Goal: Task Accomplishment & Management: Use online tool/utility

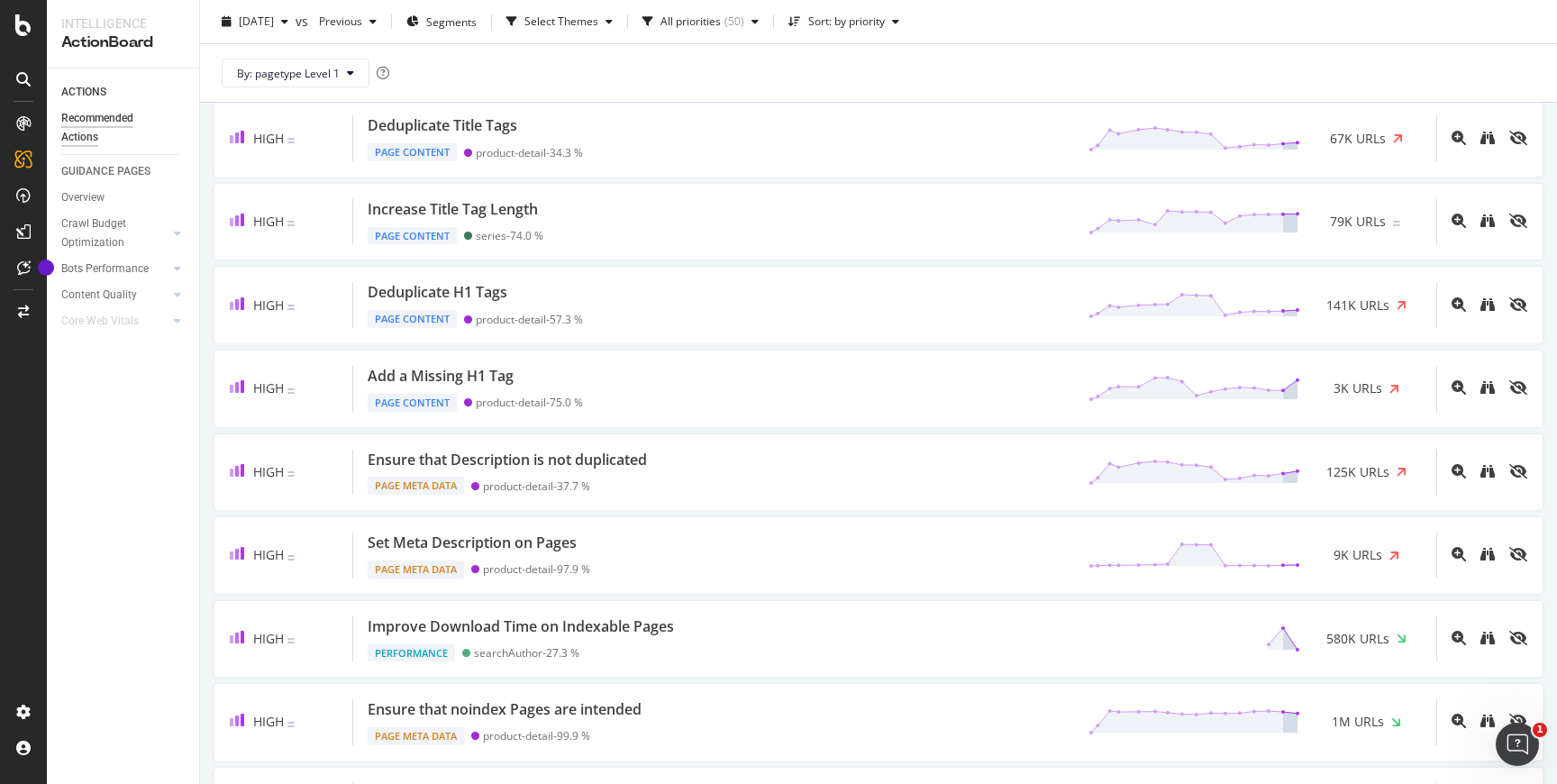
scroll to position [292, 0]
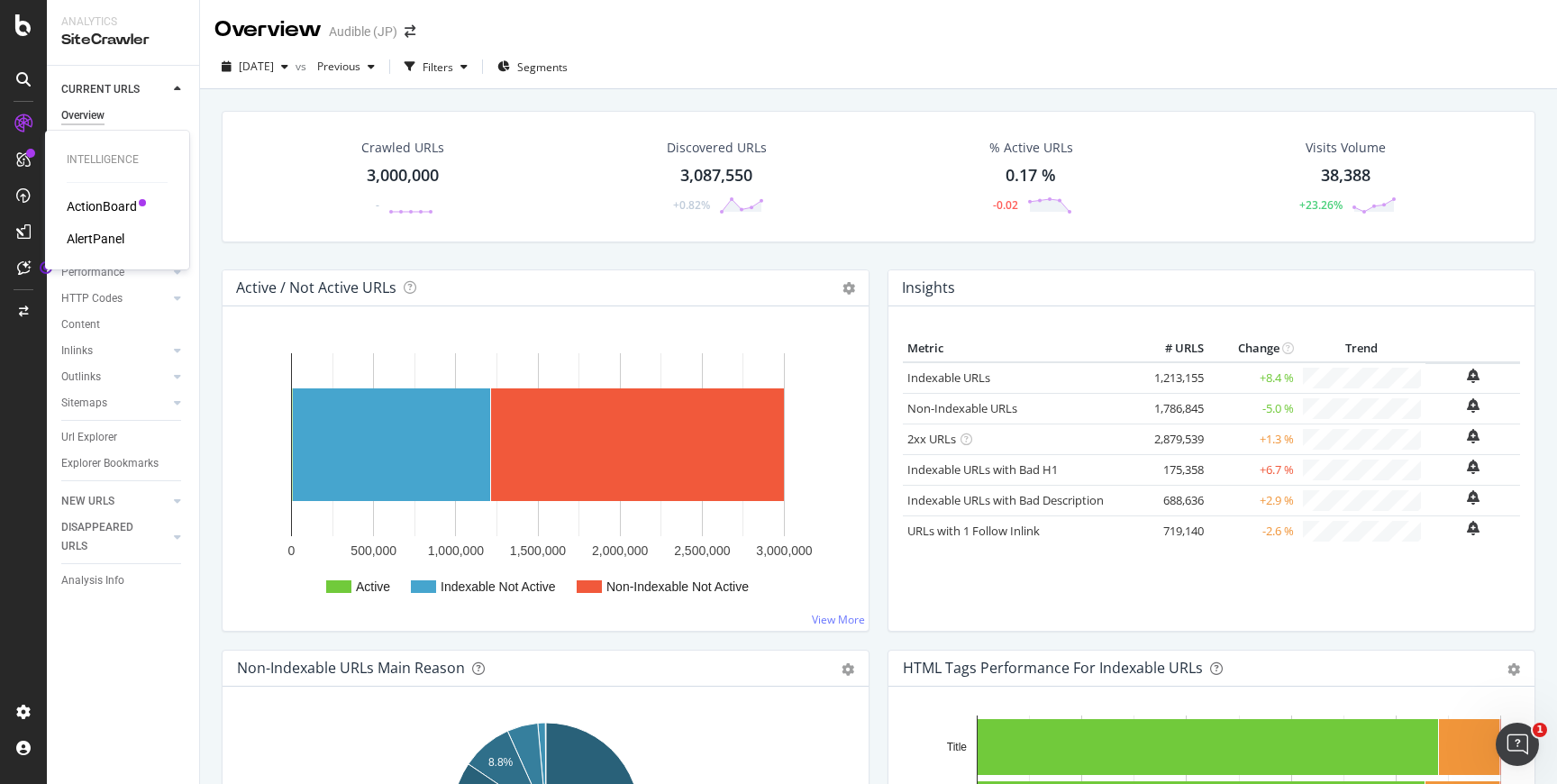
click at [88, 212] on div "ActionBoard" at bounding box center [102, 207] width 70 height 18
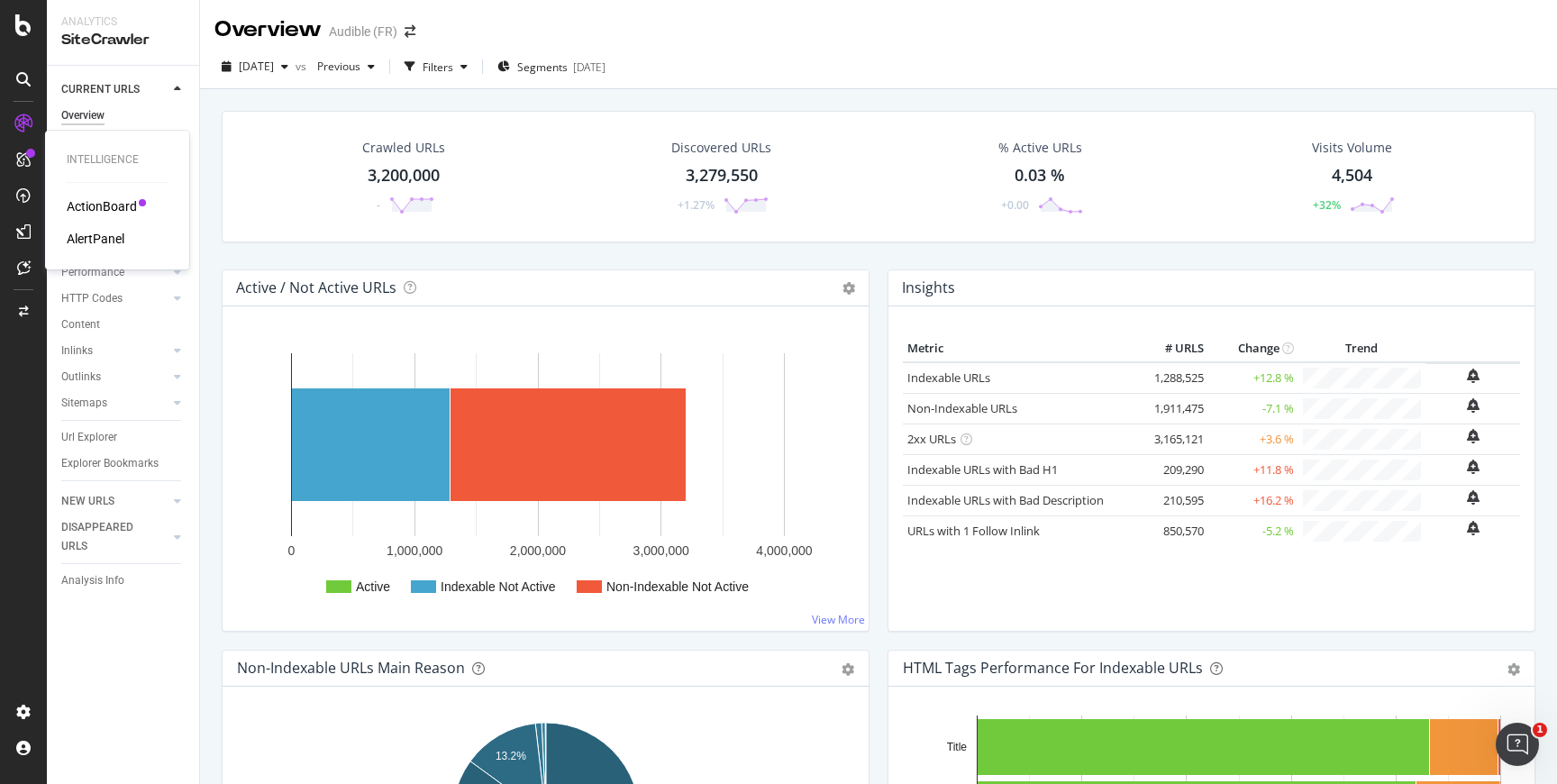
click at [88, 212] on div "ActionBoard" at bounding box center [102, 207] width 70 height 18
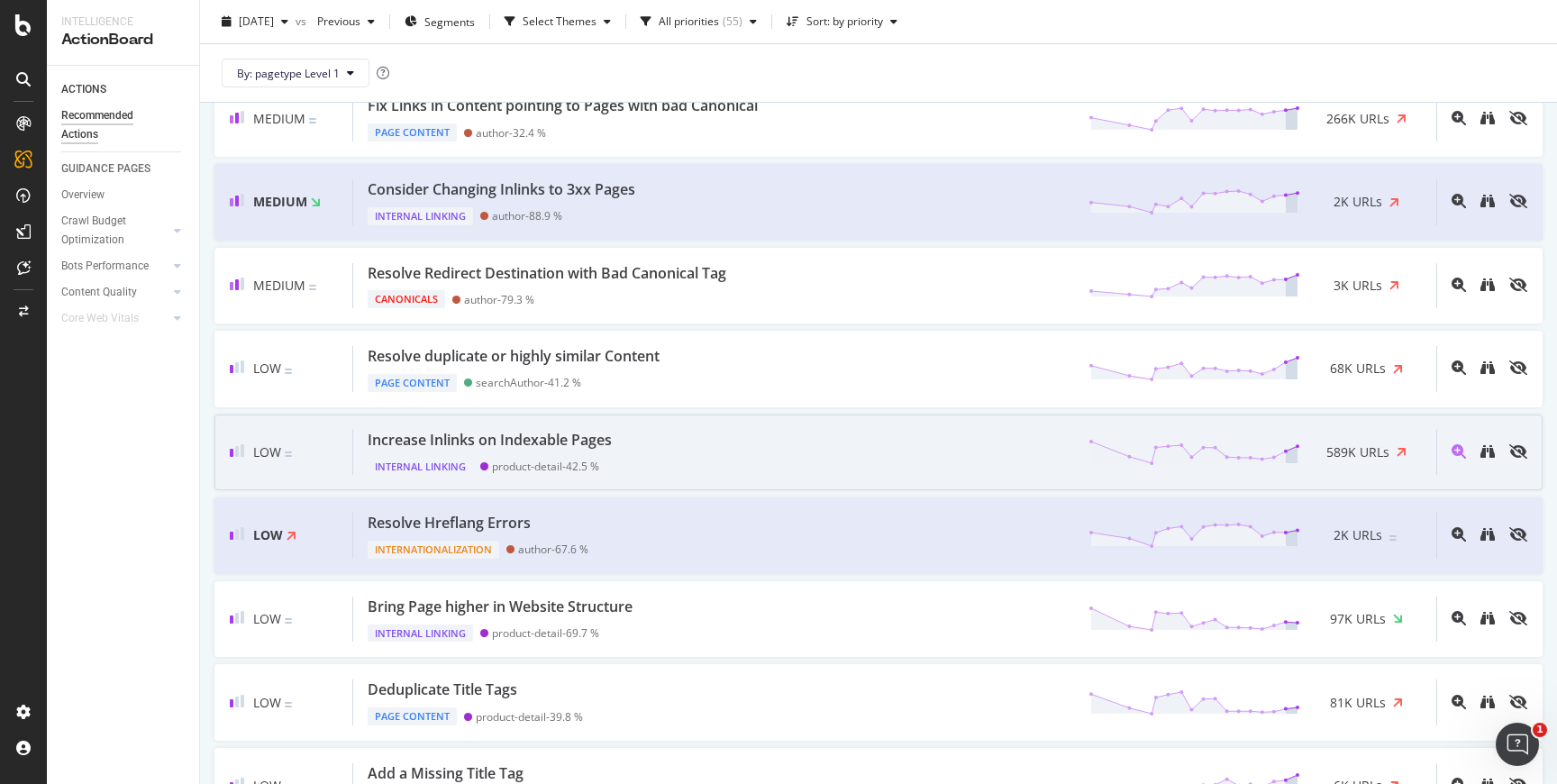
scroll to position [1375, 0]
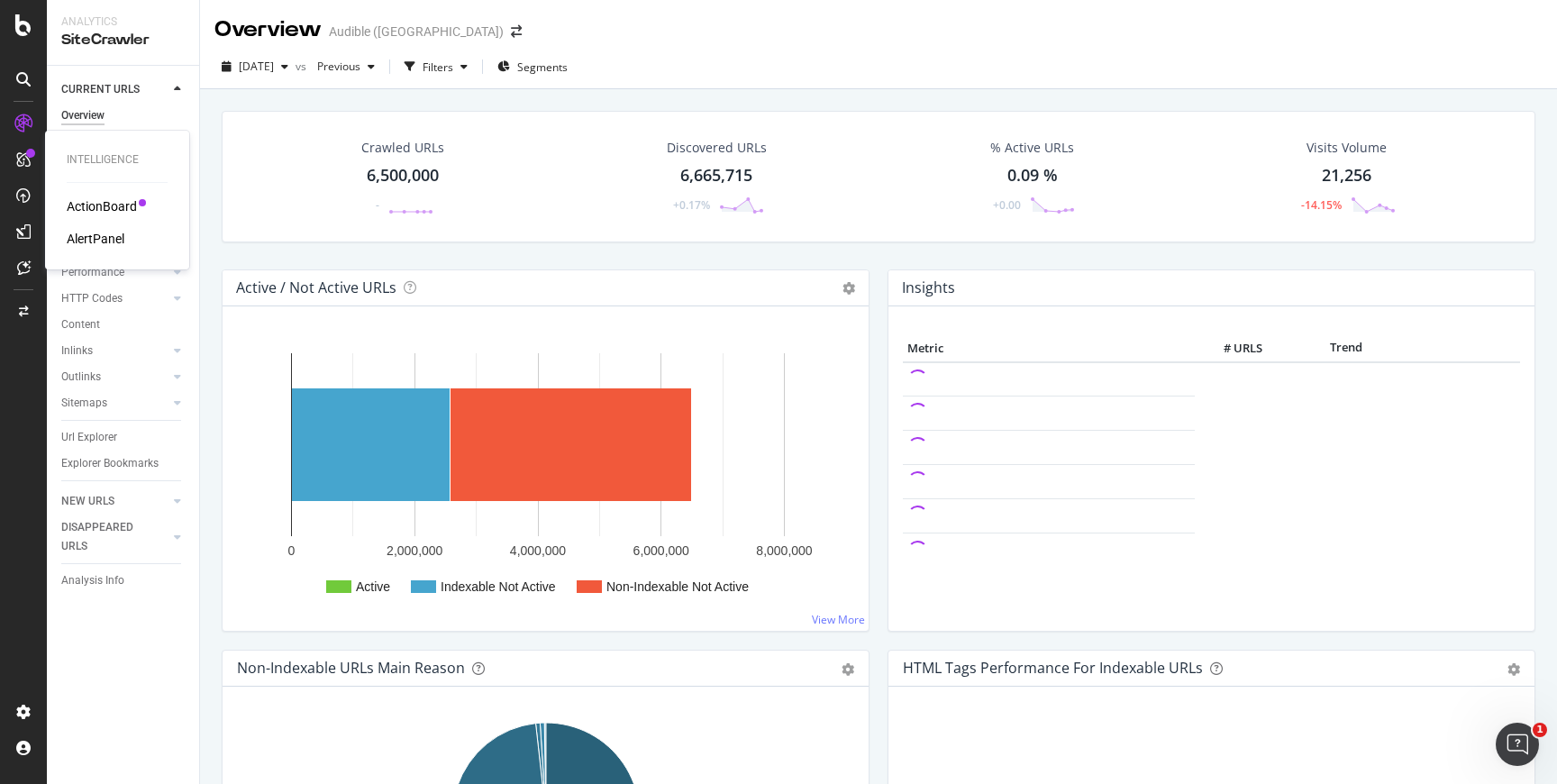
click at [85, 201] on div "ActionBoard" at bounding box center [102, 207] width 70 height 18
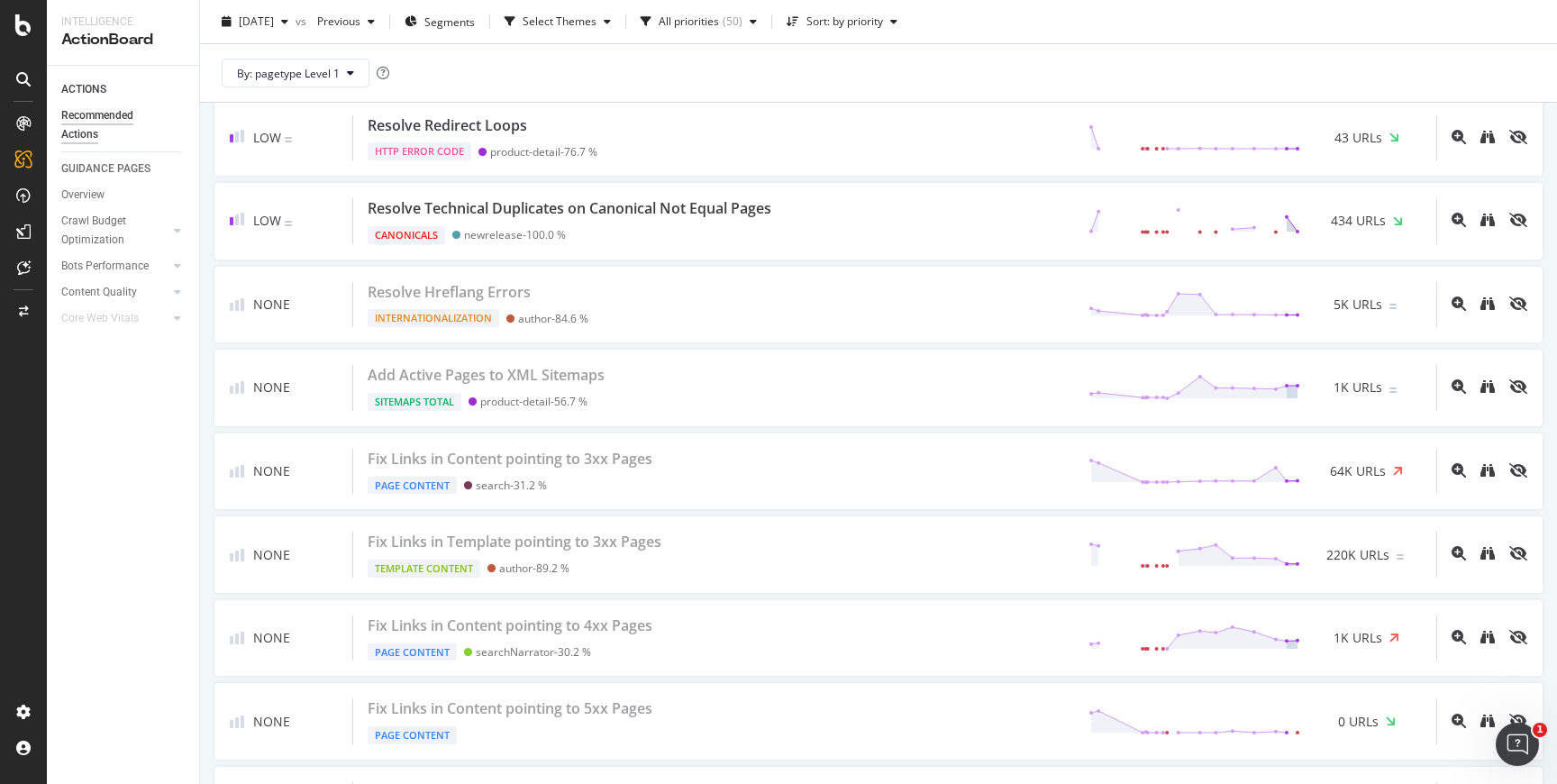
scroll to position [4116, 0]
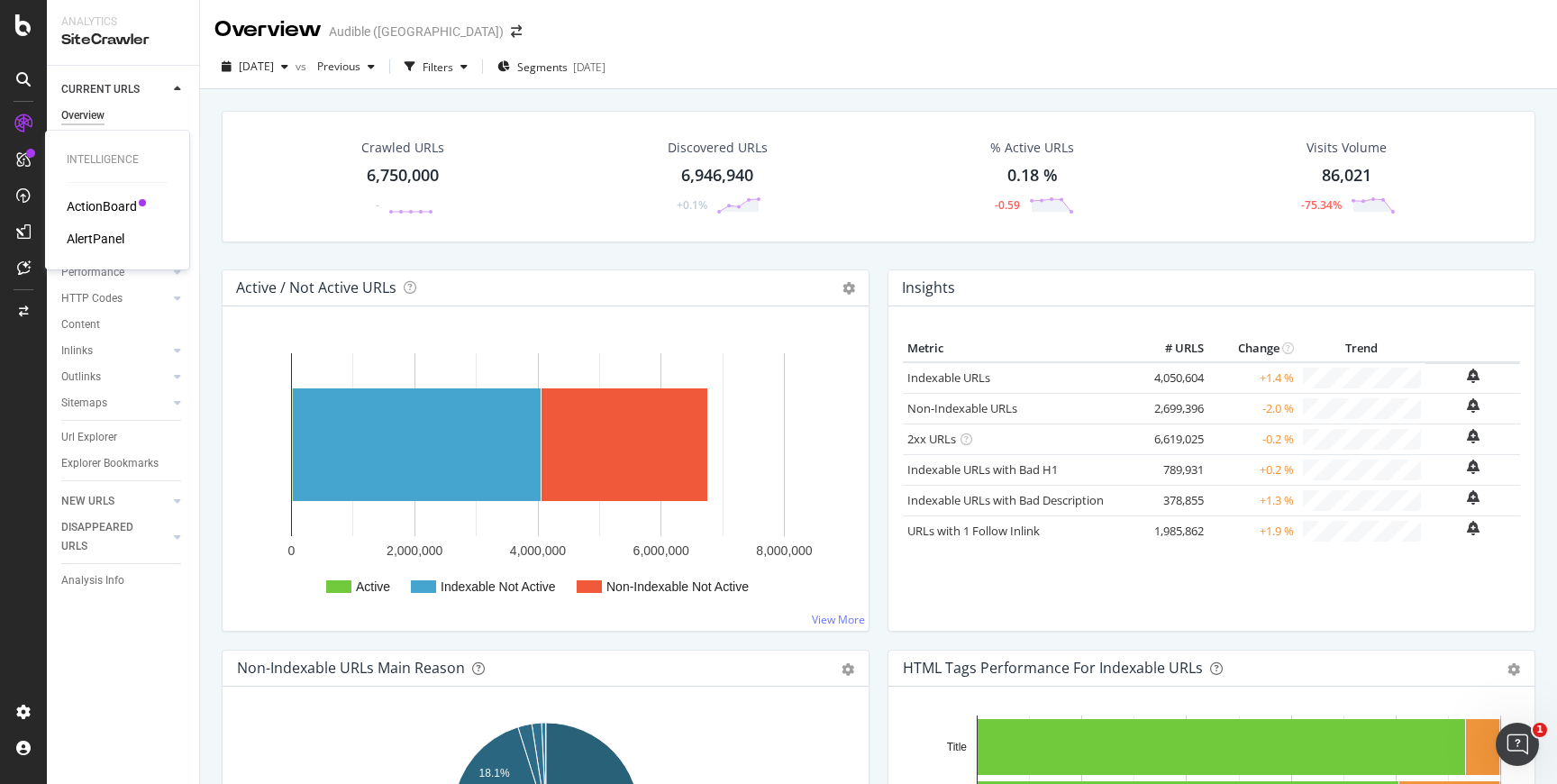
click at [89, 209] on div "ActionBoard" at bounding box center [102, 207] width 70 height 18
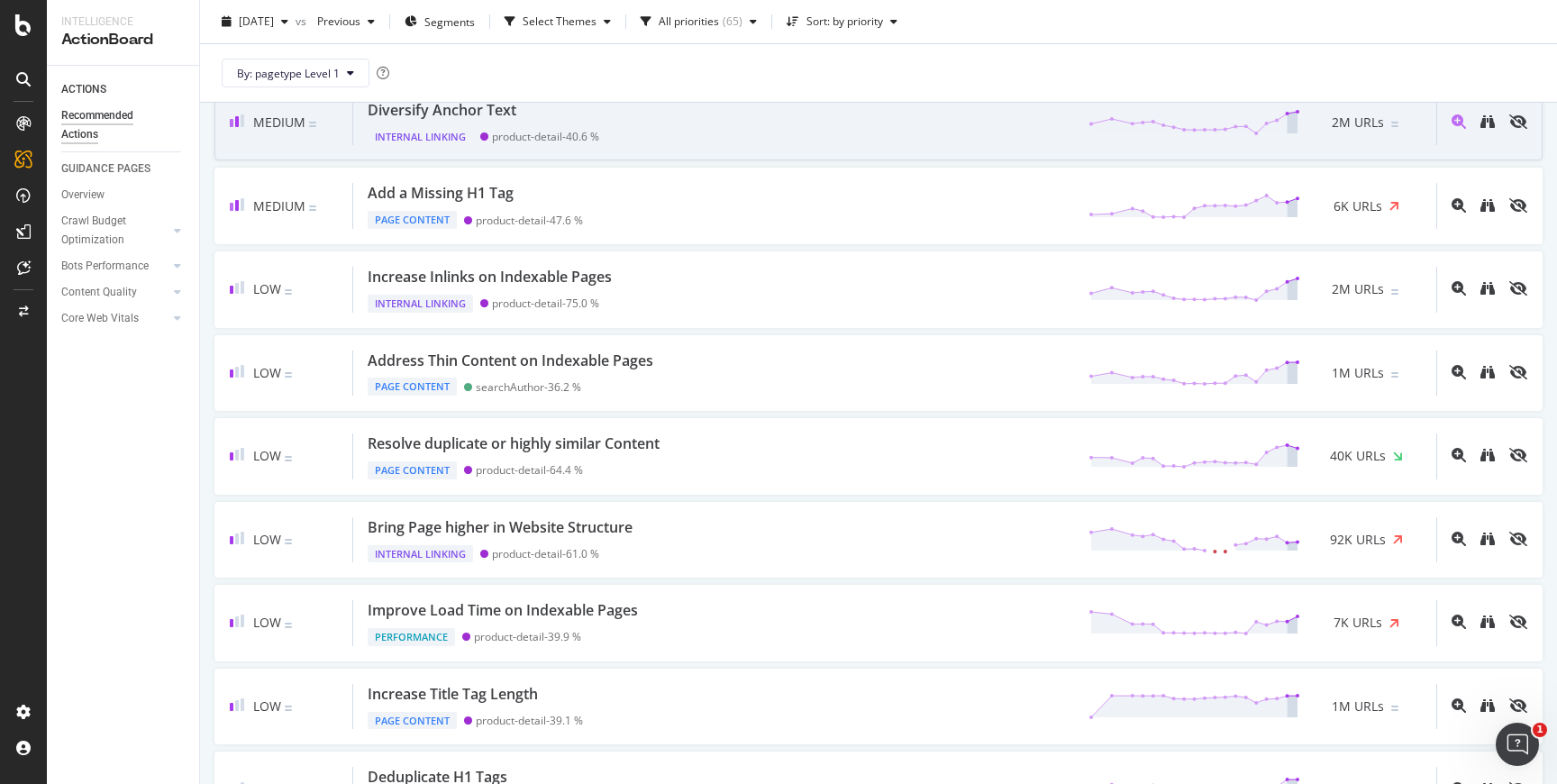
scroll to position [380, 0]
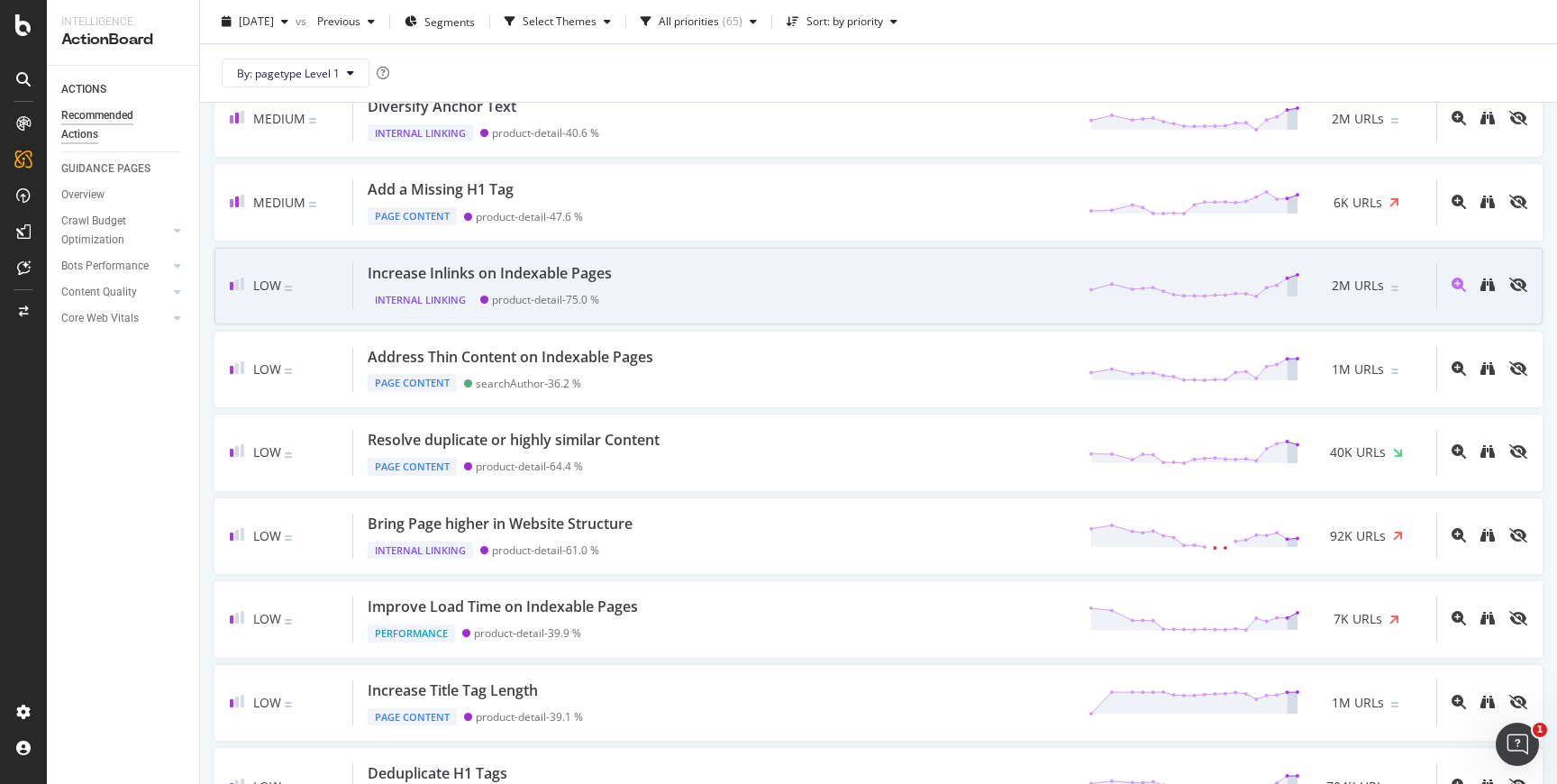
click at [612, 262] on div "Low Increase Inlinks on Indexable Pages Internal Linking product-detail - 75.0 …" at bounding box center [879, 286] width 1329 height 77
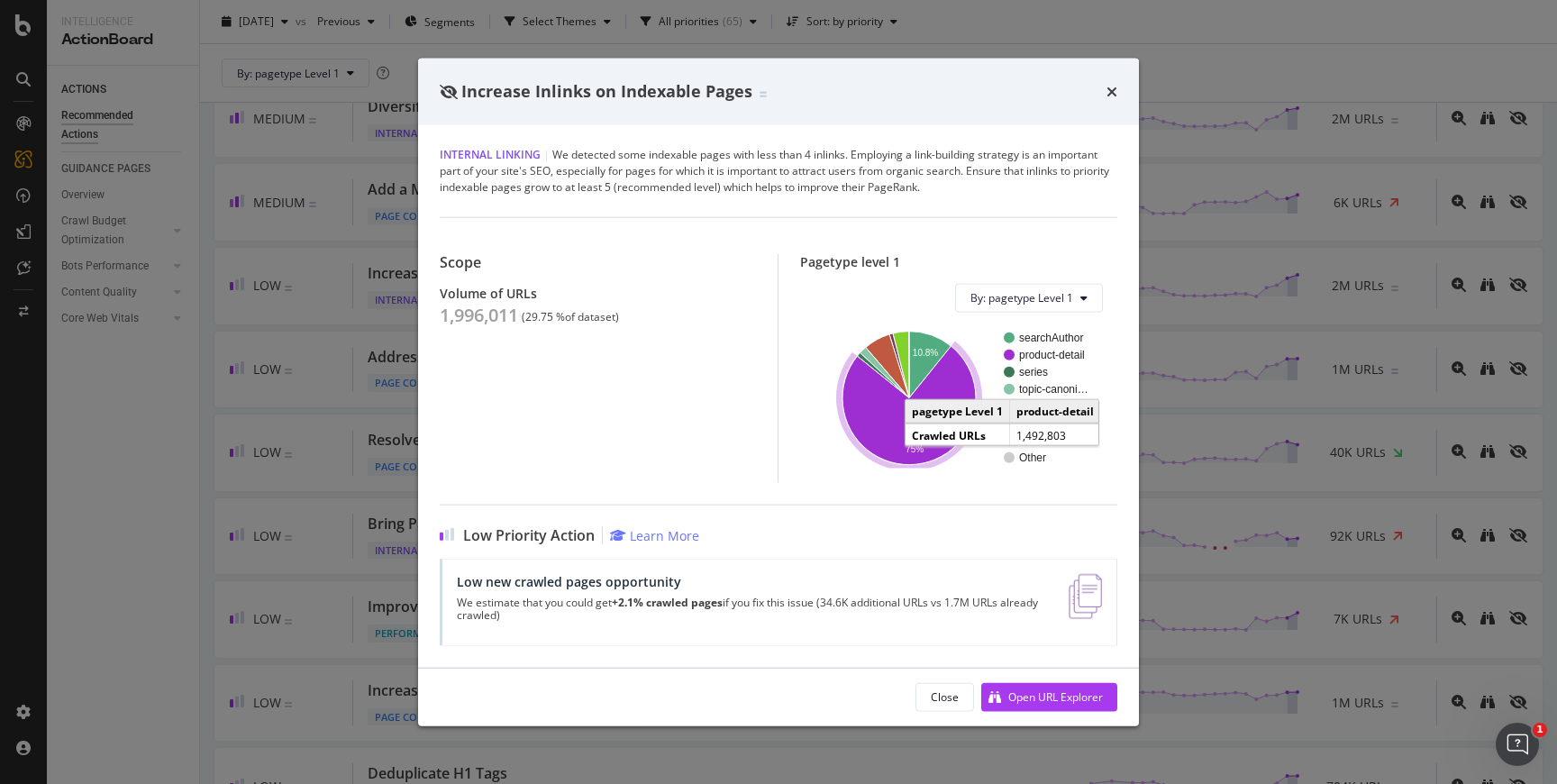
click at [878, 399] on icon "A chart." at bounding box center [910, 405] width 134 height 119
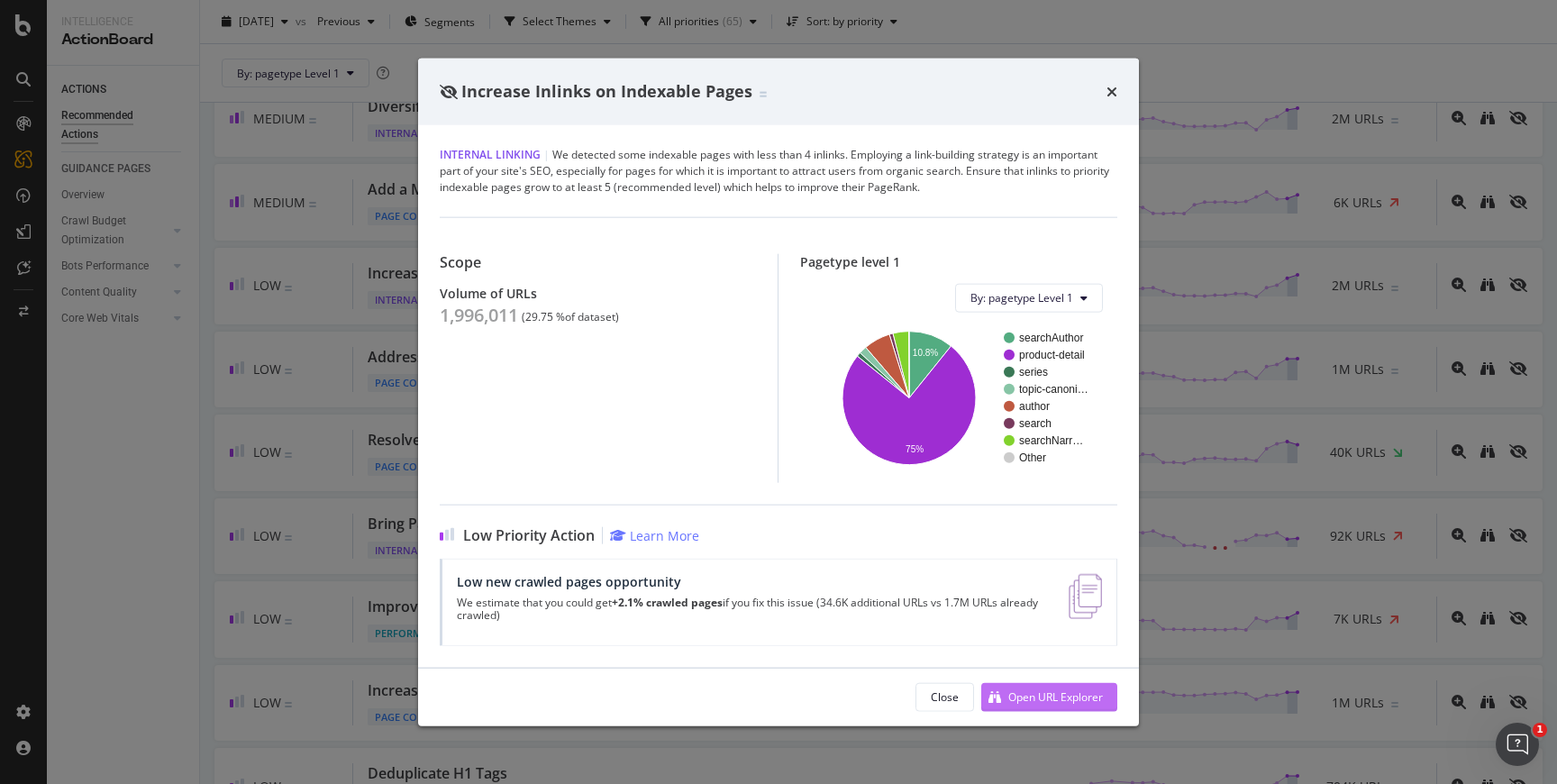
click at [1016, 685] on div "Open URL Explorer" at bounding box center [1042, 696] width 122 height 27
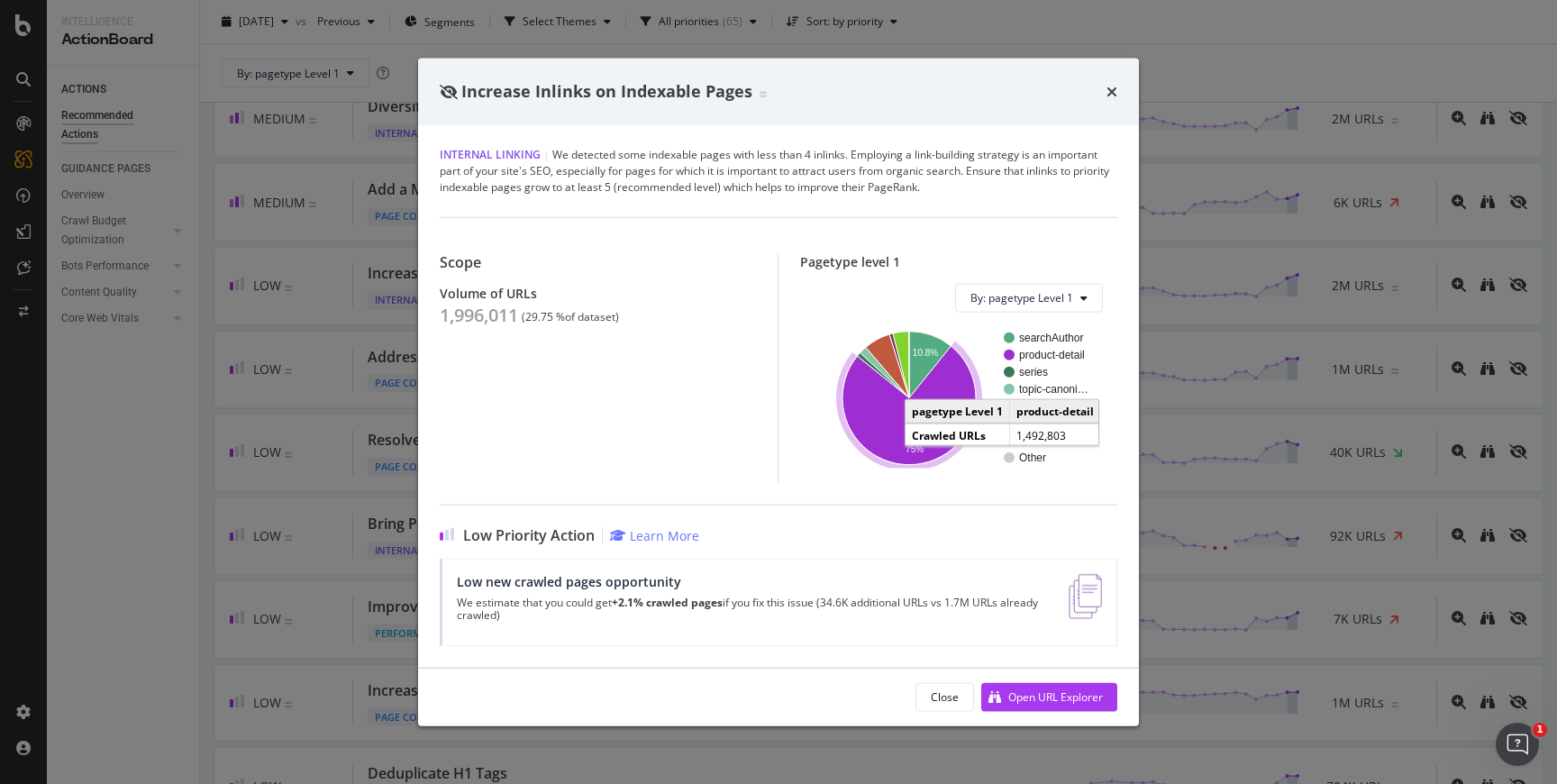
click at [1109, 82] on div "times" at bounding box center [1112, 92] width 11 height 23
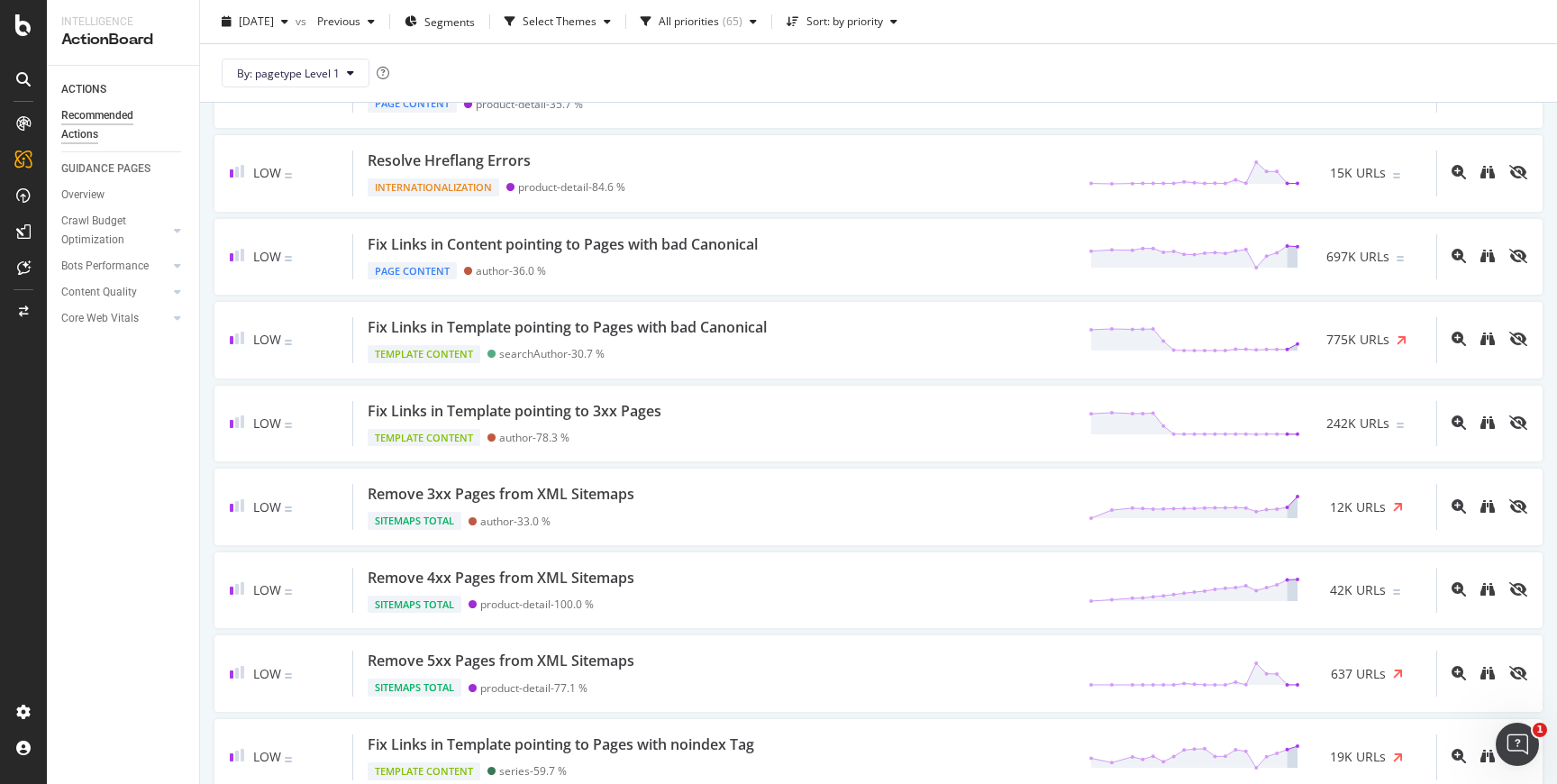
scroll to position [1583, 0]
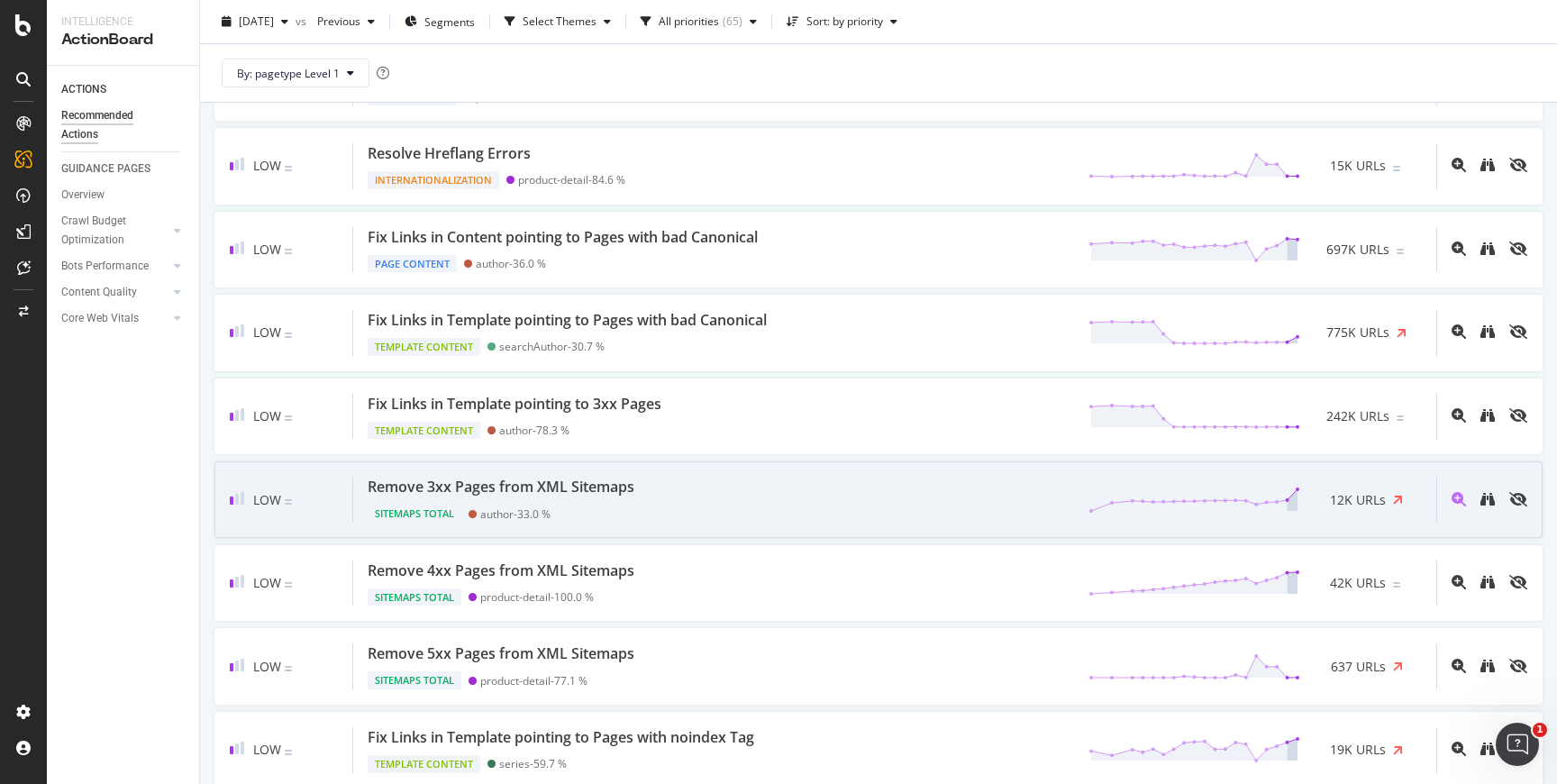
click at [973, 463] on div "Low Remove 3xx Pages from XML Sitemaps Sitemaps Total author - 33.0 % 12K URLs" at bounding box center [879, 499] width 1329 height 77
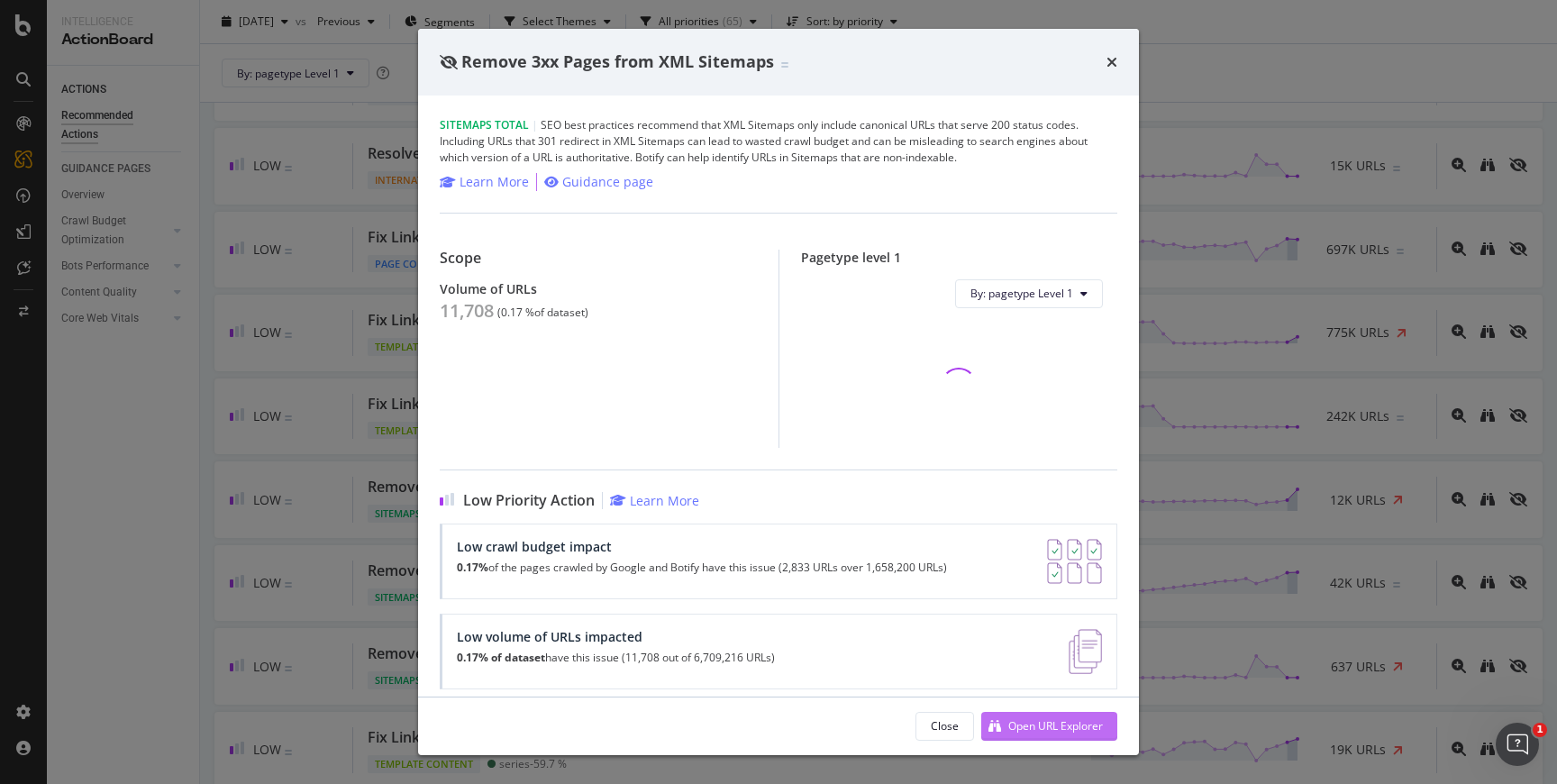
click at [1041, 729] on div "Open URL Explorer" at bounding box center [1055, 725] width 95 height 15
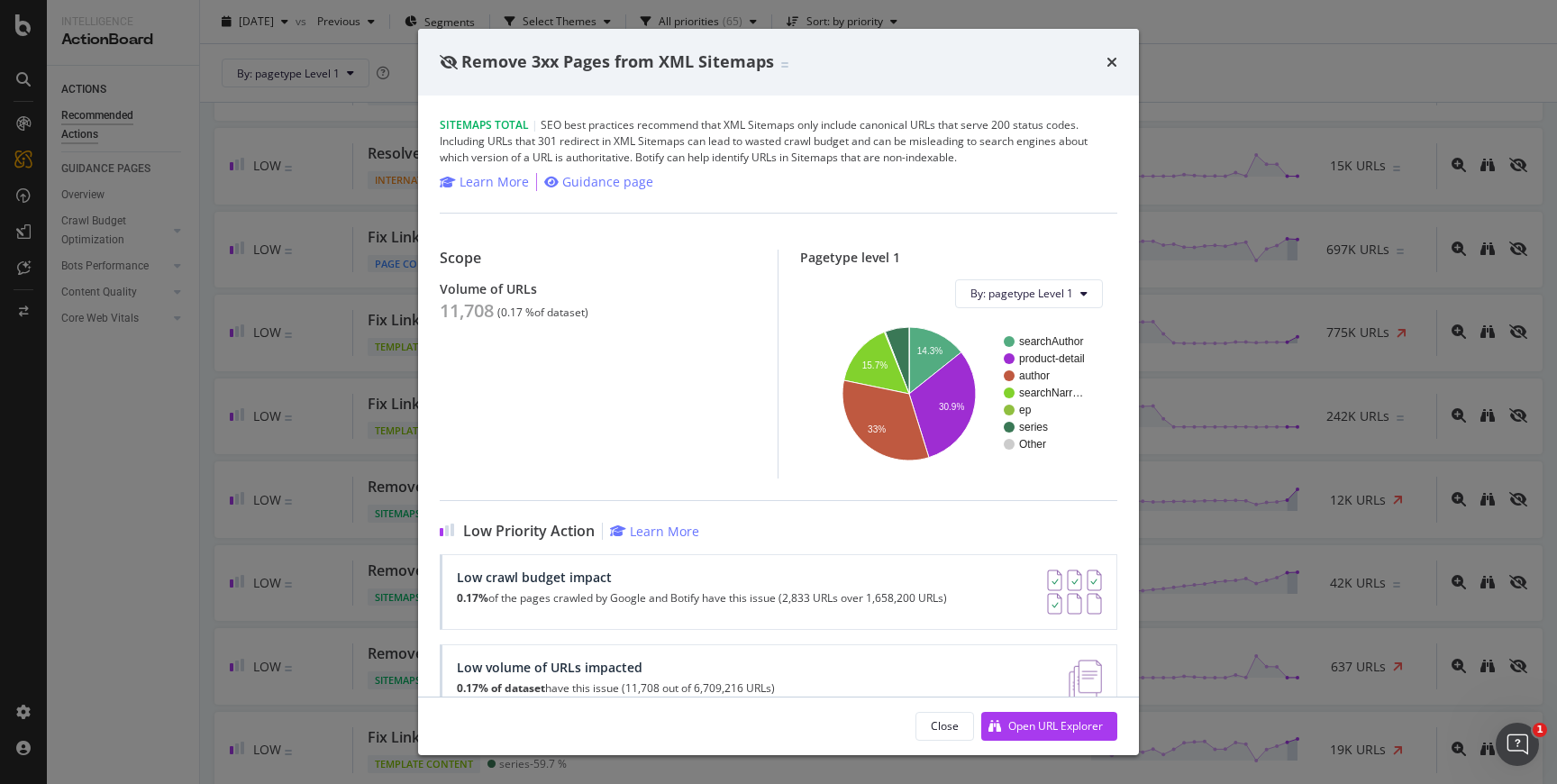
click at [1107, 69] on div "times" at bounding box center [1112, 62] width 11 height 23
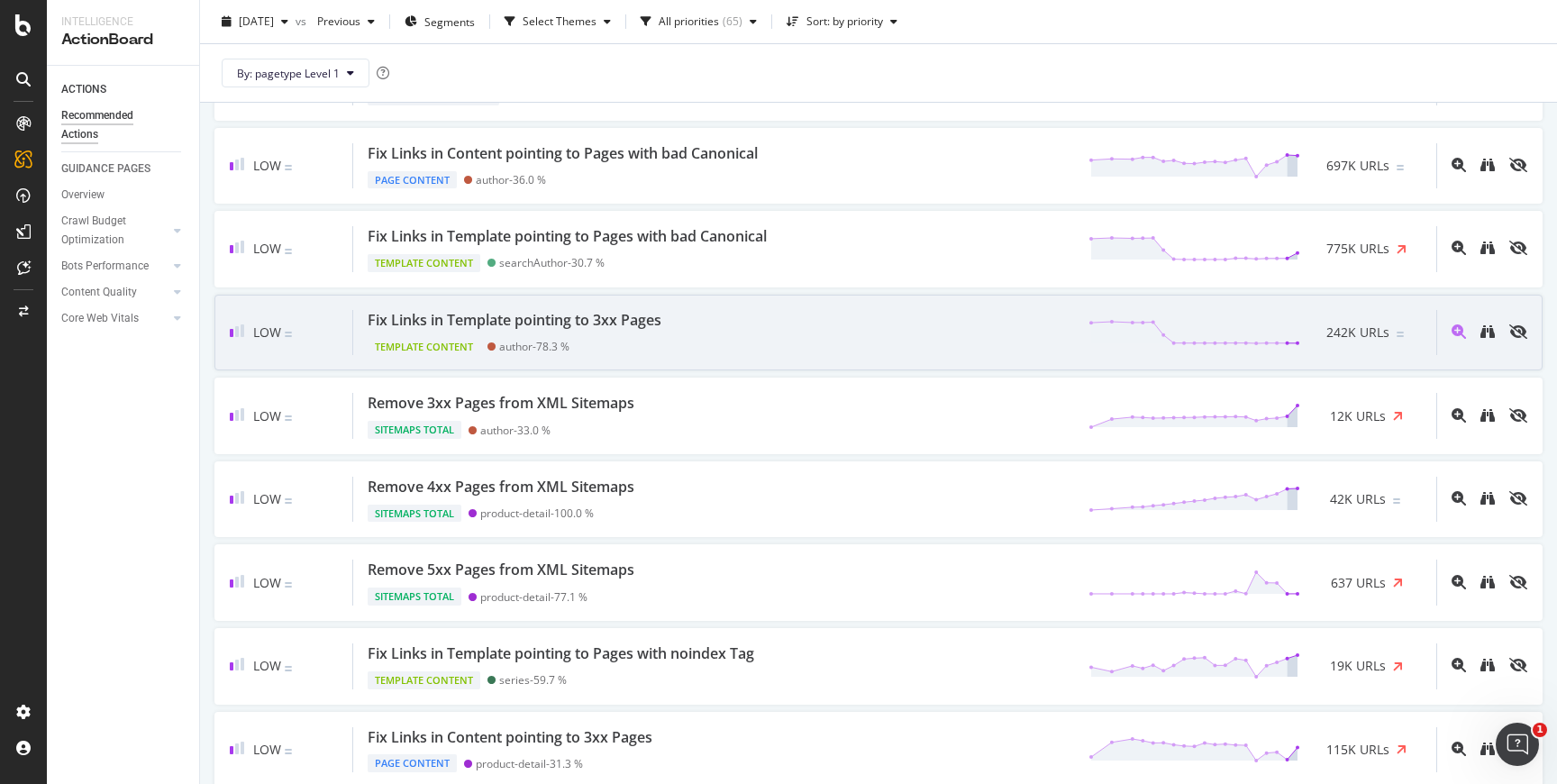
scroll to position [1669, 0]
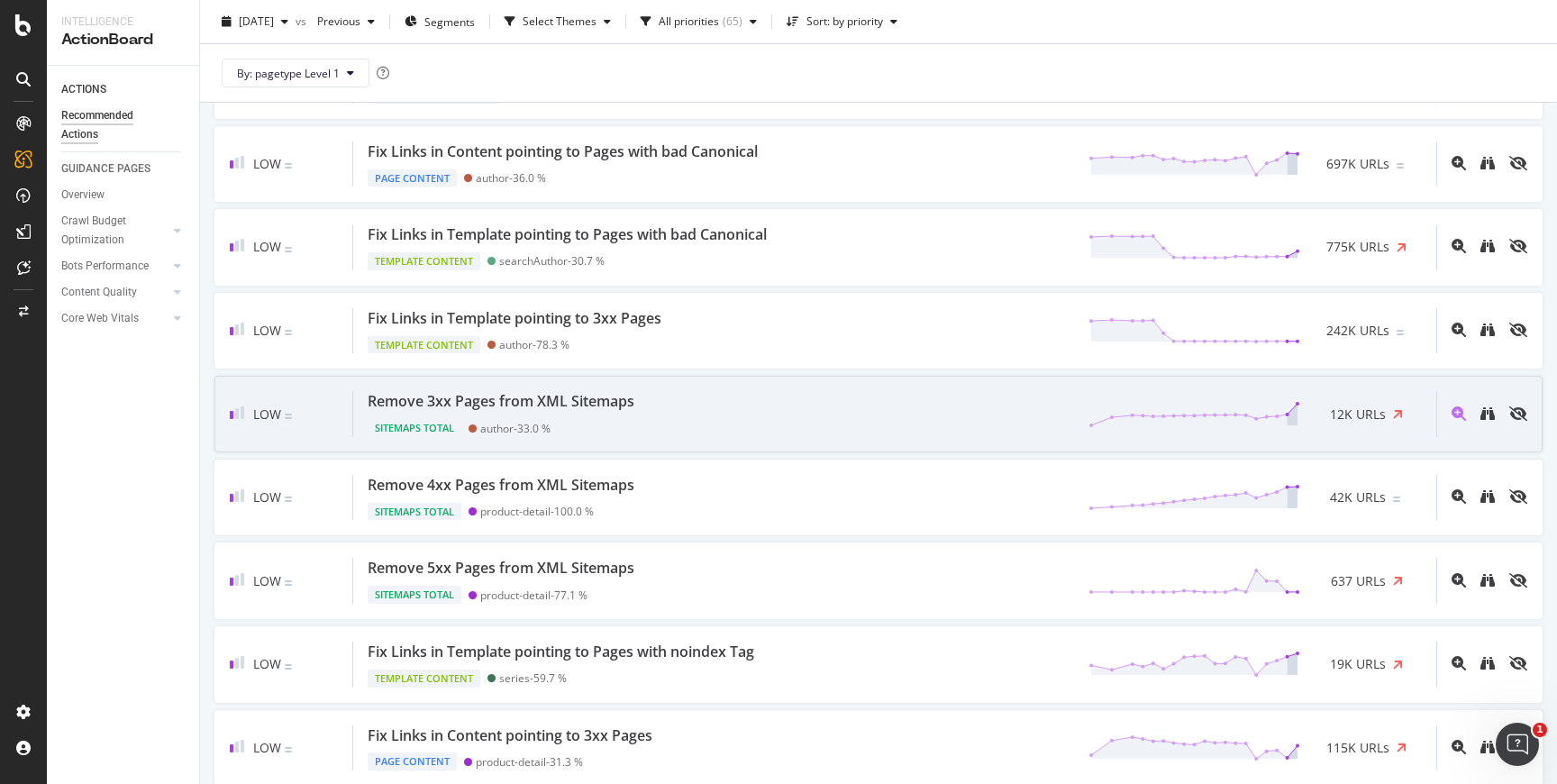
click at [690, 427] on div "Remove 3xx Pages from XML Sitemaps Sitemaps Total author - 33.0 % 12K URLs" at bounding box center [894, 413] width 1083 height 46
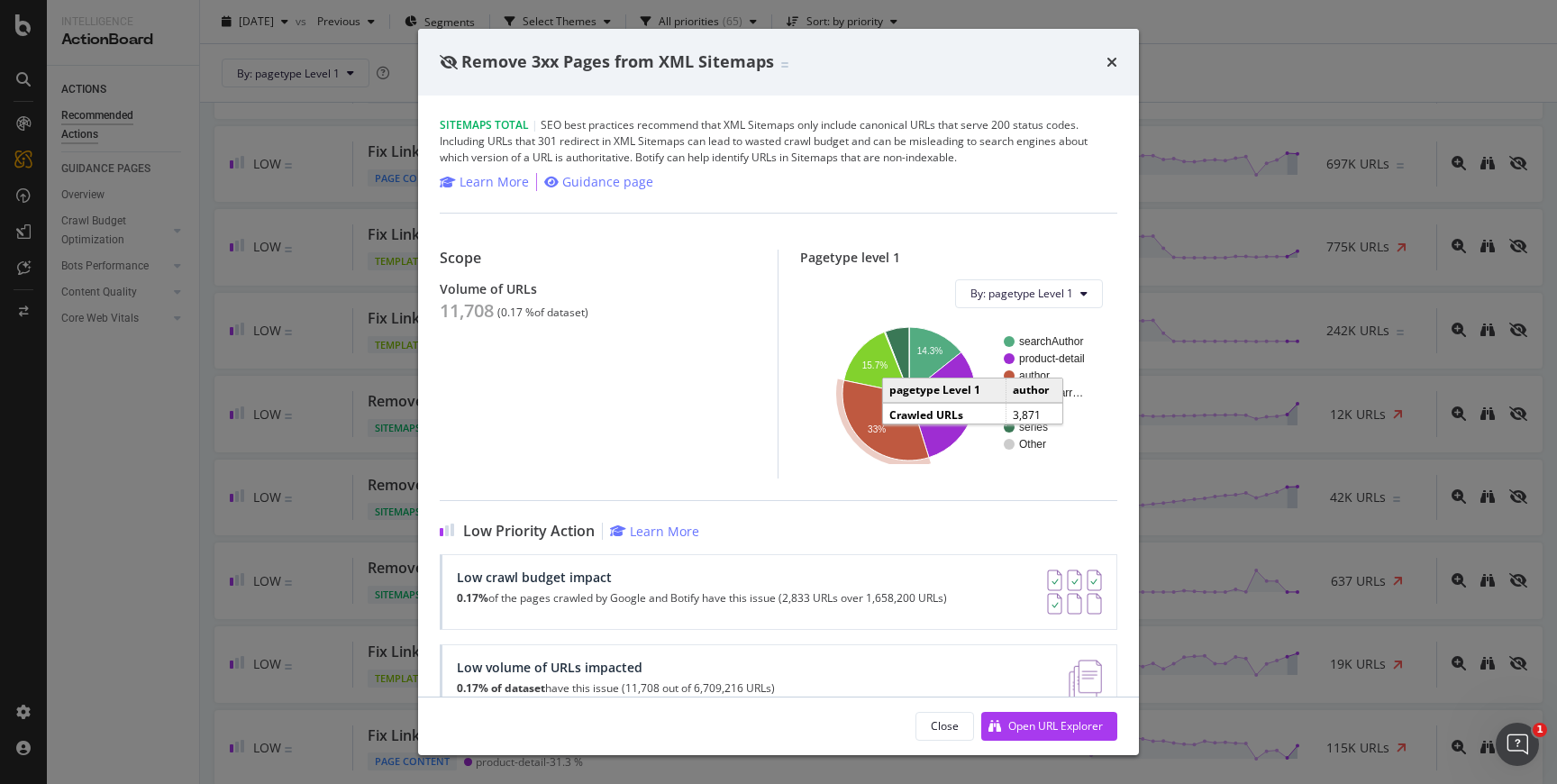
click at [906, 438] on icon "A chart." at bounding box center [886, 420] width 87 height 80
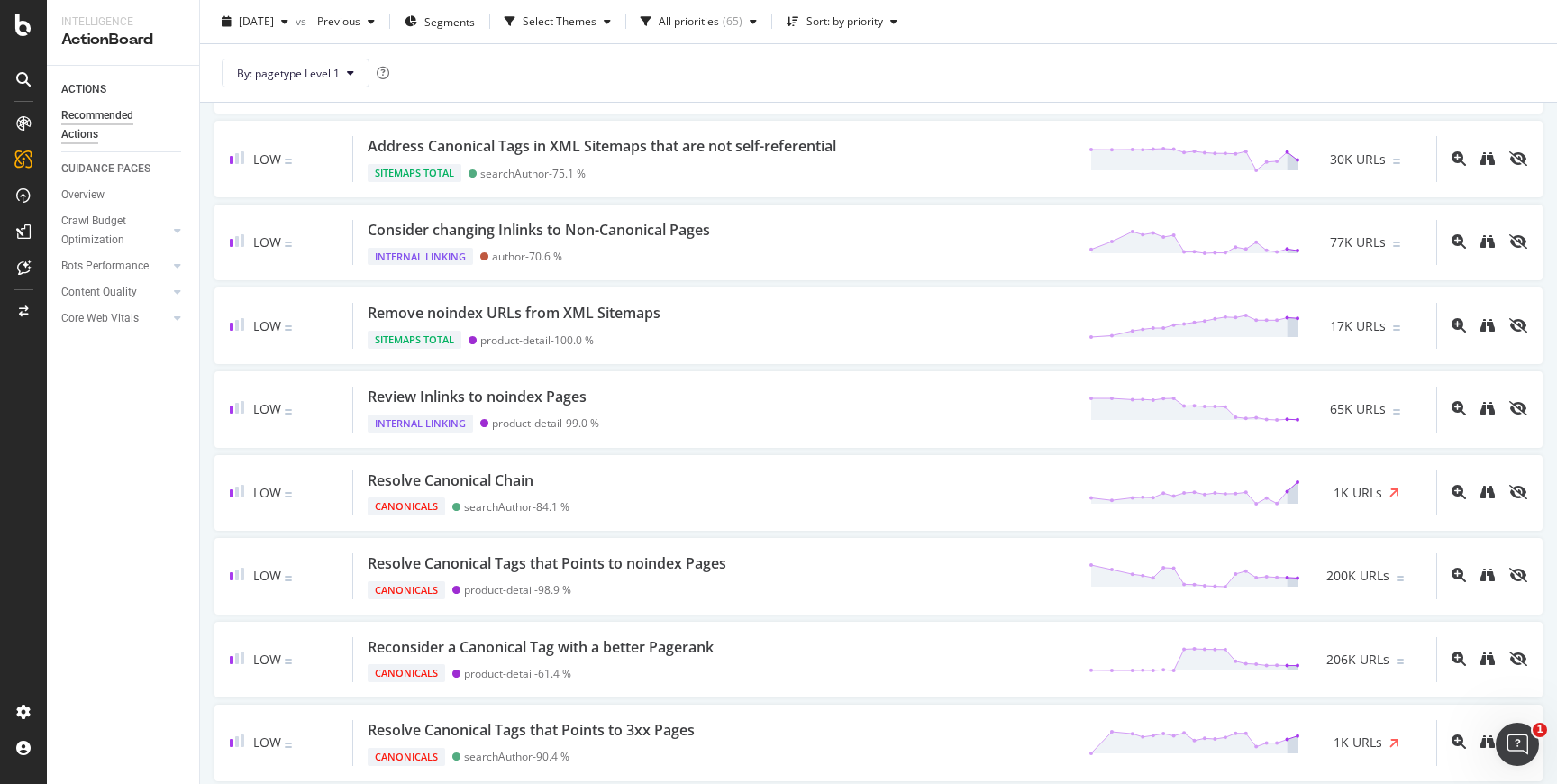
scroll to position [2842, 0]
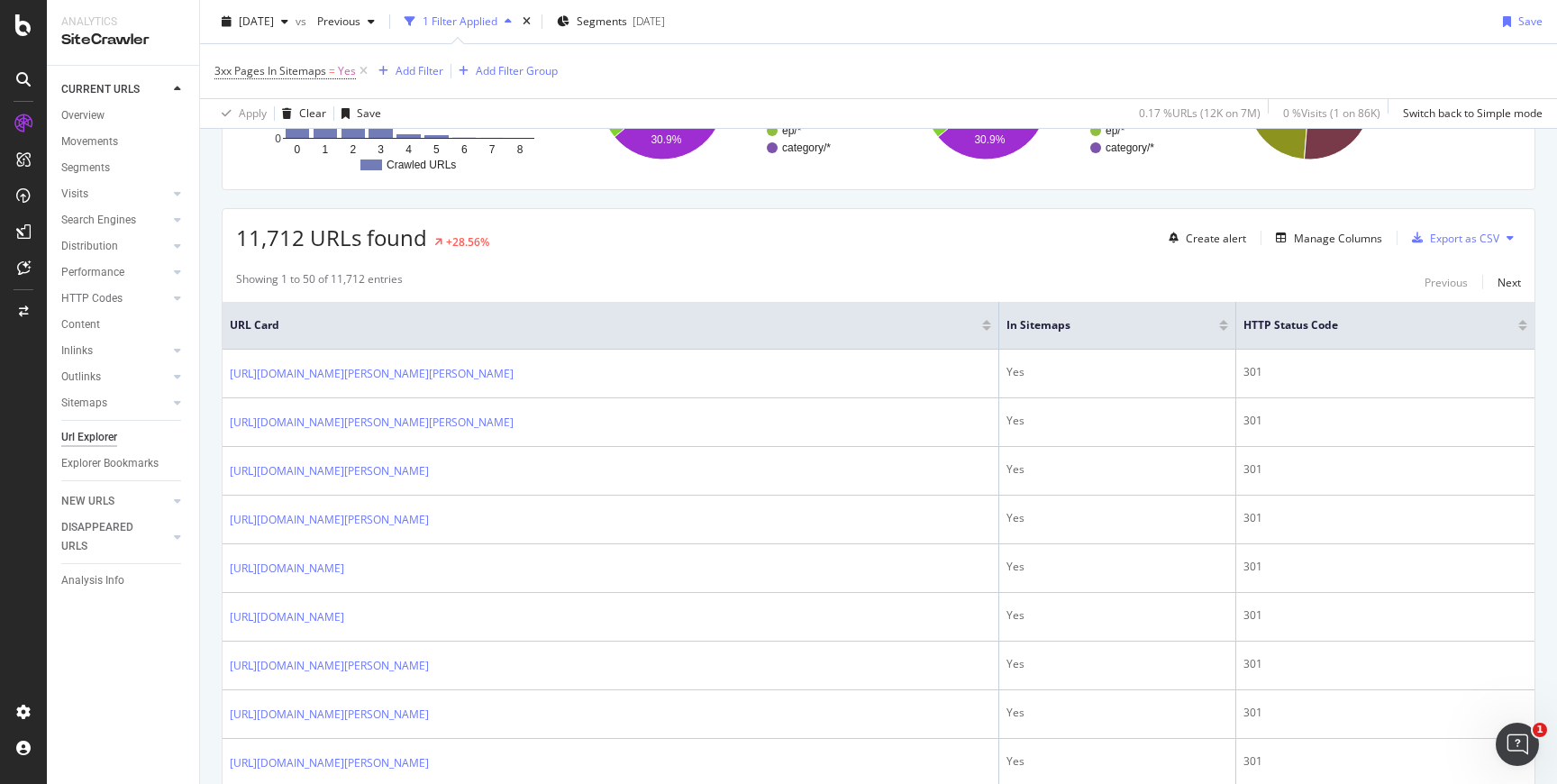
scroll to position [244, 0]
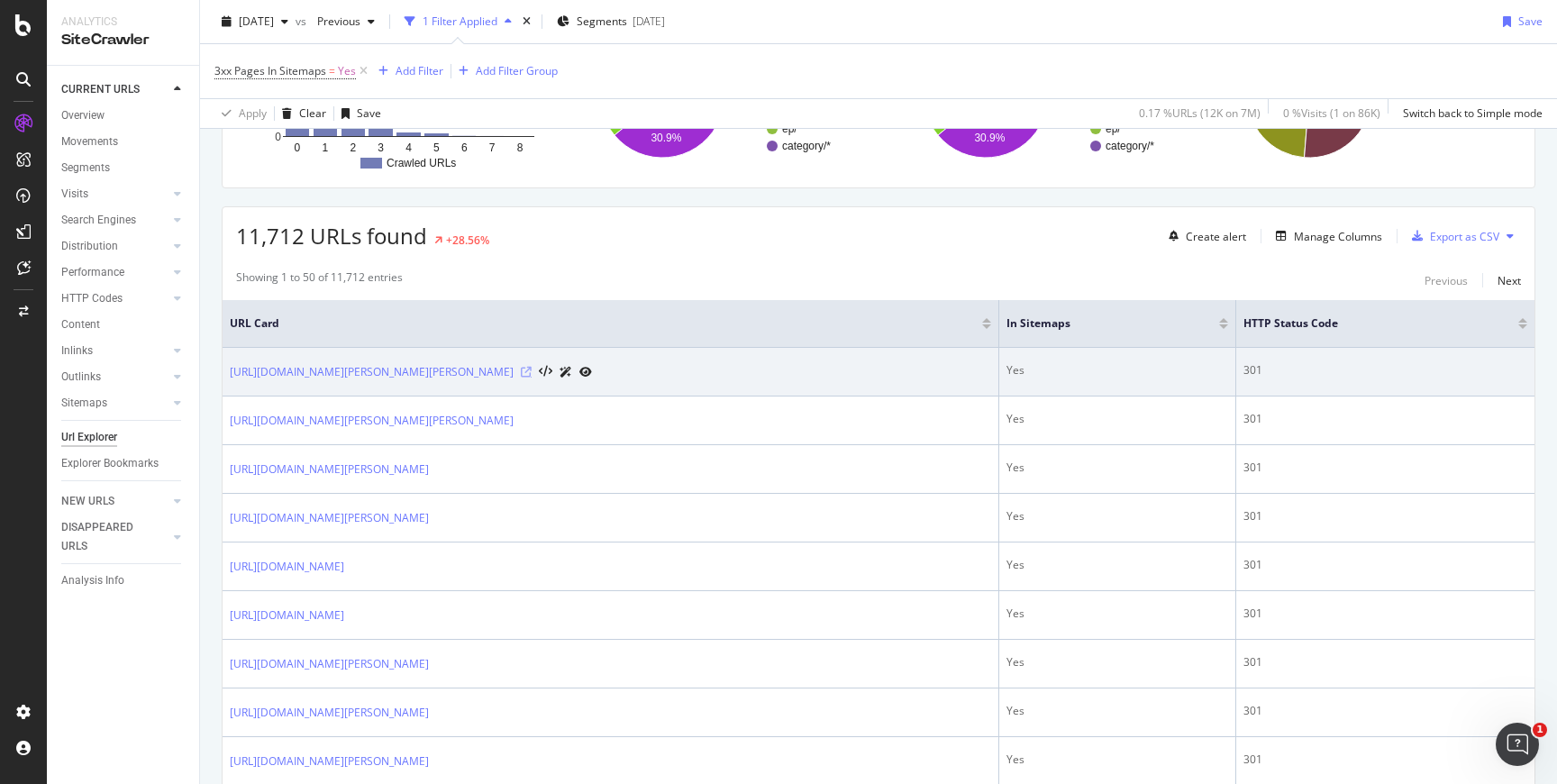
click at [532, 374] on icon at bounding box center [526, 372] width 11 height 11
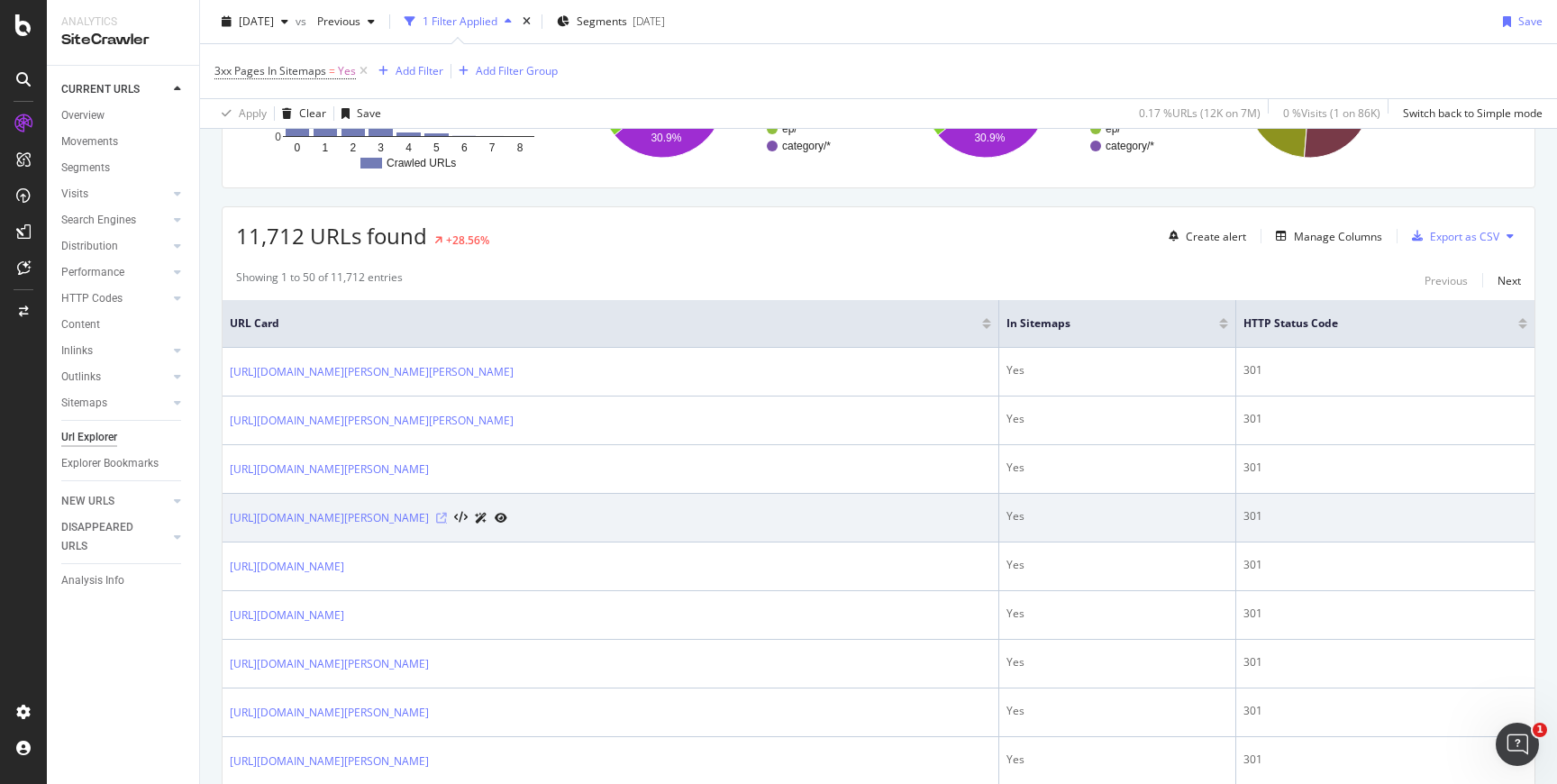
click at [447, 519] on icon at bounding box center [441, 518] width 11 height 11
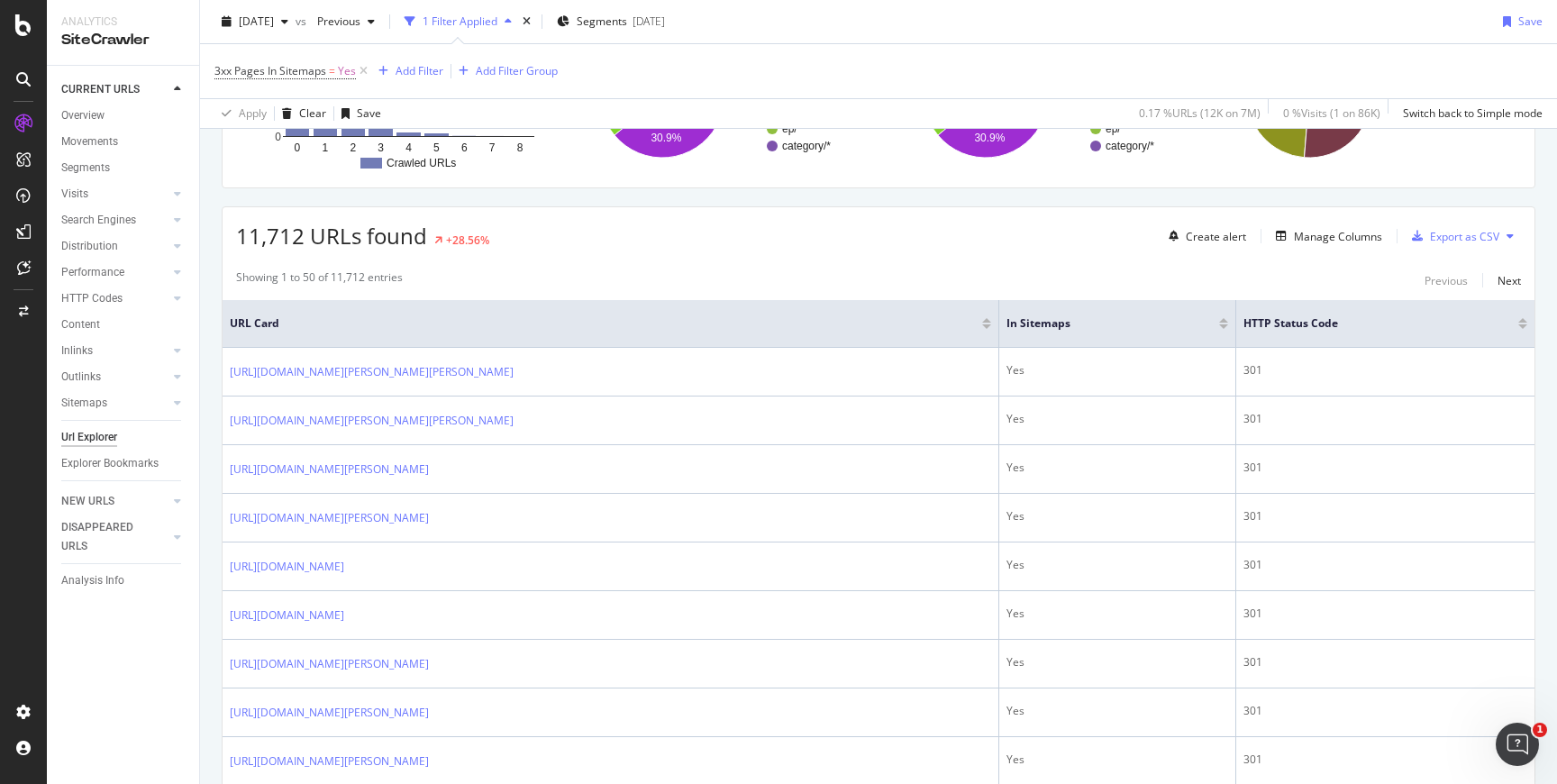
scroll to position [0, 0]
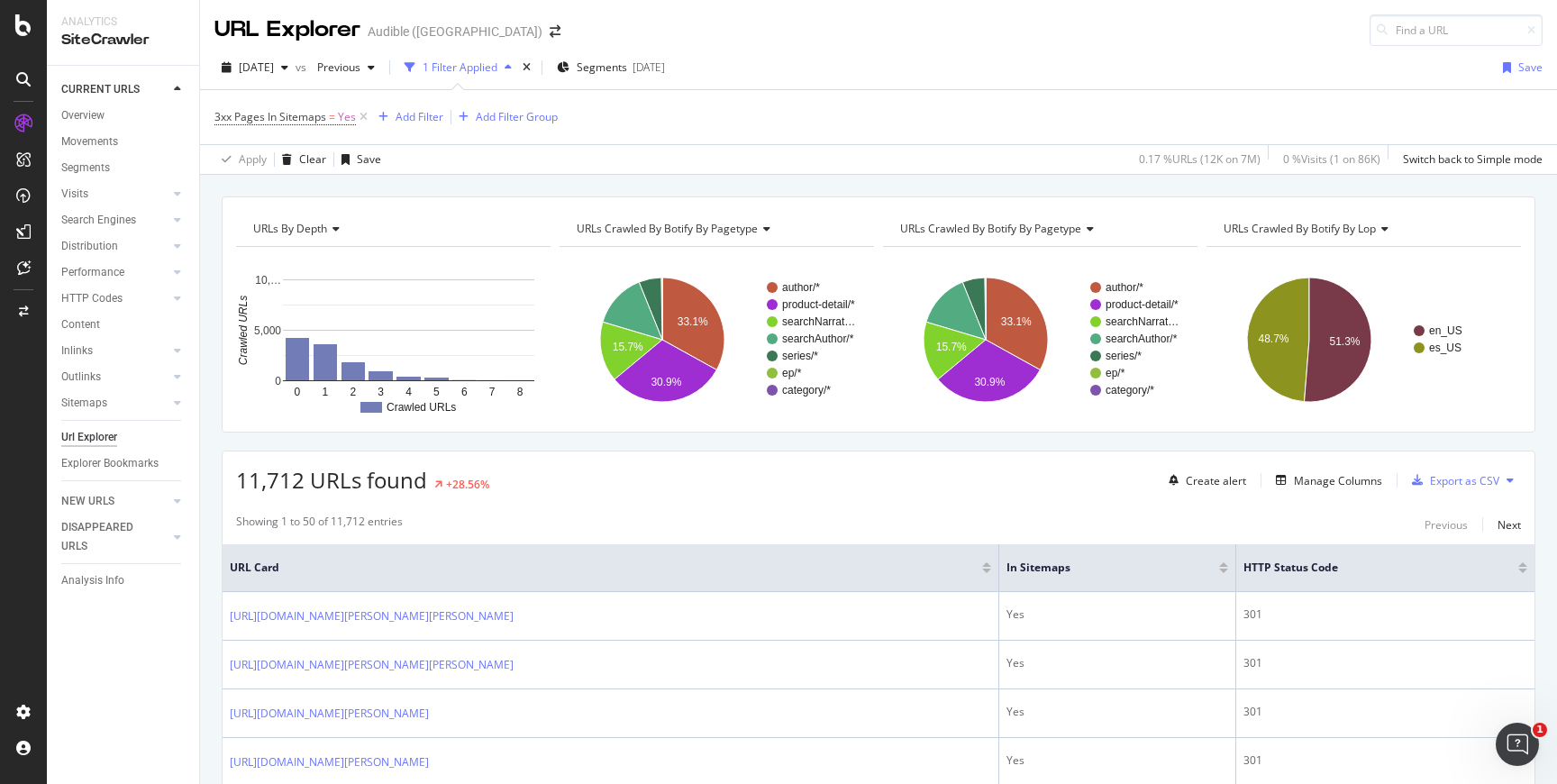
click at [435, 128] on div "3xx Pages In Sitemaps = Yes Add Filter Add Filter Group" at bounding box center [386, 117] width 343 height 25
click at [431, 122] on div "Add Filter" at bounding box center [419, 116] width 48 height 15
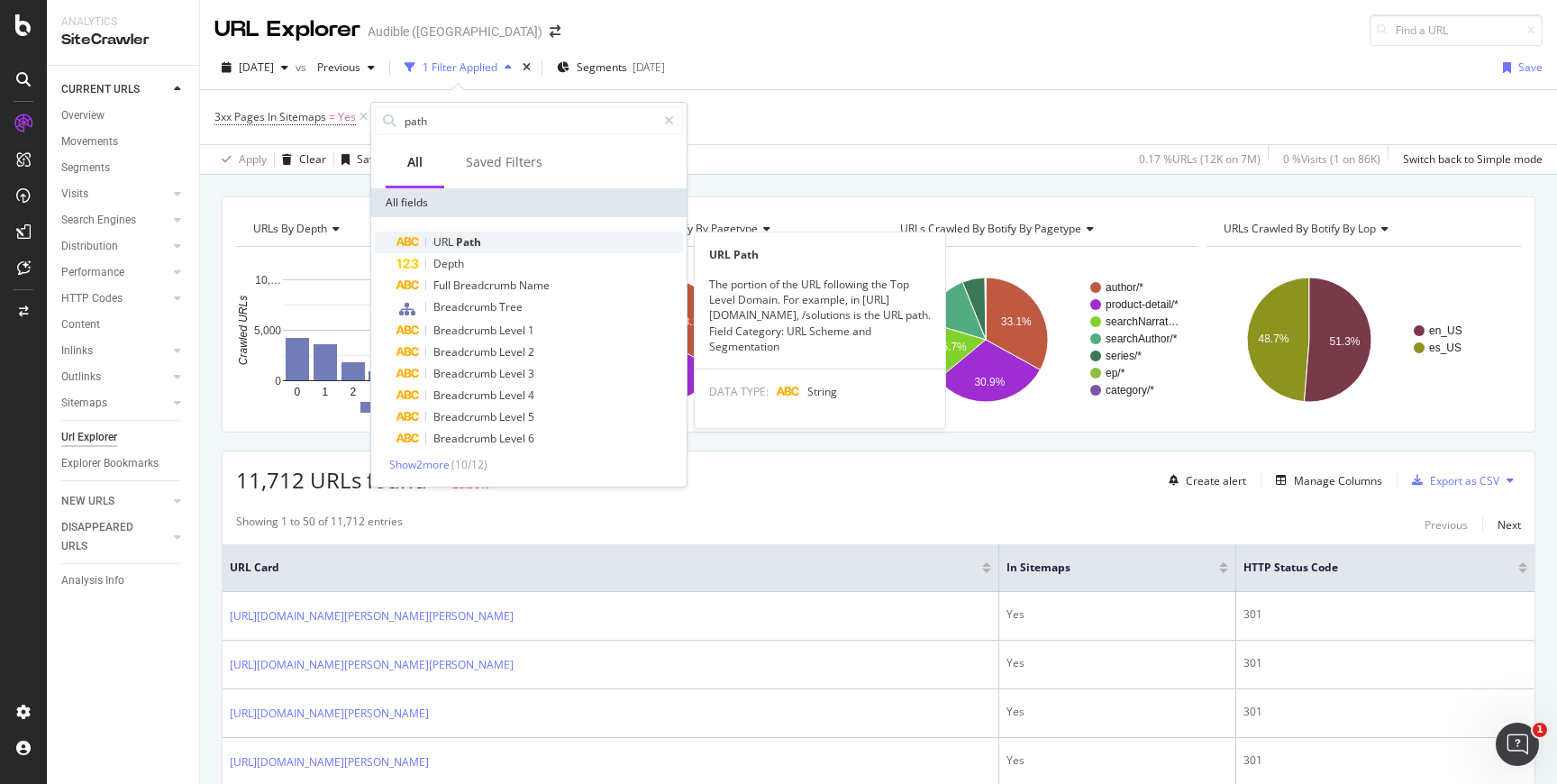
type input "path"
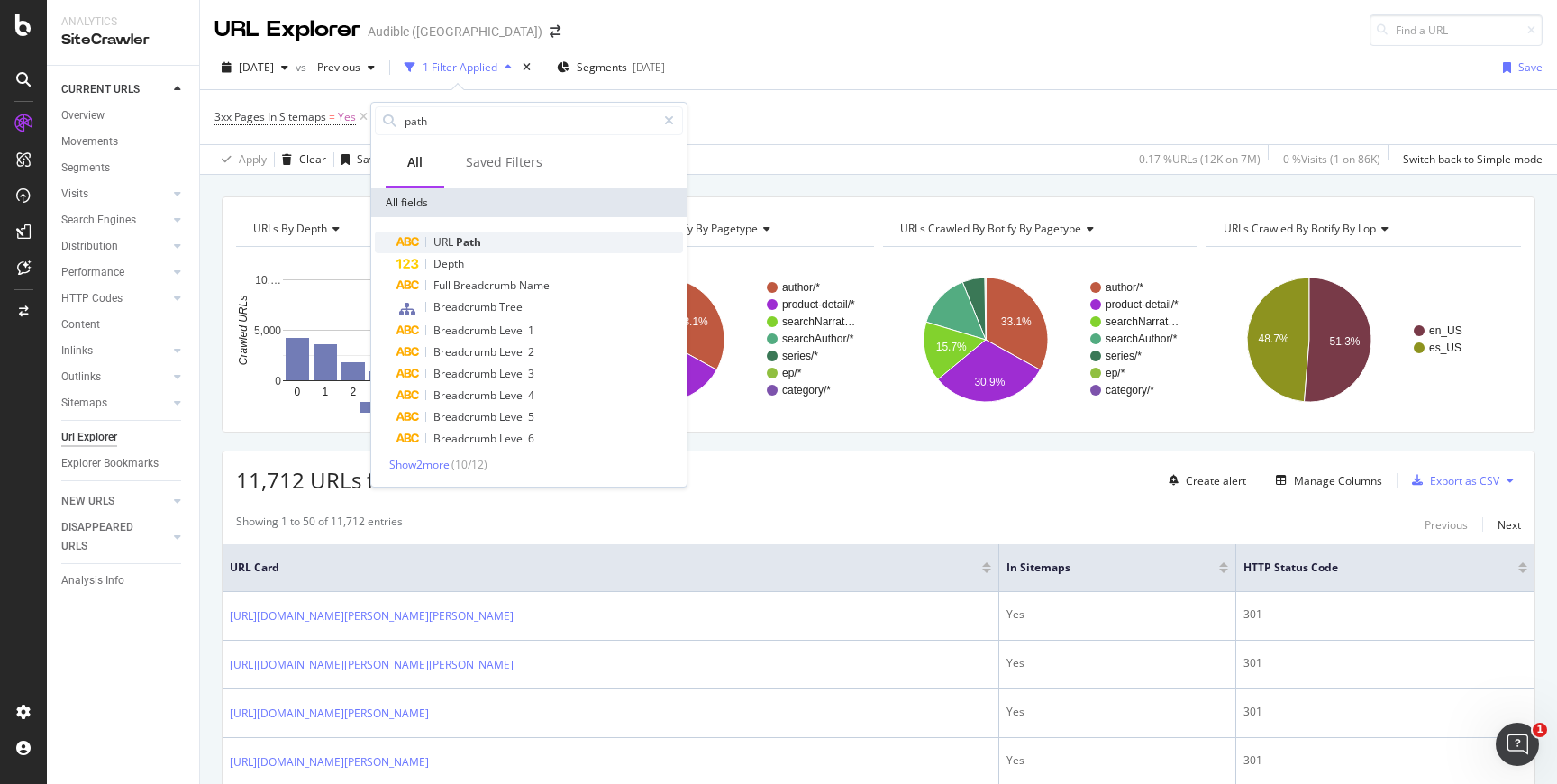
click at [455, 247] on span "URL" at bounding box center [444, 242] width 23 height 15
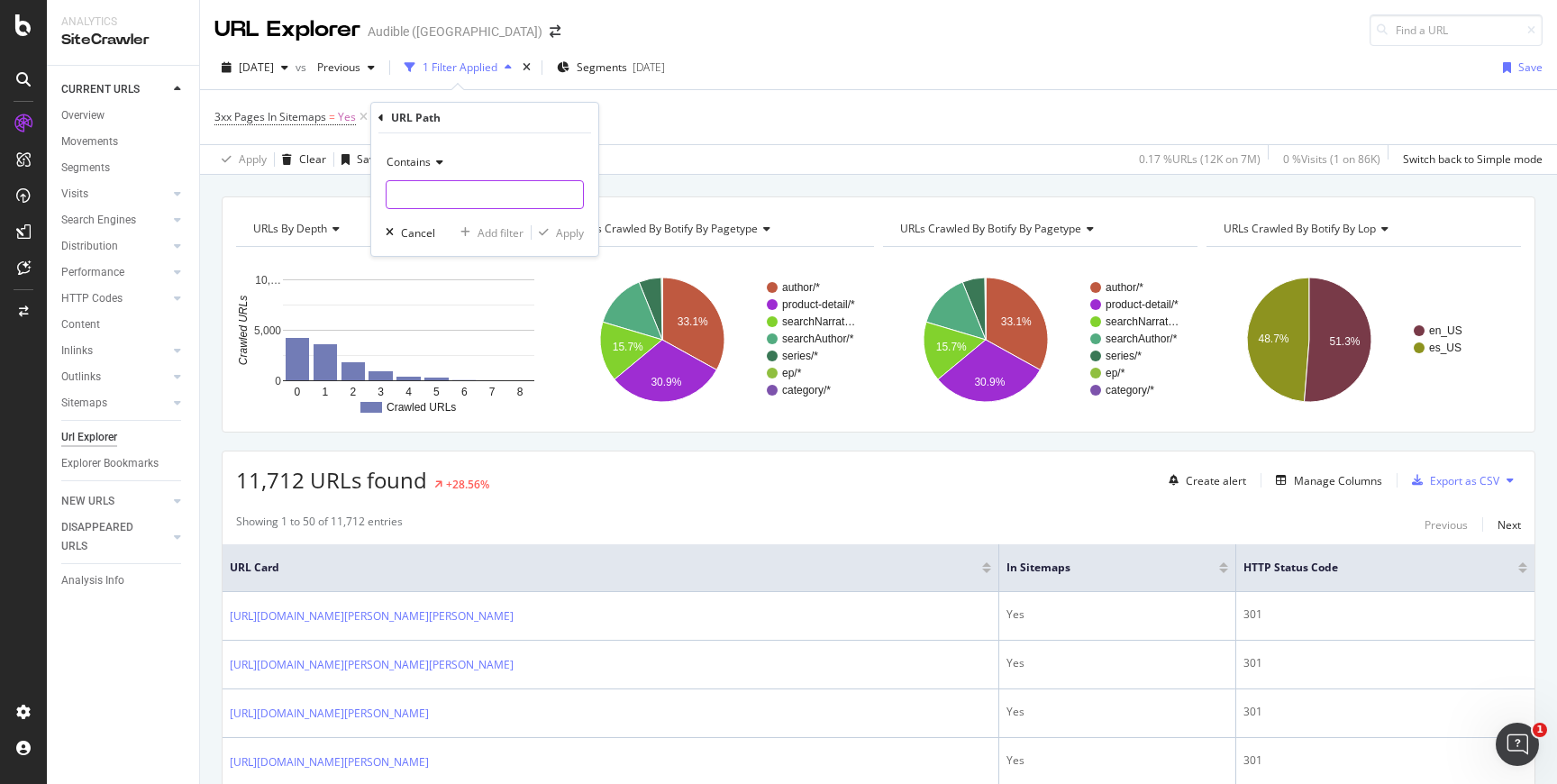
click at [434, 199] on input "text" at bounding box center [485, 195] width 197 height 29
type input "/ac/"
click at [551, 229] on div "button" at bounding box center [543, 233] width 24 height 11
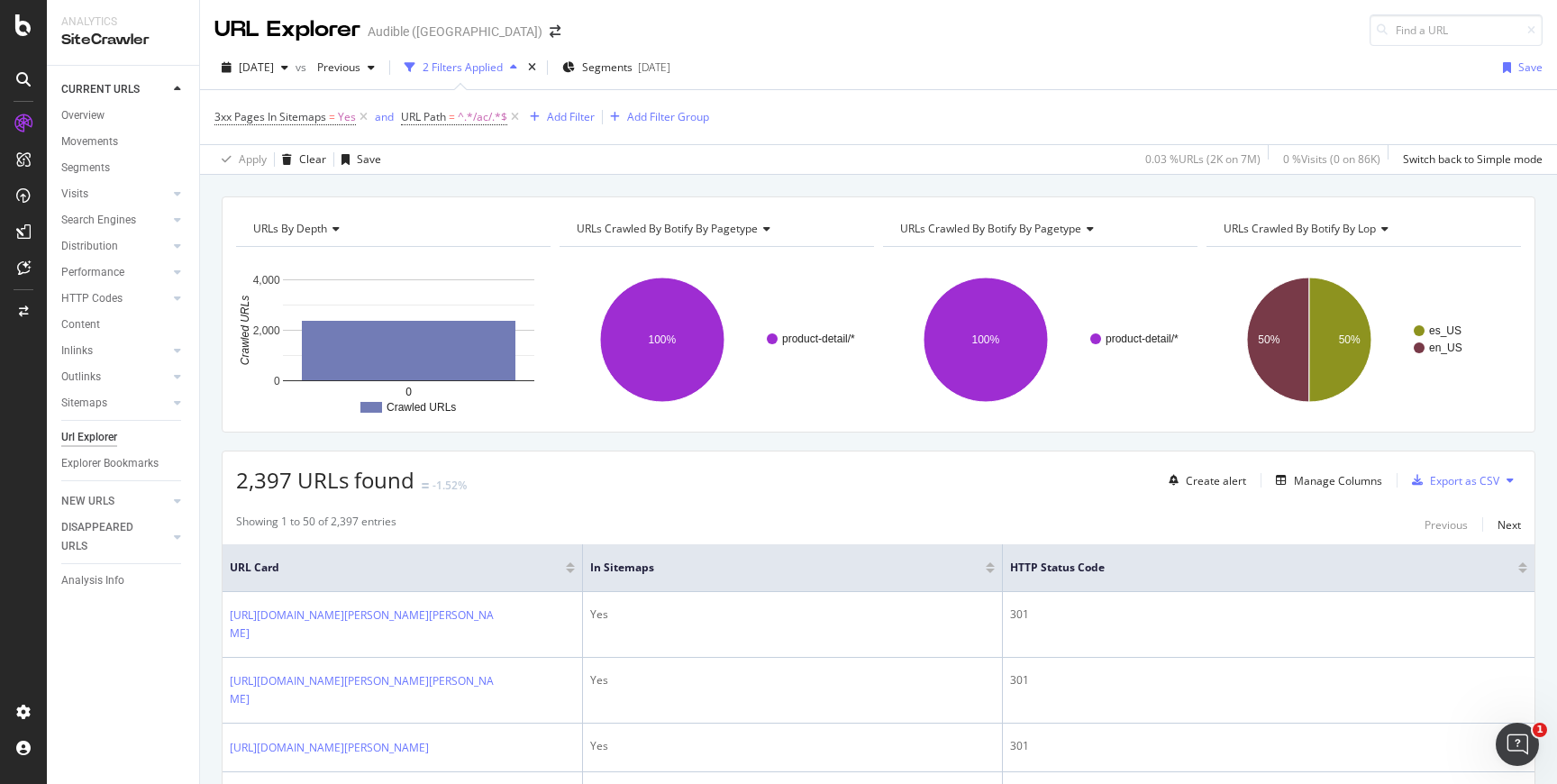
click at [516, 107] on span "URL Path = ^.*/ac/.*$" at bounding box center [461, 117] width 122 height 25
click at [516, 110] on icon at bounding box center [514, 117] width 15 height 18
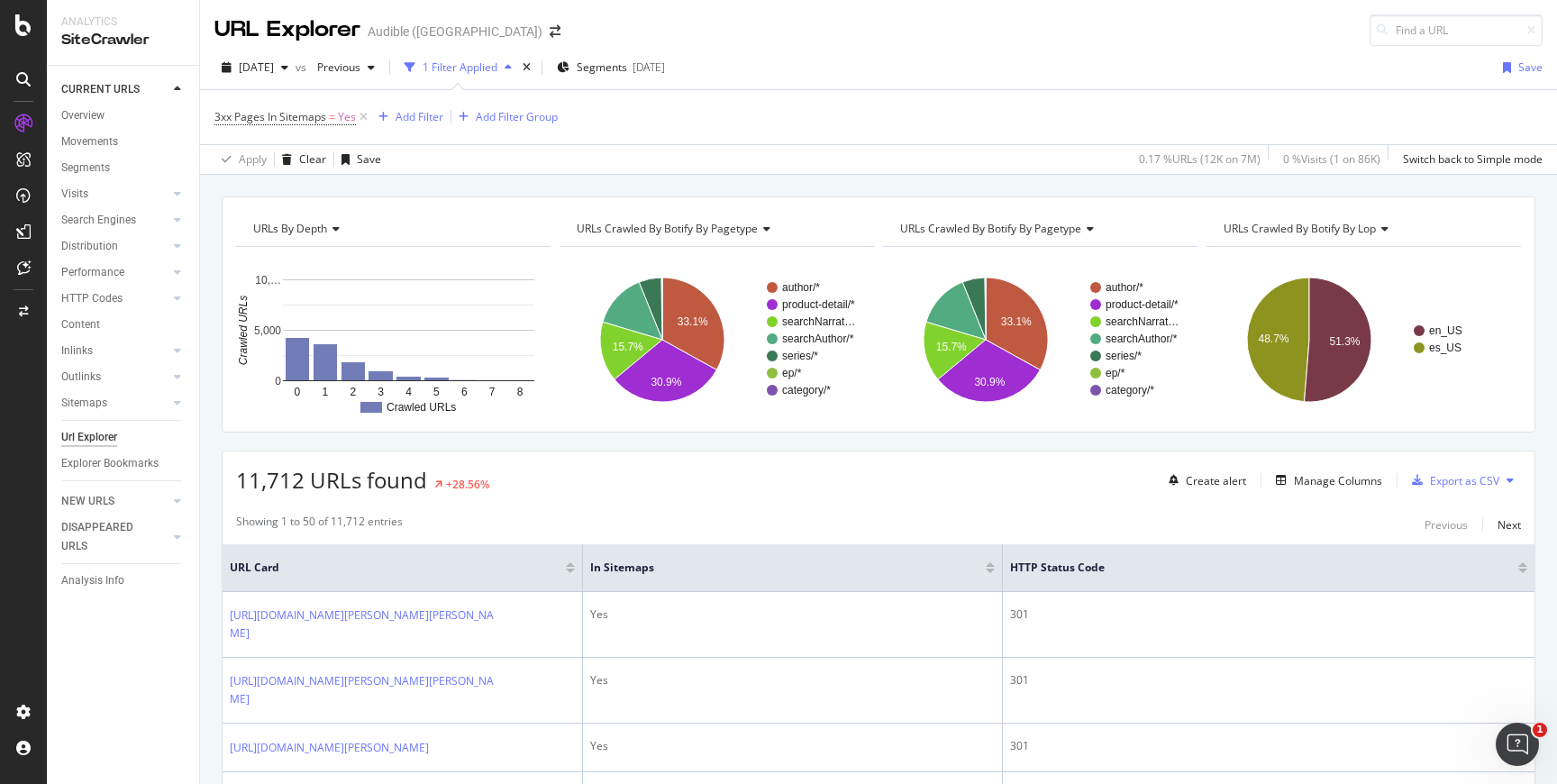
click at [385, 129] on div "3xx Pages In Sitemaps = Yes Add Filter Add Filter Group" at bounding box center [386, 117] width 343 height 25
click at [391, 123] on div "Add Filter" at bounding box center [407, 117] width 72 height 20
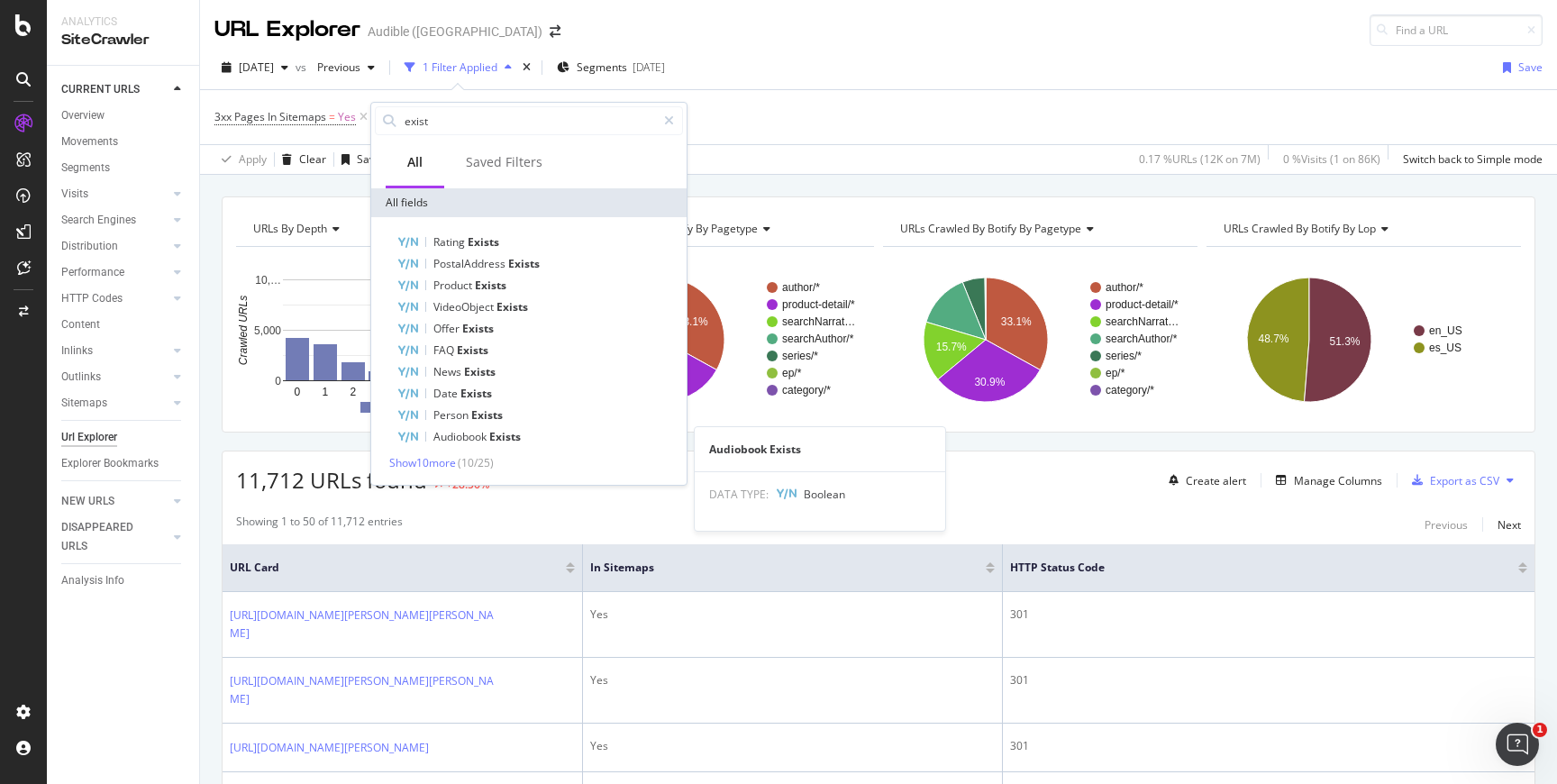
type input "exist"
click at [476, 468] on span "( 10 / 25 )" at bounding box center [476, 462] width 36 height 15
click at [450, 462] on span "Show 10 more" at bounding box center [422, 462] width 67 height 15
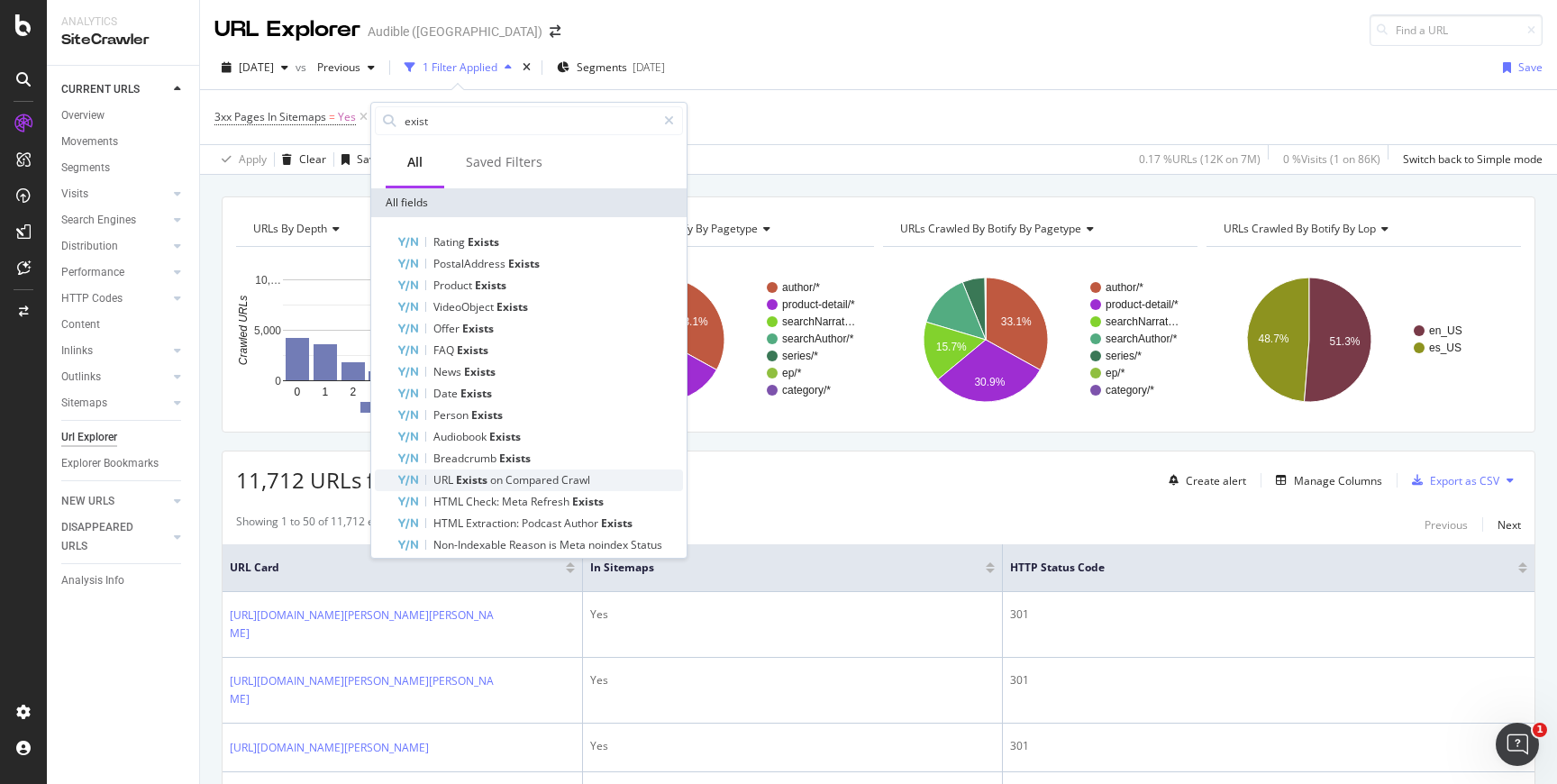
click at [498, 472] on span "on" at bounding box center [497, 479] width 15 height 15
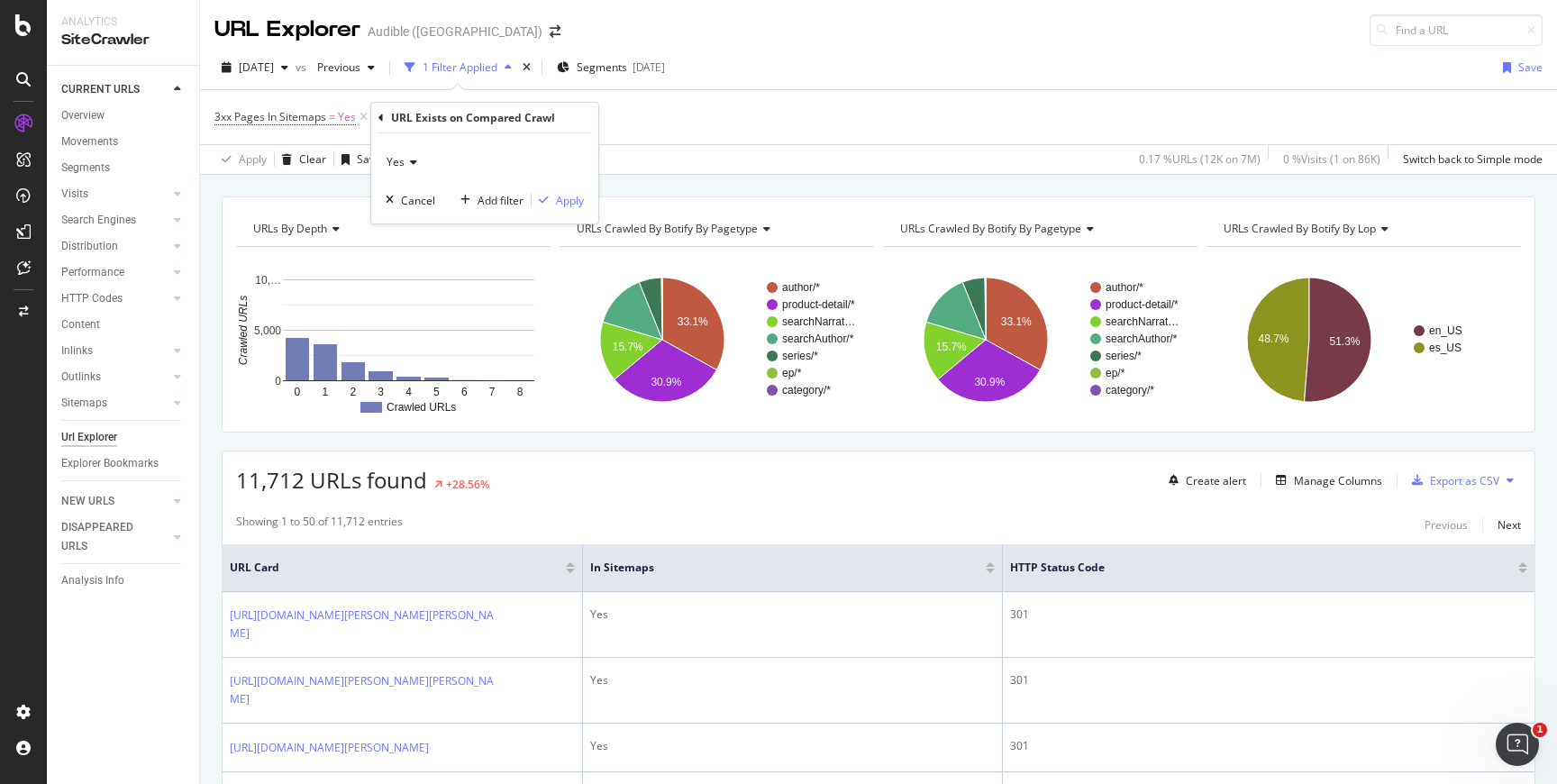
click at [404, 159] on icon at bounding box center [411, 162] width 13 height 11
click at [412, 217] on div "No" at bounding box center [487, 223] width 193 height 23
click at [561, 203] on div "Apply" at bounding box center [570, 200] width 28 height 15
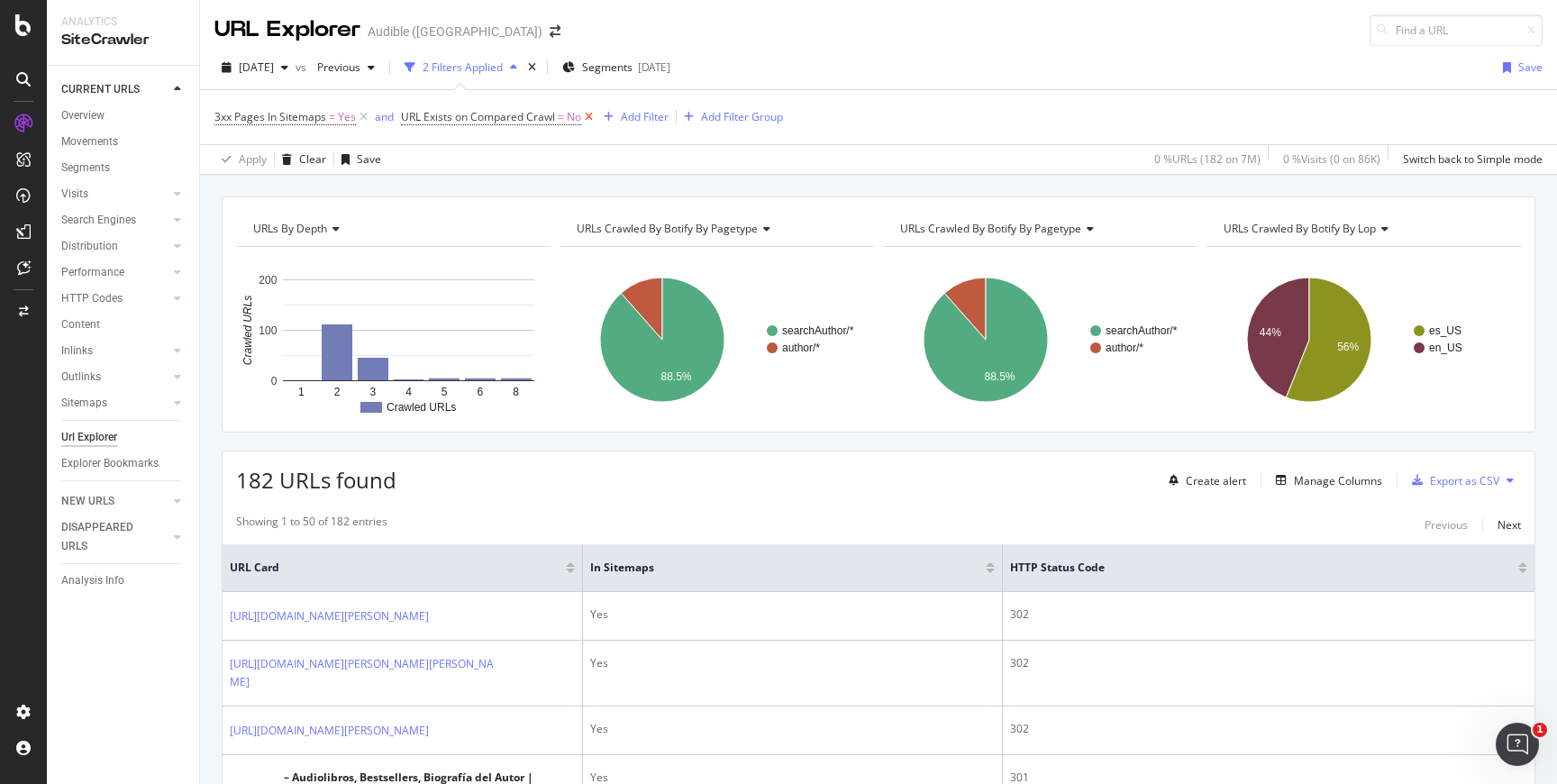
click at [590, 119] on icon at bounding box center [589, 117] width 15 height 18
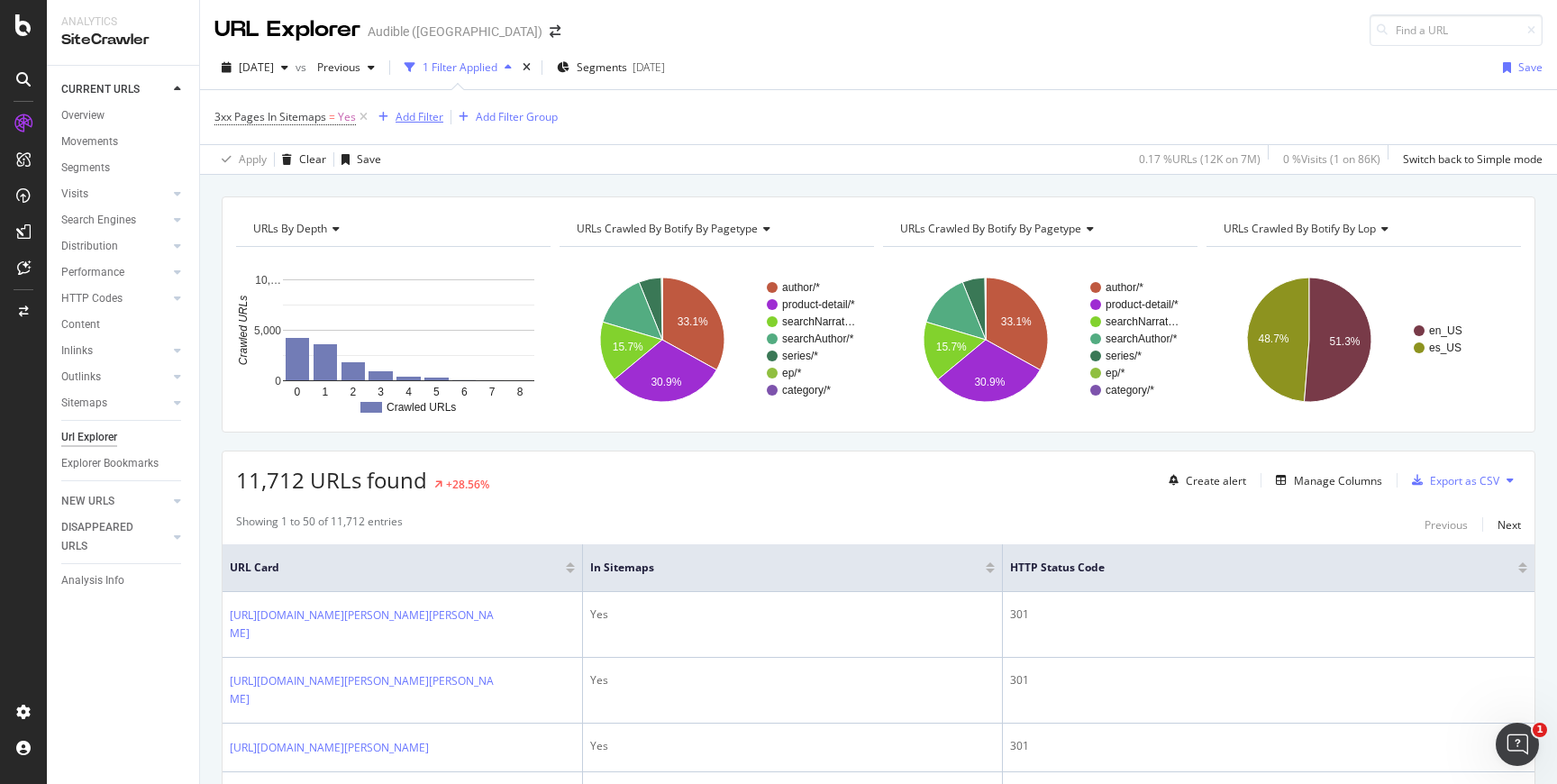
click at [435, 122] on div "Add Filter" at bounding box center [419, 116] width 48 height 15
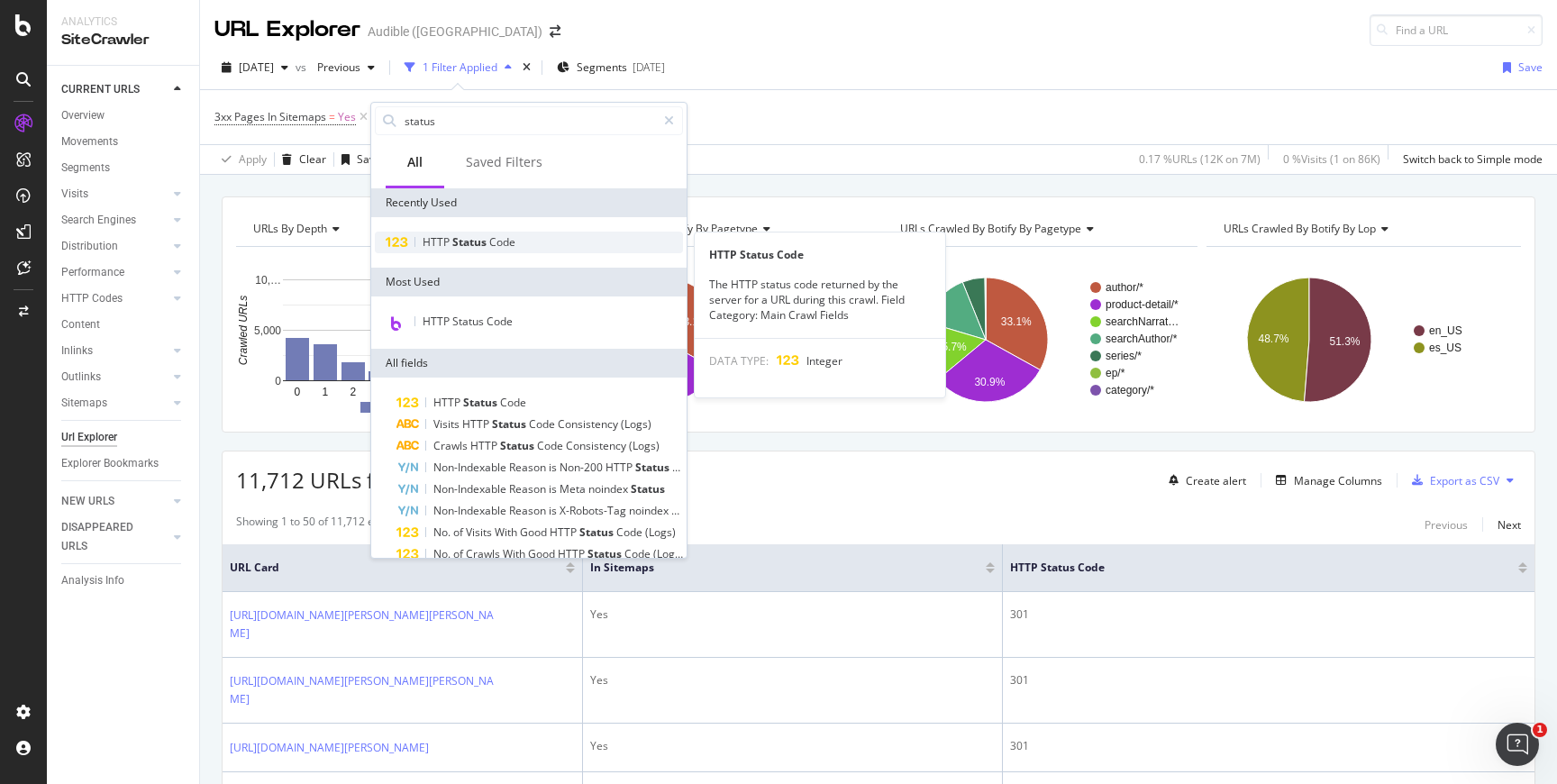
type input "status"
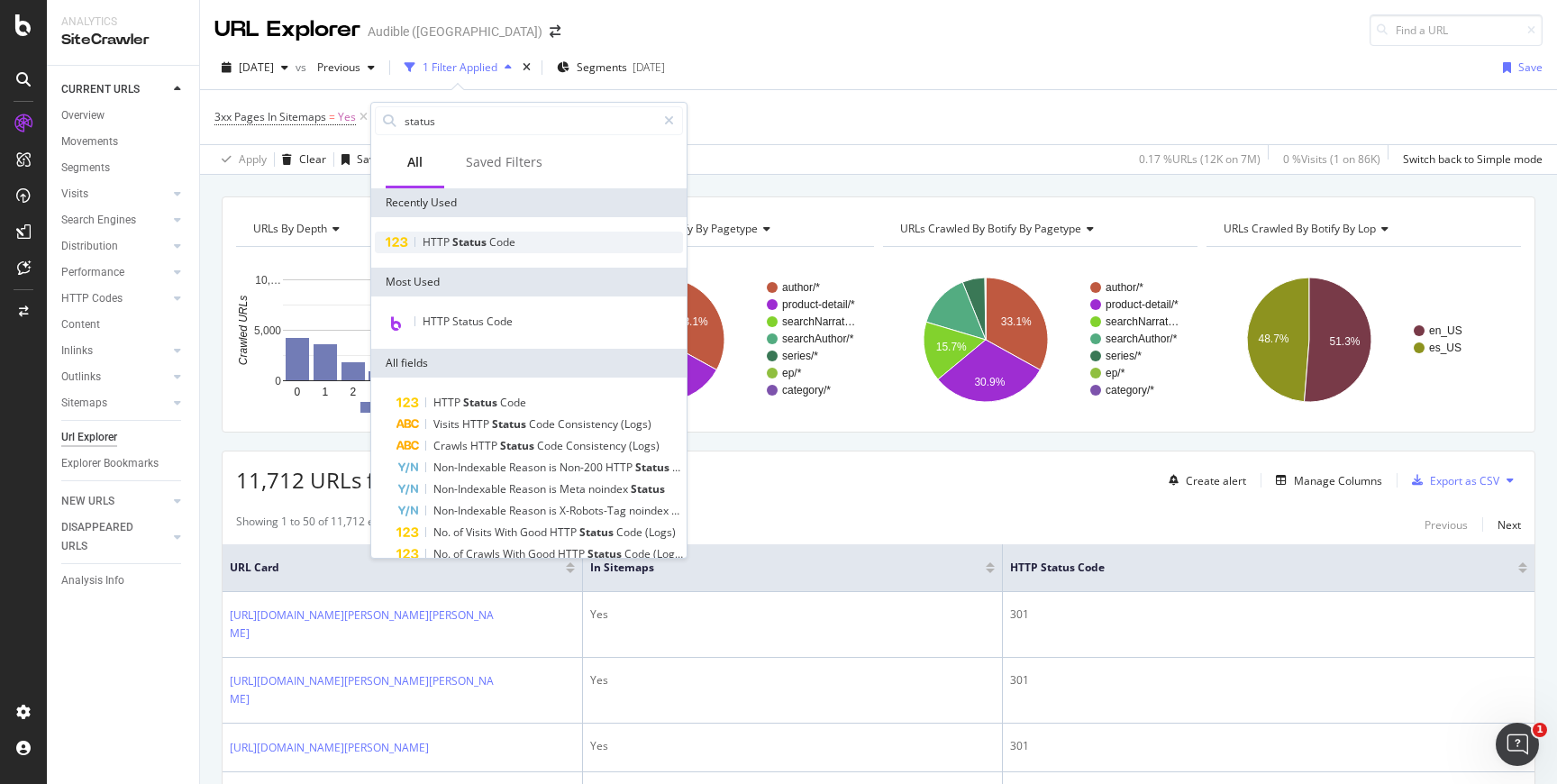
click at [436, 236] on span "HTTP" at bounding box center [437, 242] width 30 height 15
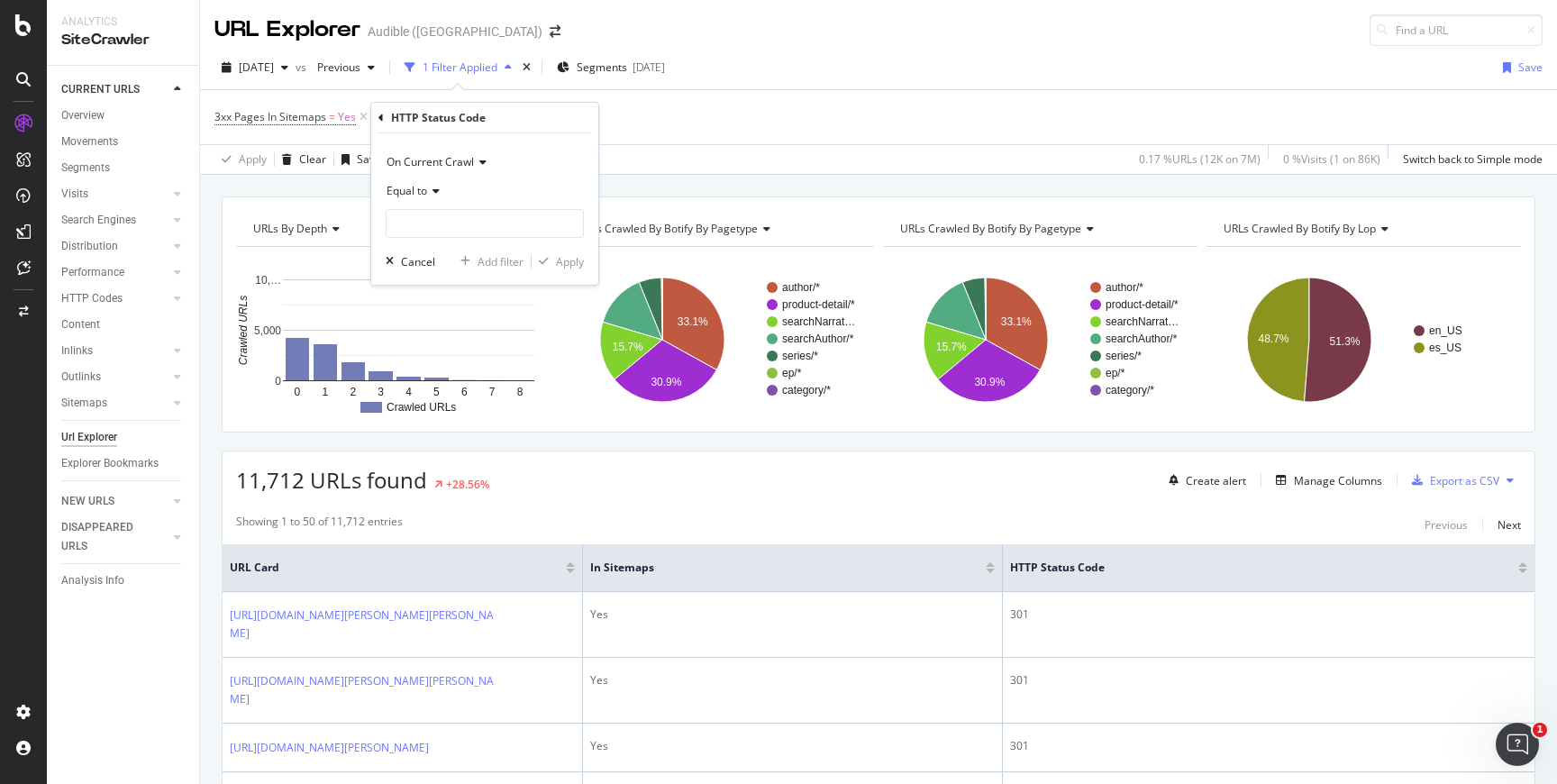
click at [433, 160] on span "On Current Crawl" at bounding box center [430, 161] width 88 height 15
click at [436, 217] on span "On Compared Crawl" at bounding box center [445, 223] width 102 height 15
click at [434, 191] on icon at bounding box center [433, 191] width 13 height 11
click at [519, 182] on div "Equal to" at bounding box center [485, 191] width 199 height 29
click at [488, 216] on input "number" at bounding box center [485, 224] width 199 height 29
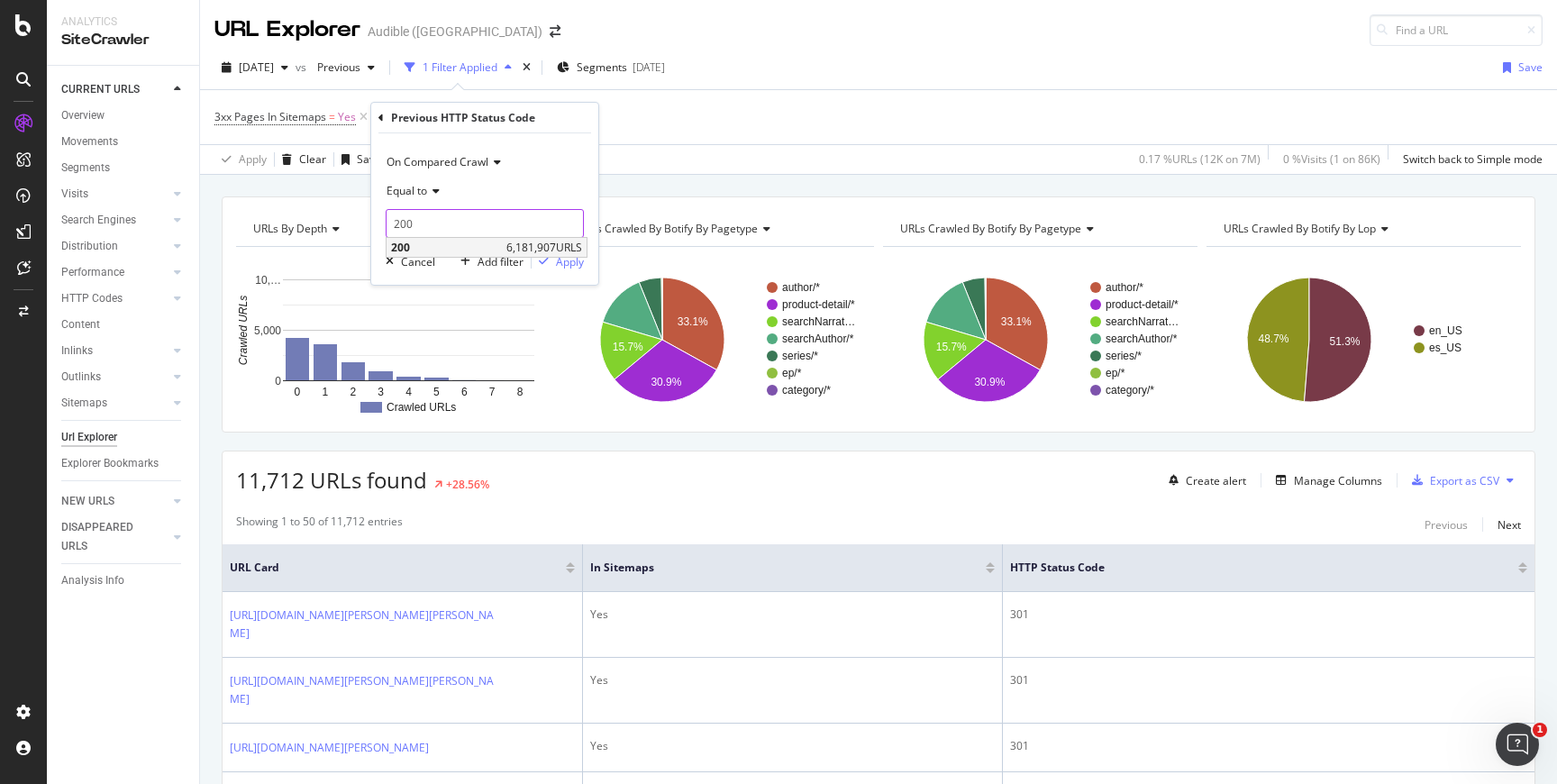
type input "200"
click at [497, 249] on span "200" at bounding box center [446, 247] width 111 height 15
click at [544, 257] on icon "button" at bounding box center [543, 262] width 10 height 11
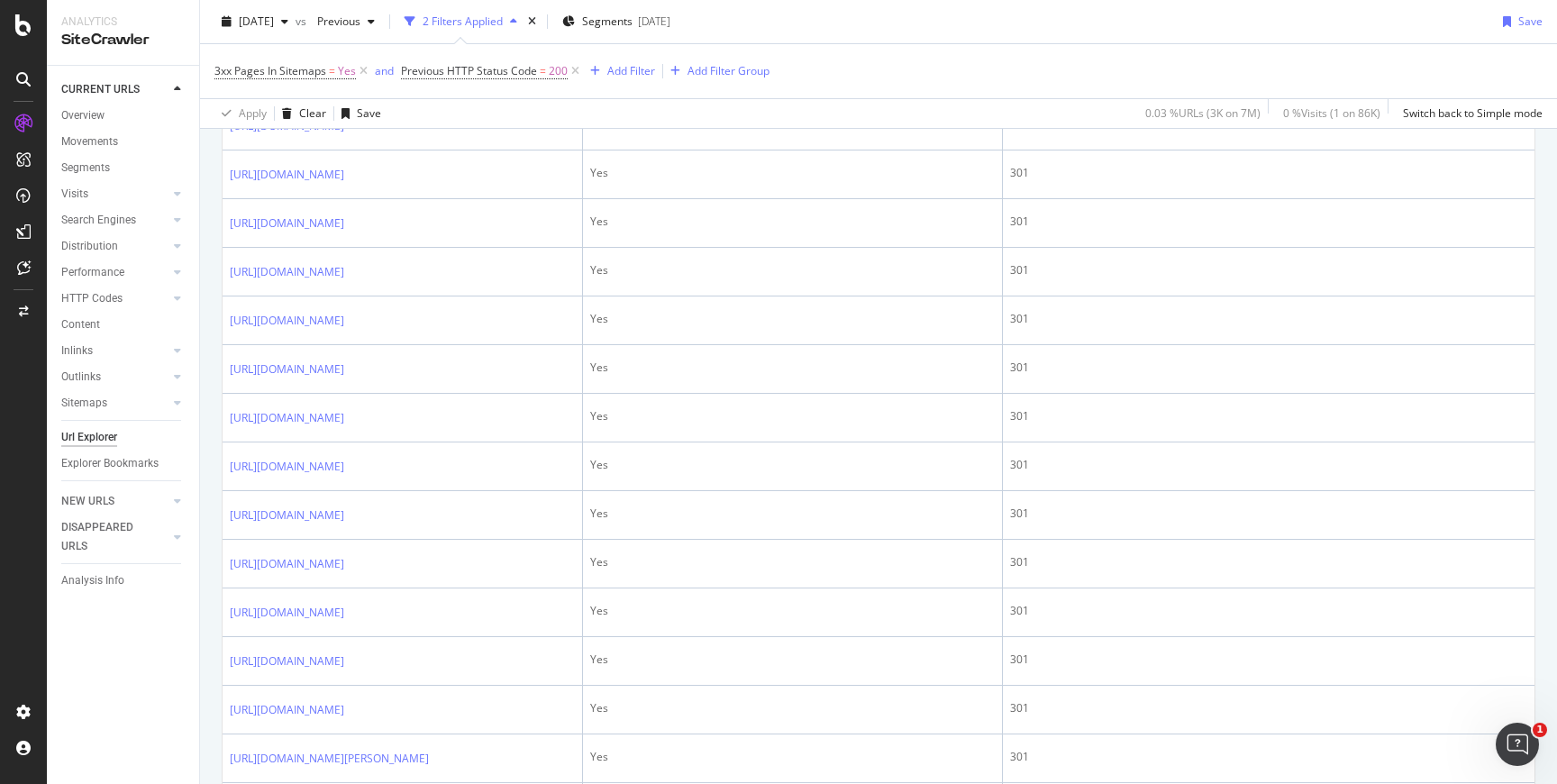
scroll to position [1324, 0]
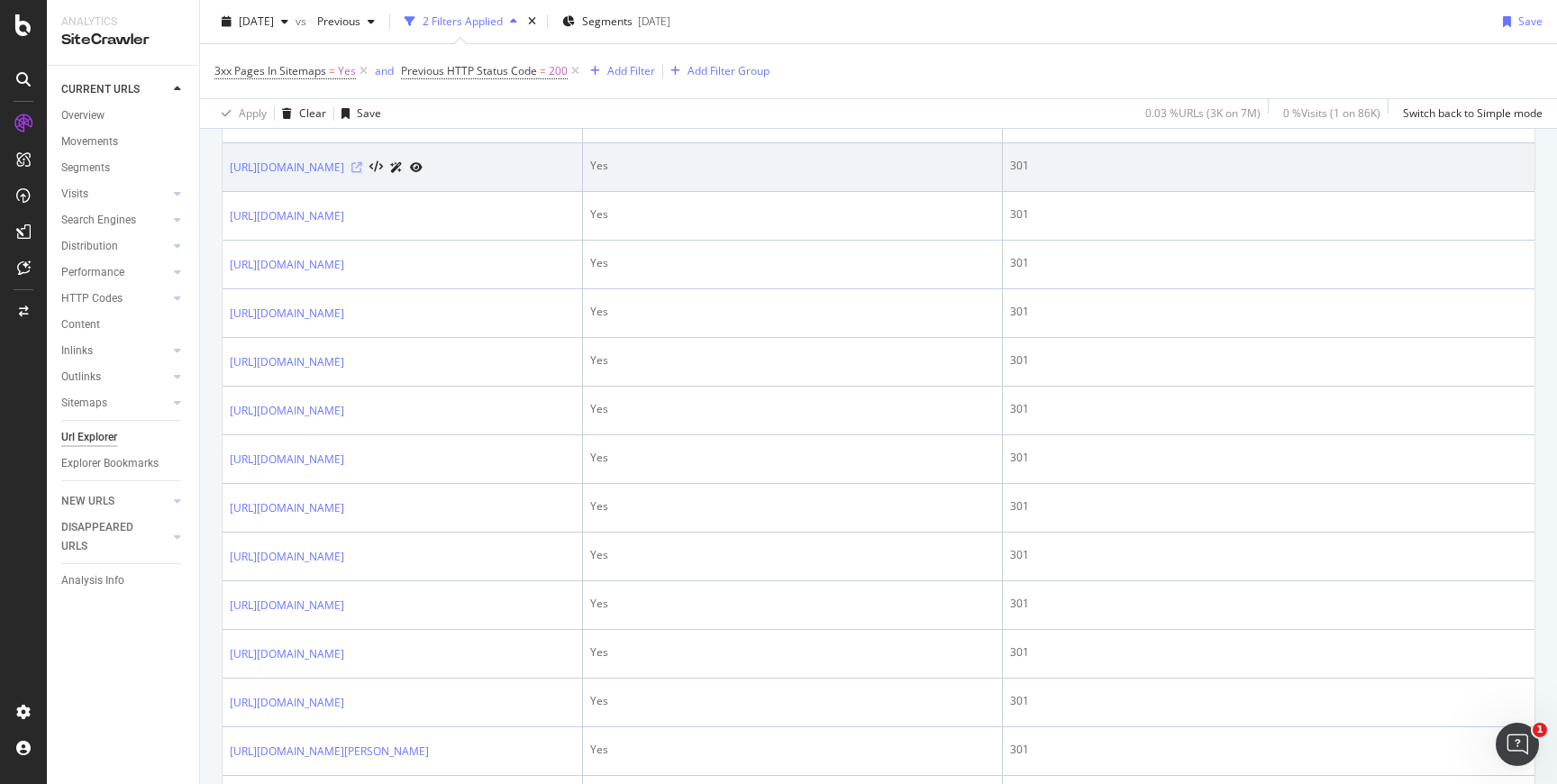
click at [362, 173] on icon at bounding box center [357, 168] width 11 height 11
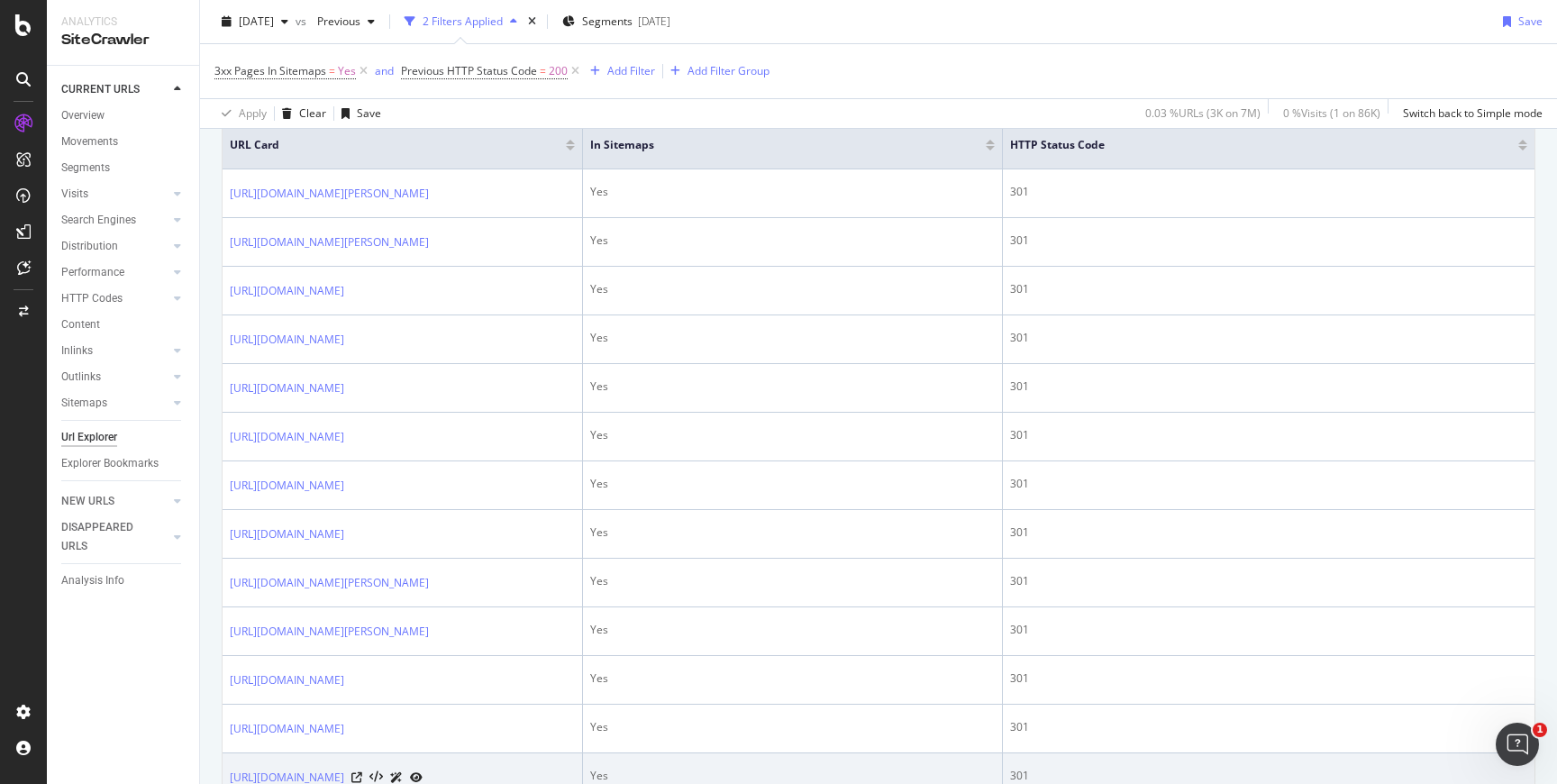
scroll to position [0, 0]
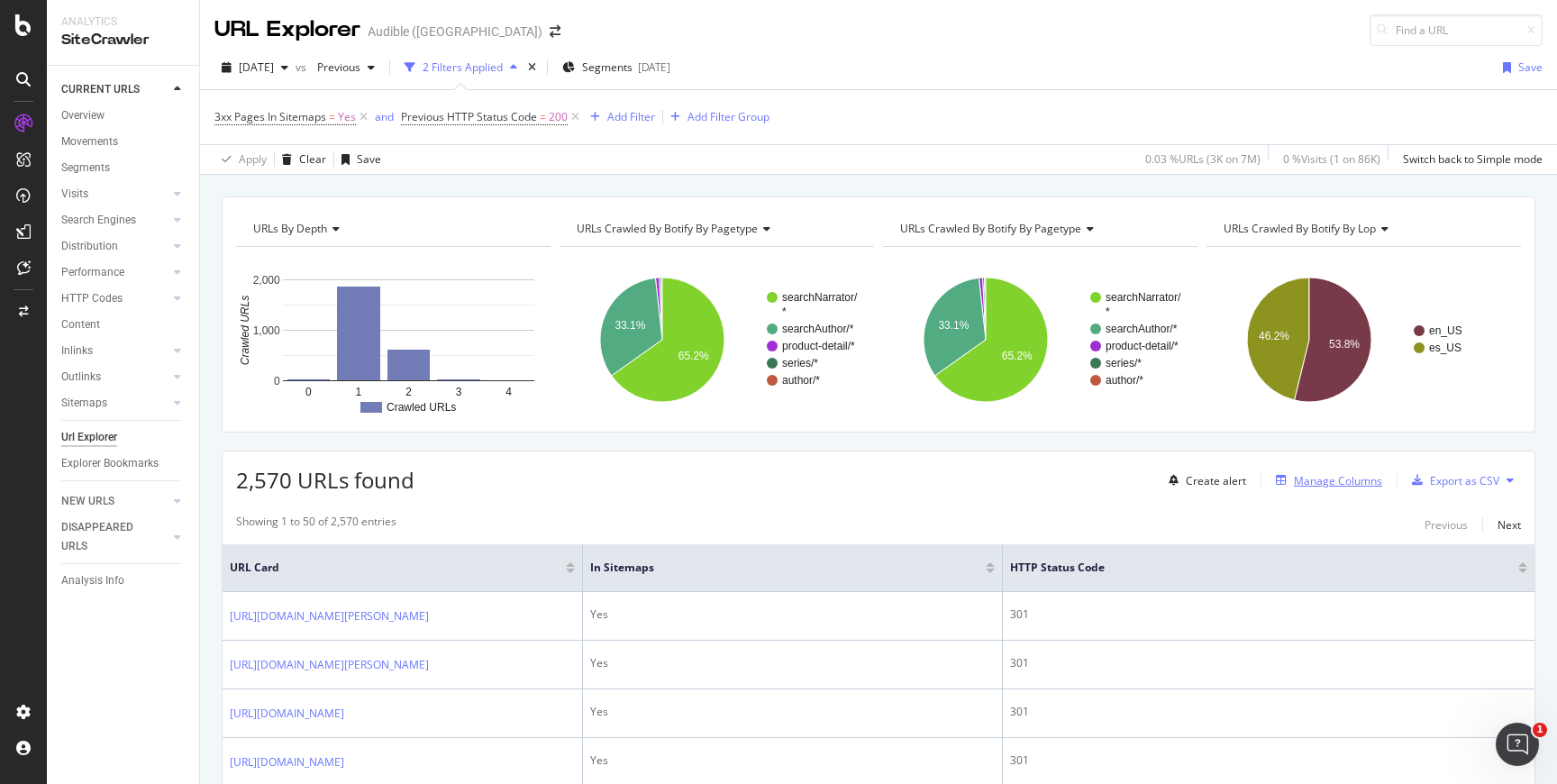
click at [1321, 474] on div "Manage Columns" at bounding box center [1339, 480] width 88 height 15
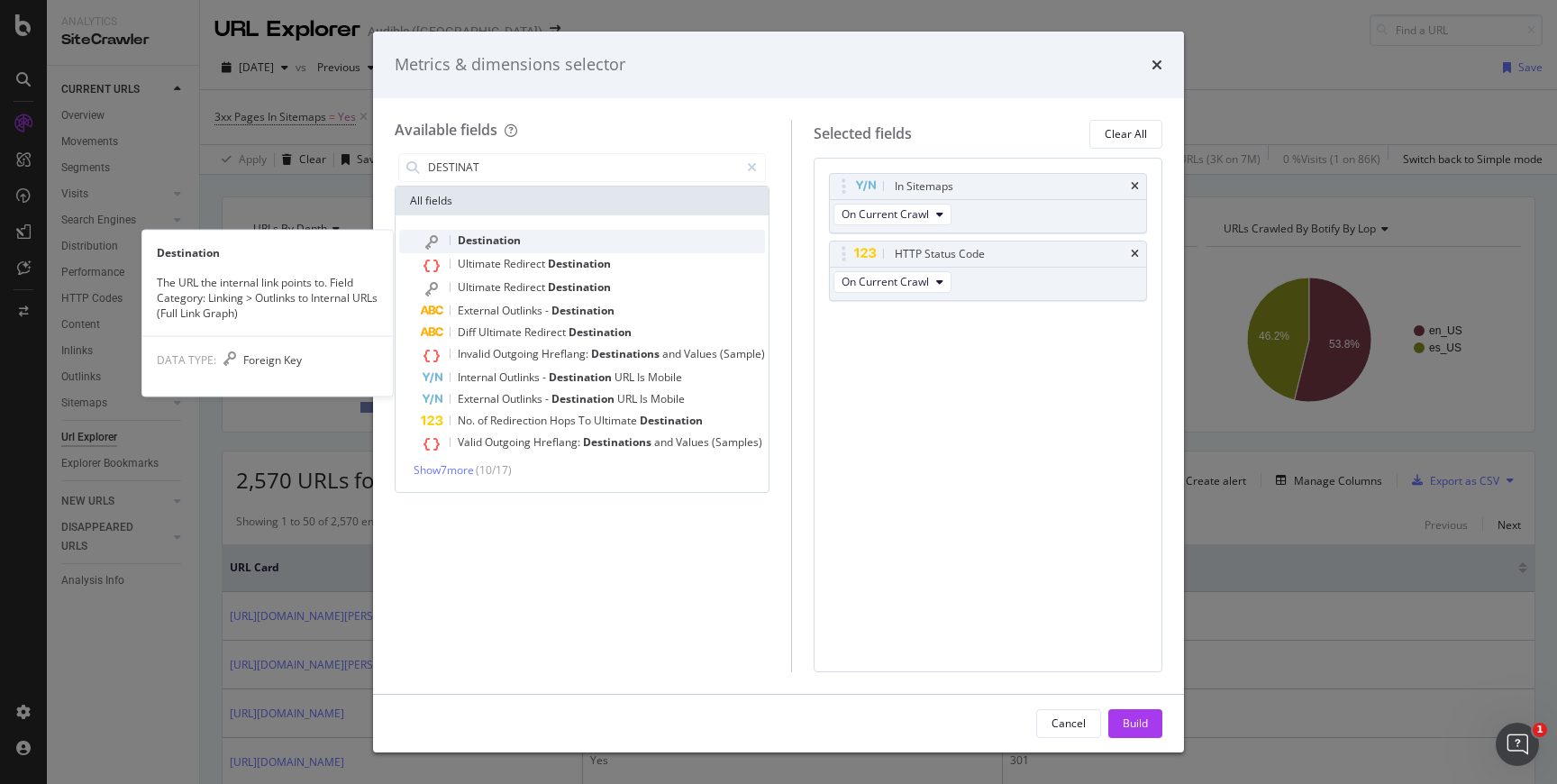
type input "DESTINAT"
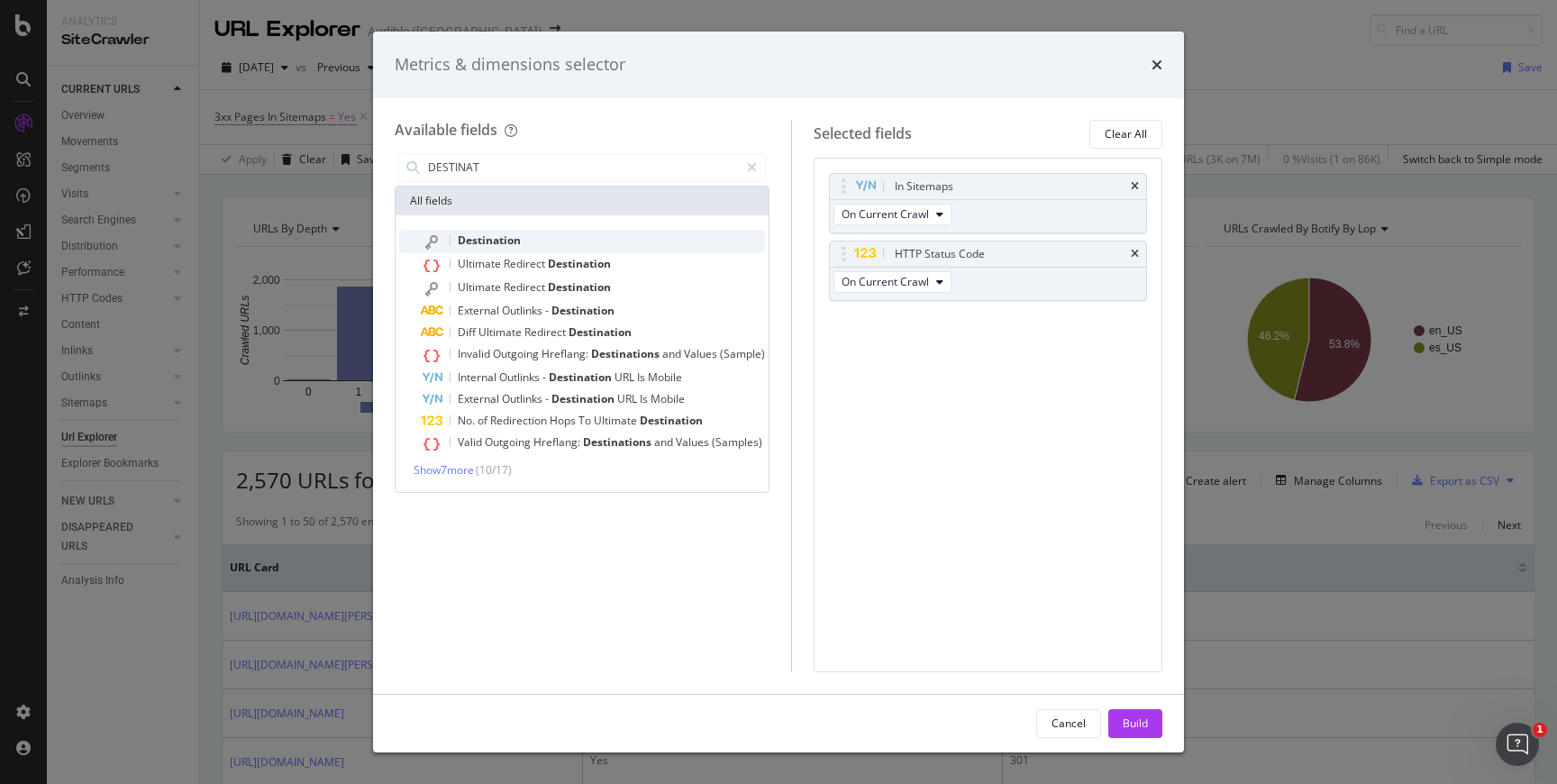
click at [641, 240] on div "Destination" at bounding box center [592, 242] width 344 height 23
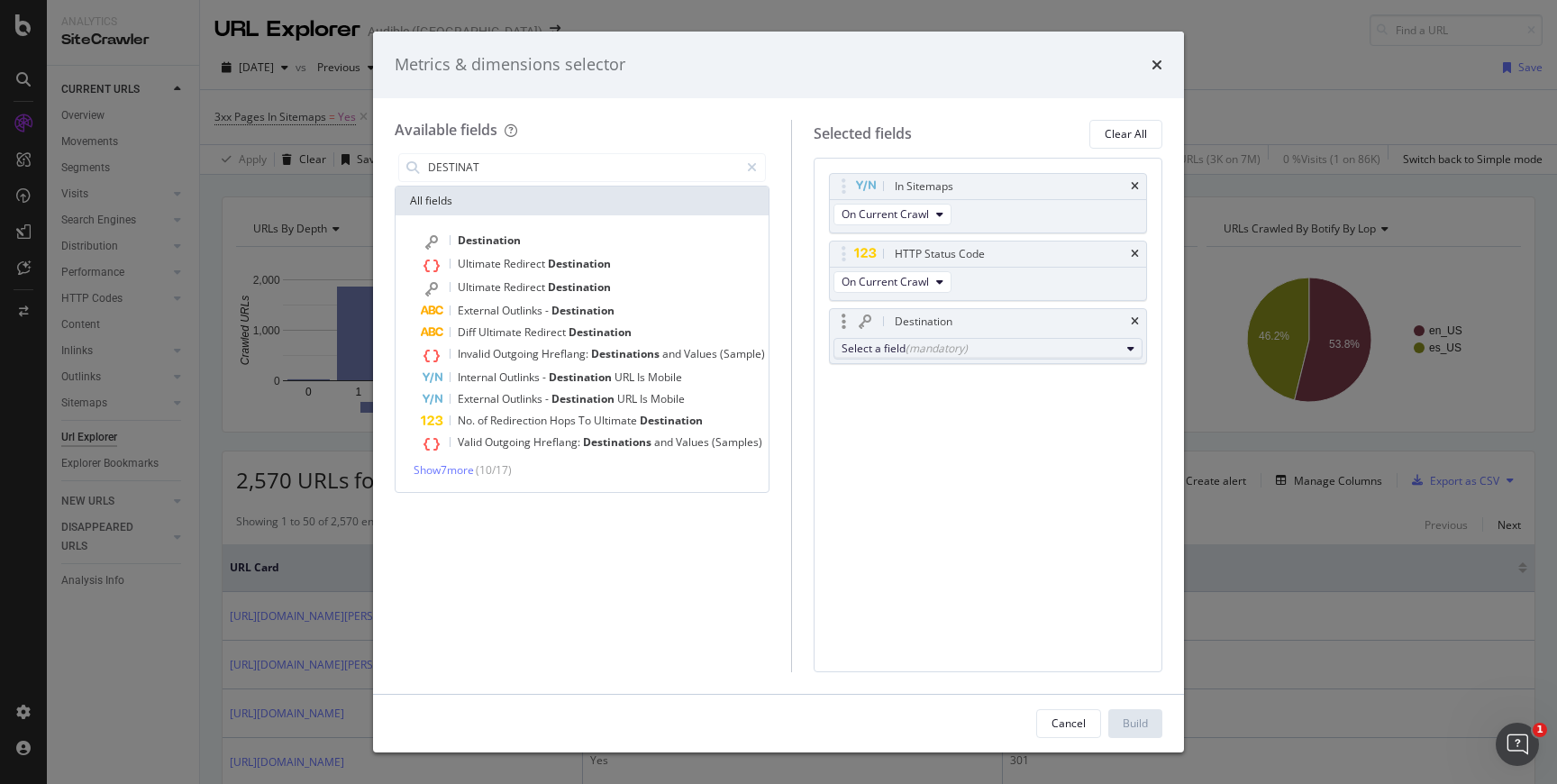
click at [994, 340] on div "Select a field (mandatory)" at bounding box center [981, 347] width 279 height 15
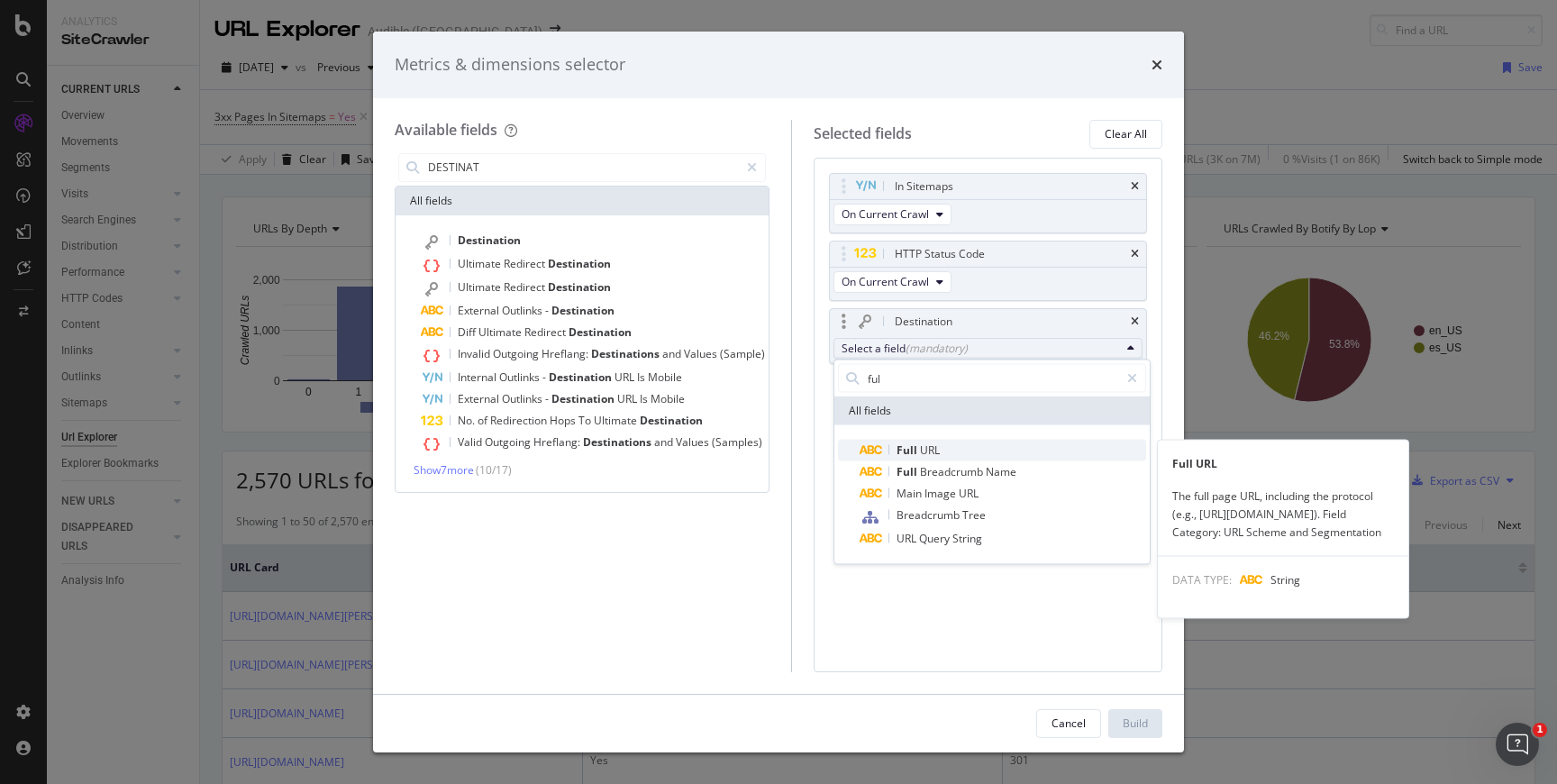
type input "ful"
click at [956, 451] on span "Full URL" at bounding box center [1004, 450] width 287 height 22
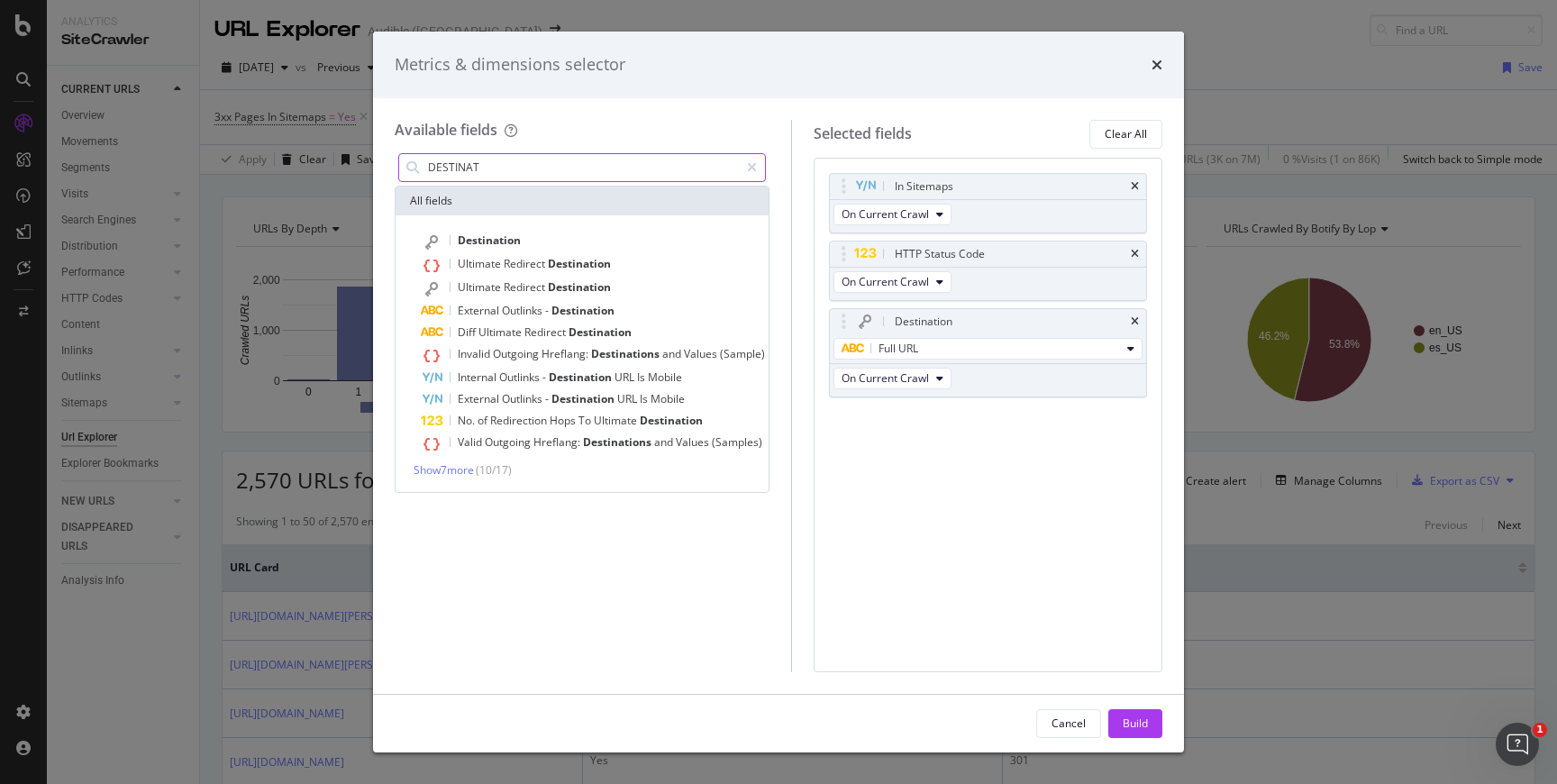
click at [591, 164] on input "DESTINAT" at bounding box center [582, 168] width 312 height 27
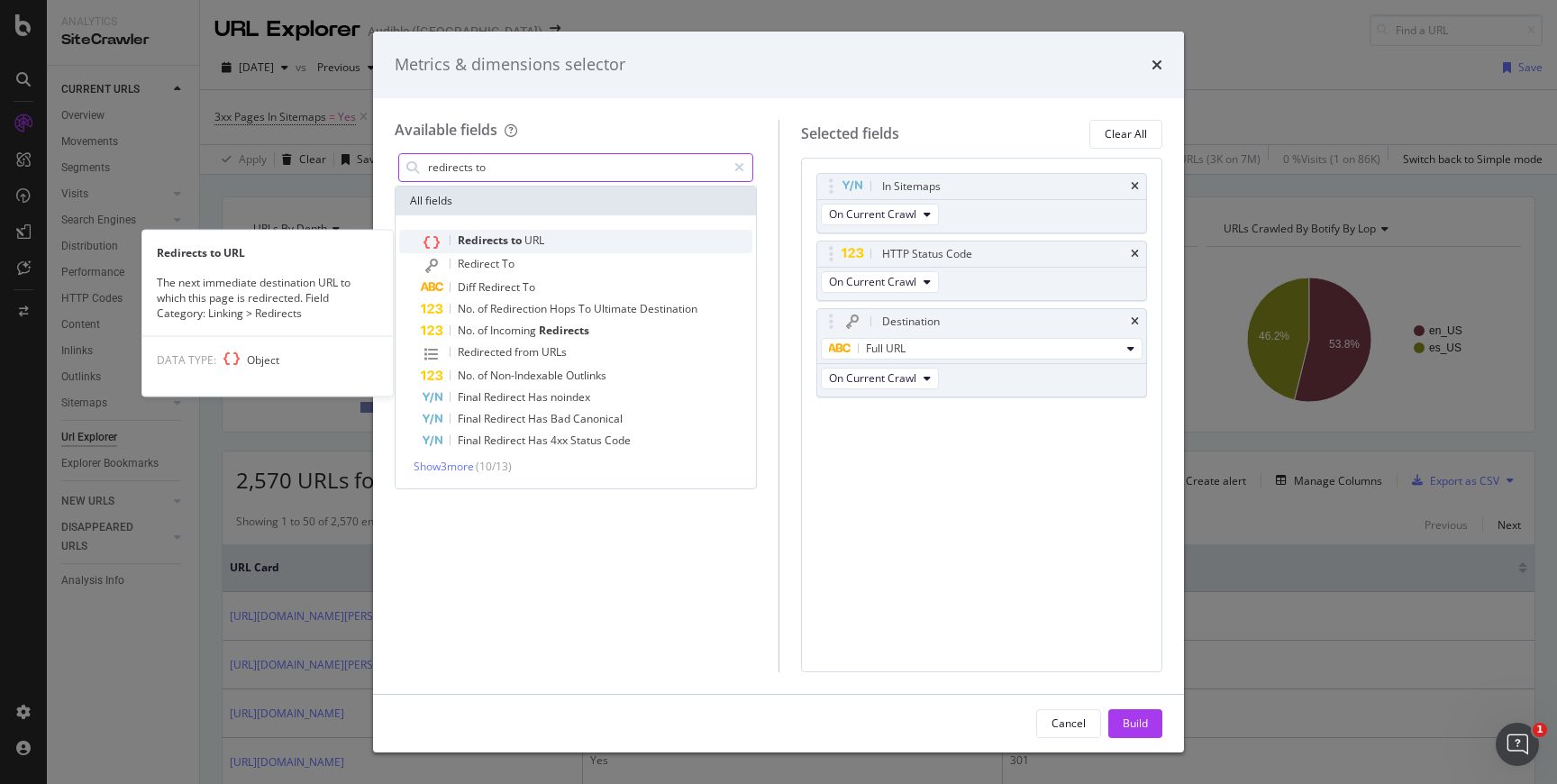
type input "redirects to"
click at [555, 243] on div "Redirects to URL" at bounding box center [586, 242] width 331 height 23
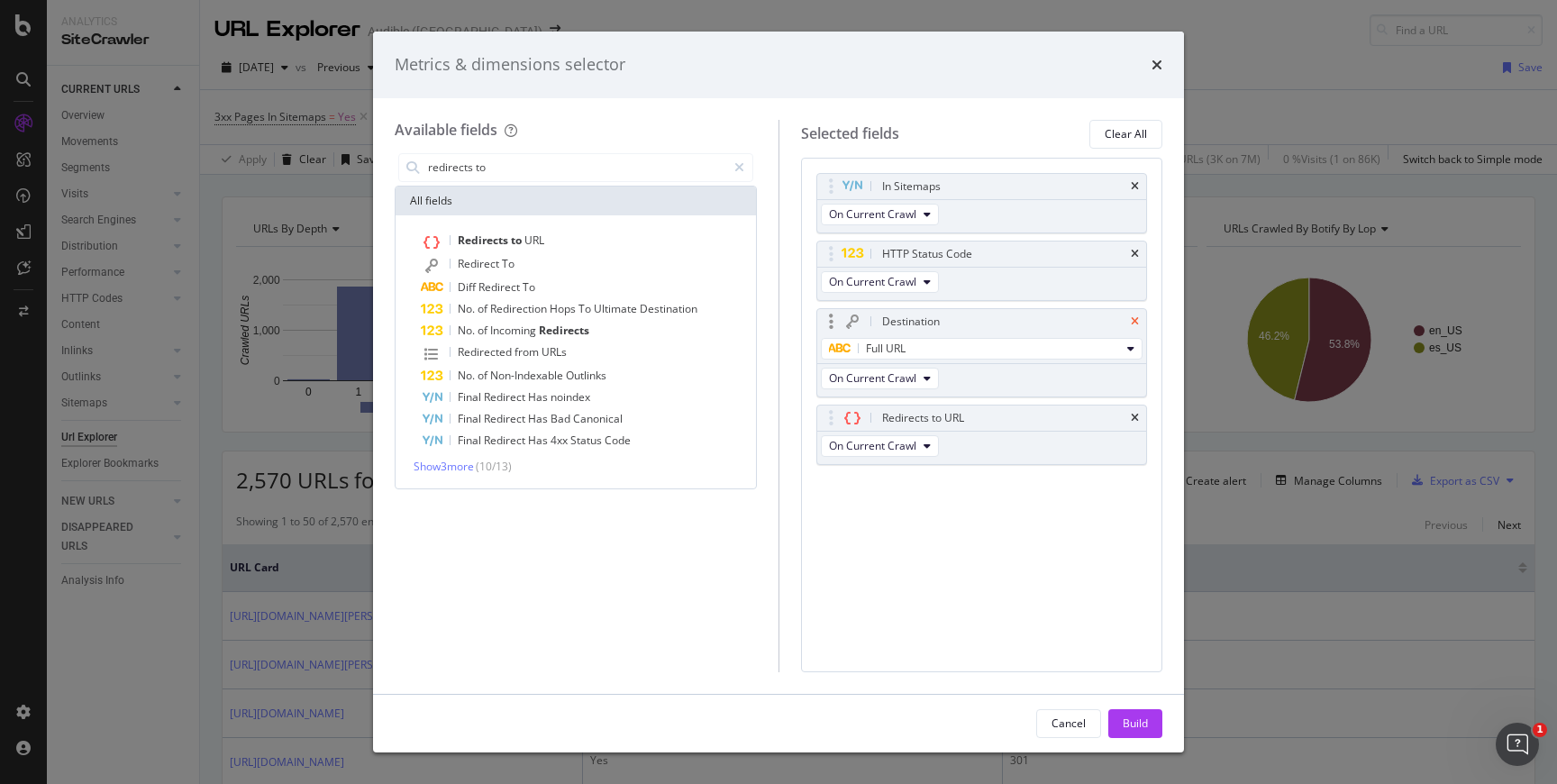
click at [1137, 321] on icon "times" at bounding box center [1135, 321] width 8 height 11
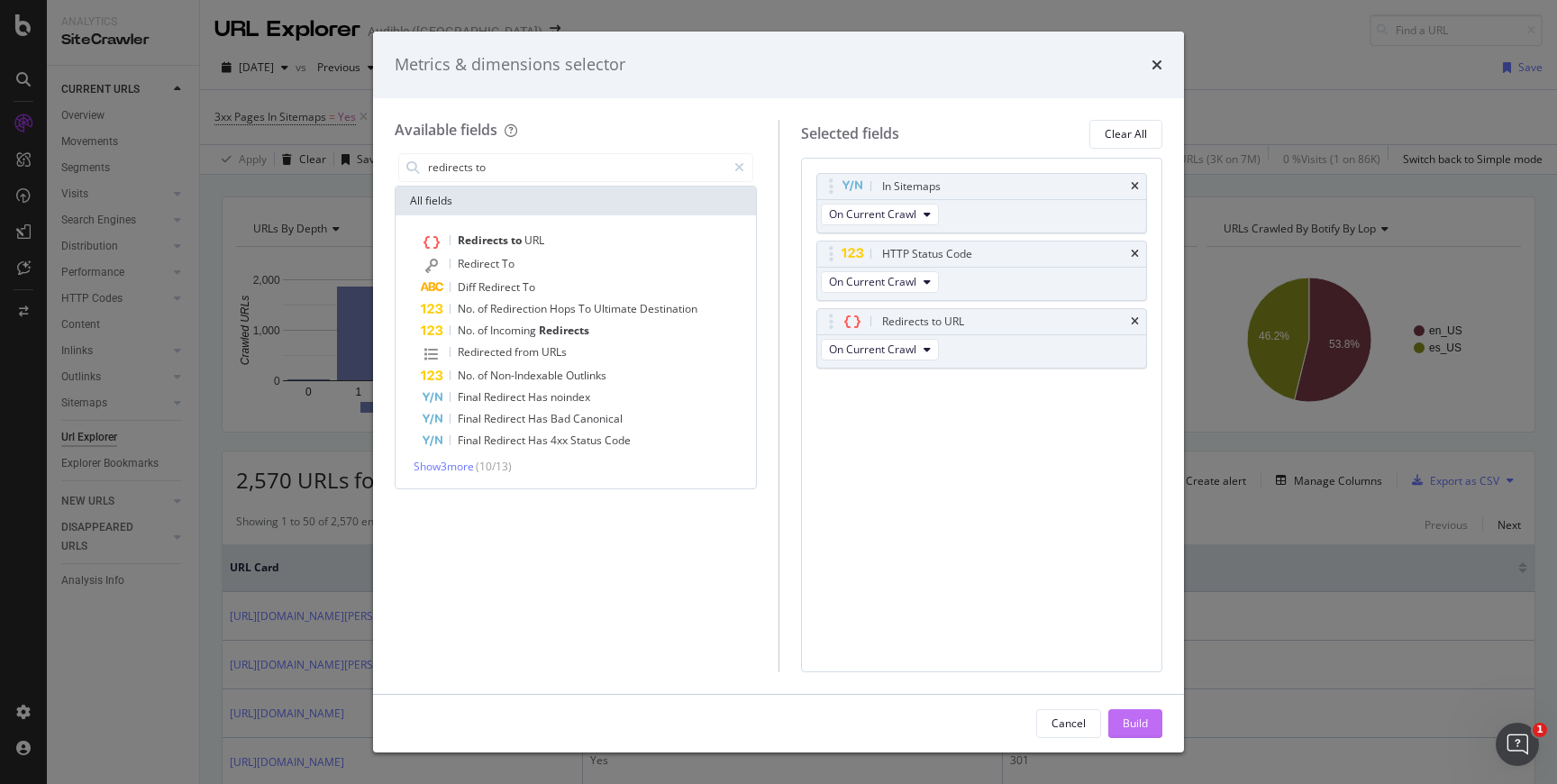
click at [1133, 725] on div "Build" at bounding box center [1135, 723] width 25 height 15
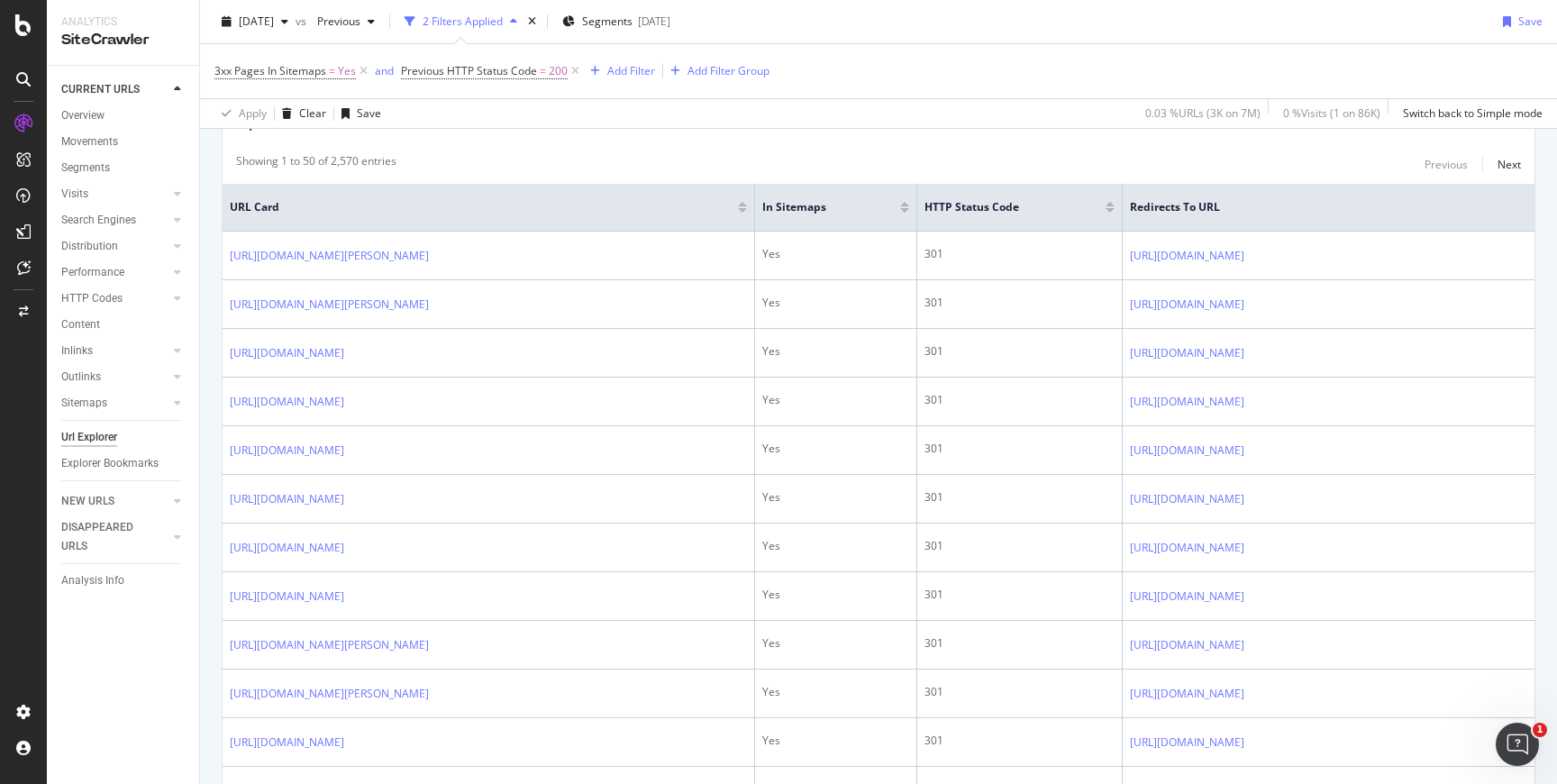
scroll to position [372, 0]
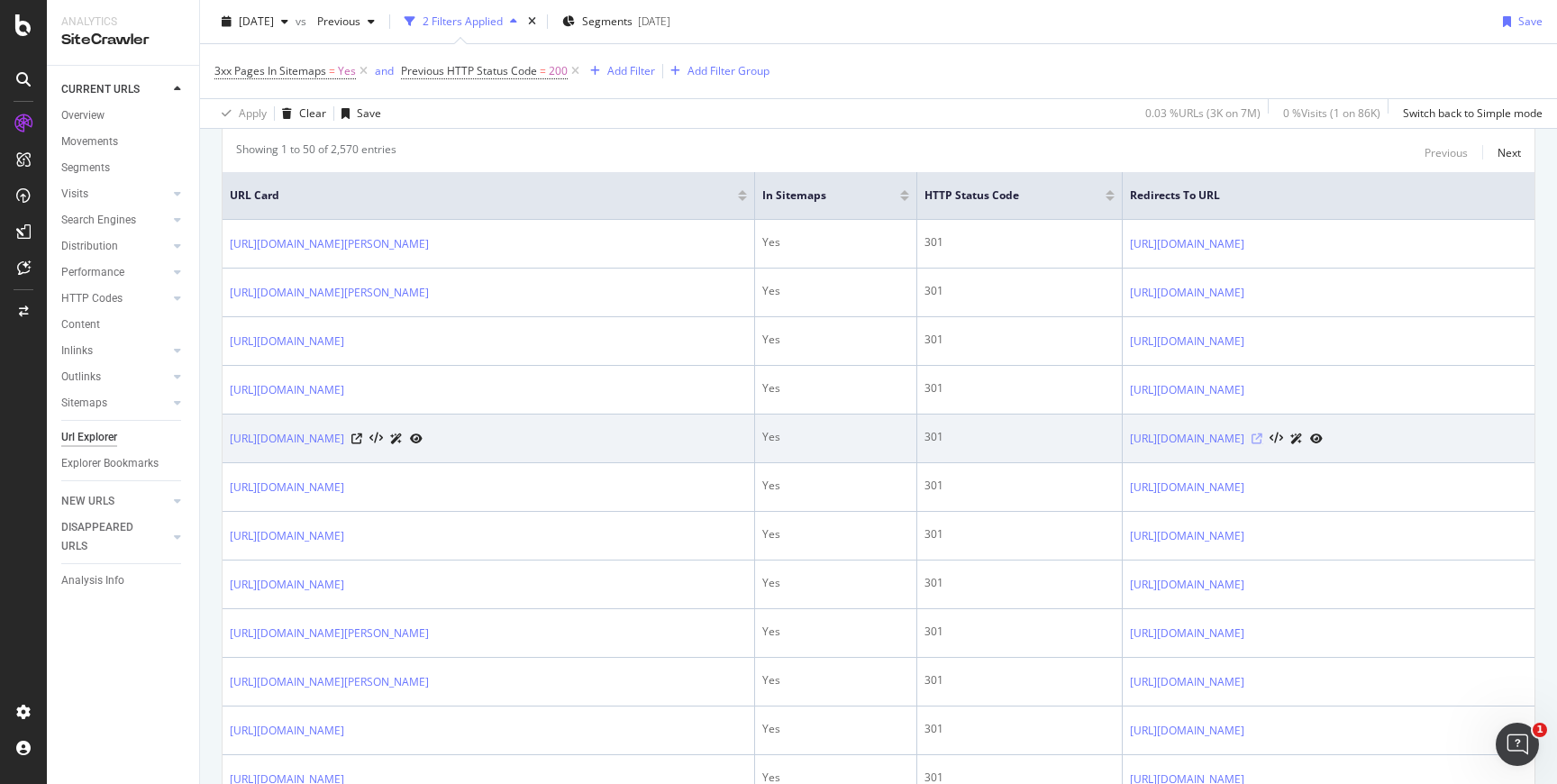
click at [1263, 439] on icon at bounding box center [1257, 438] width 11 height 11
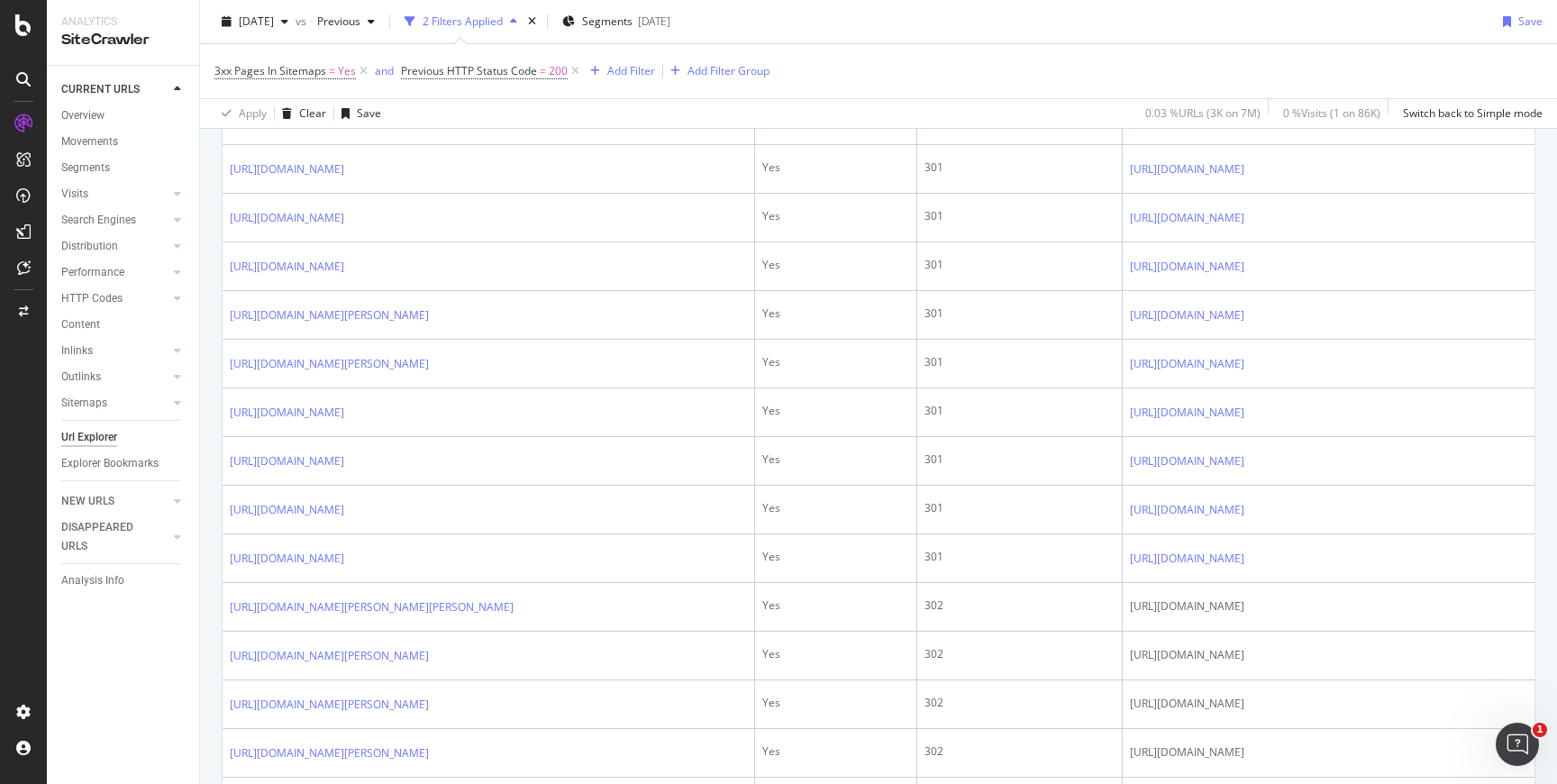
scroll to position [1916, 0]
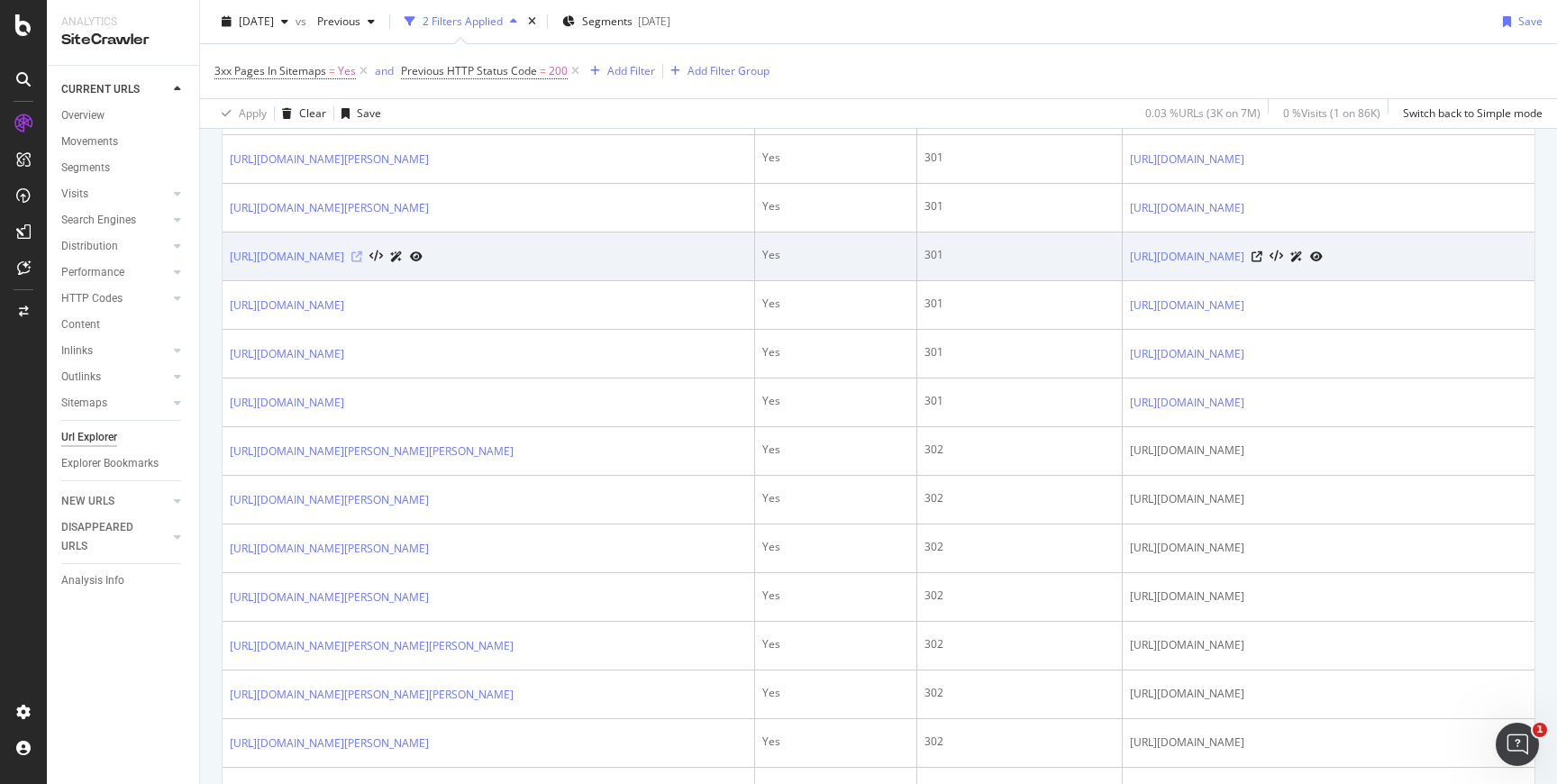
click at [362, 263] on icon at bounding box center [357, 257] width 11 height 11
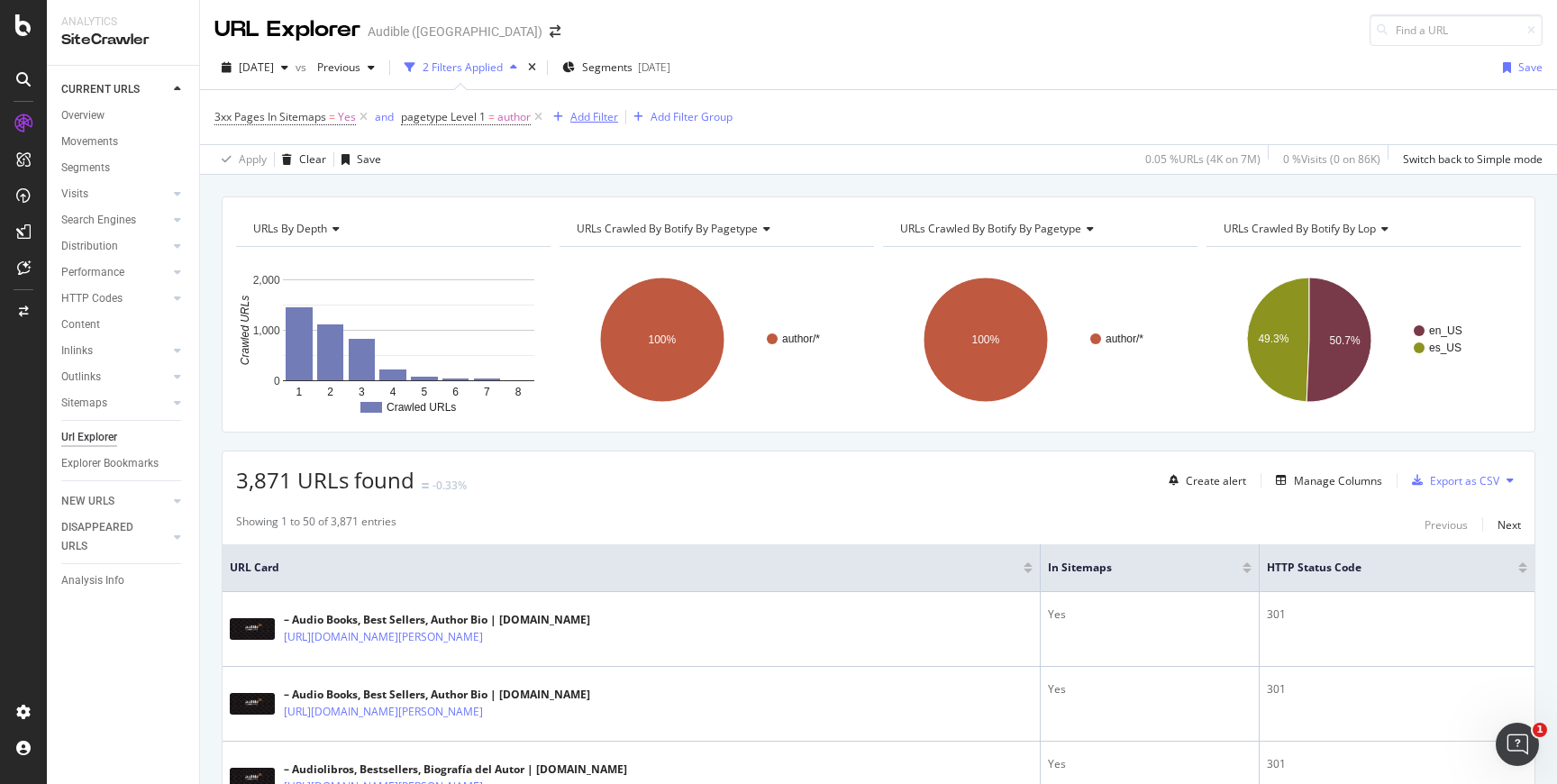
click at [572, 115] on div "Add Filter" at bounding box center [594, 116] width 48 height 15
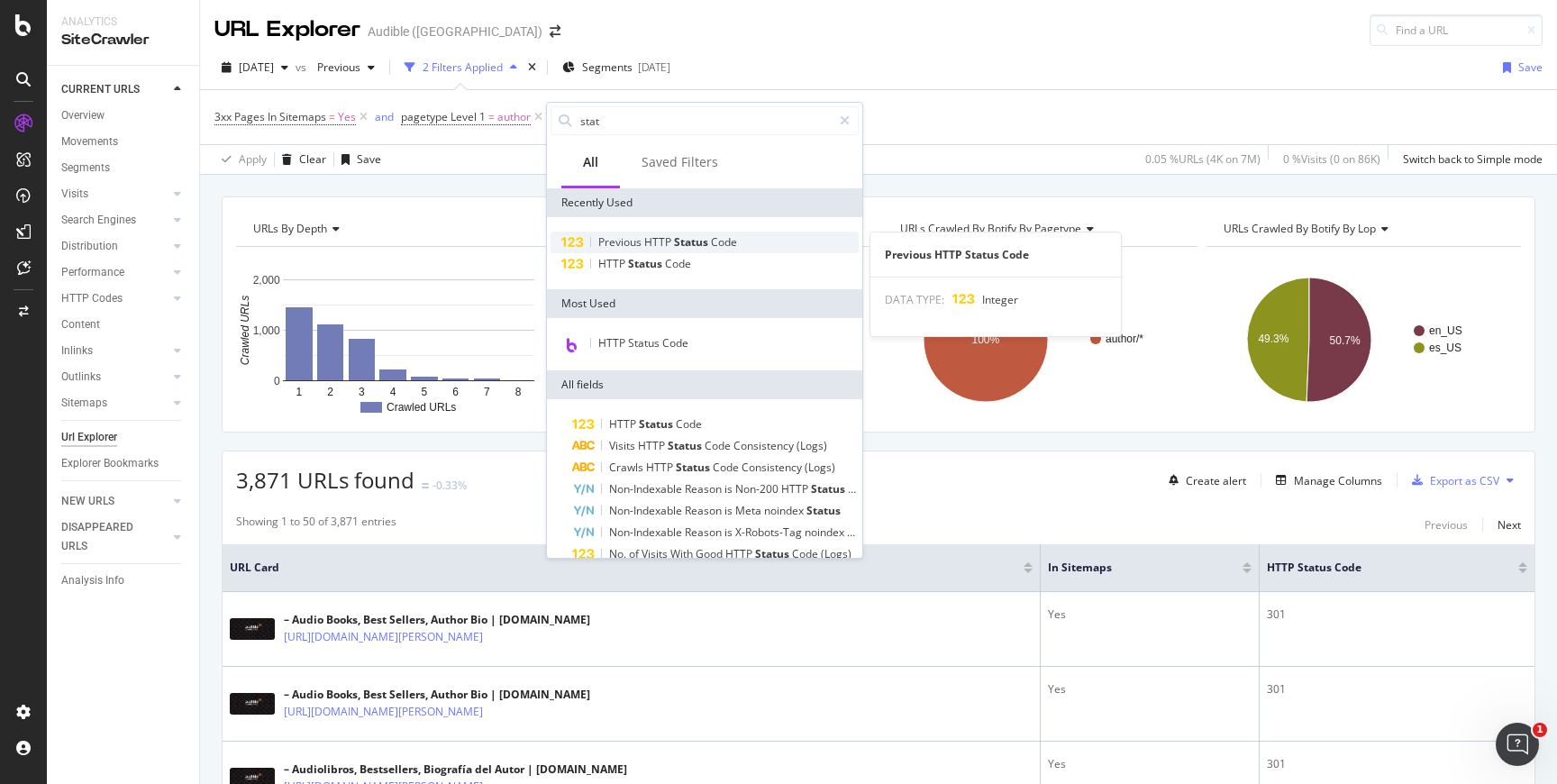
type input "stat"
click at [609, 236] on span "Previous" at bounding box center [621, 242] width 46 height 15
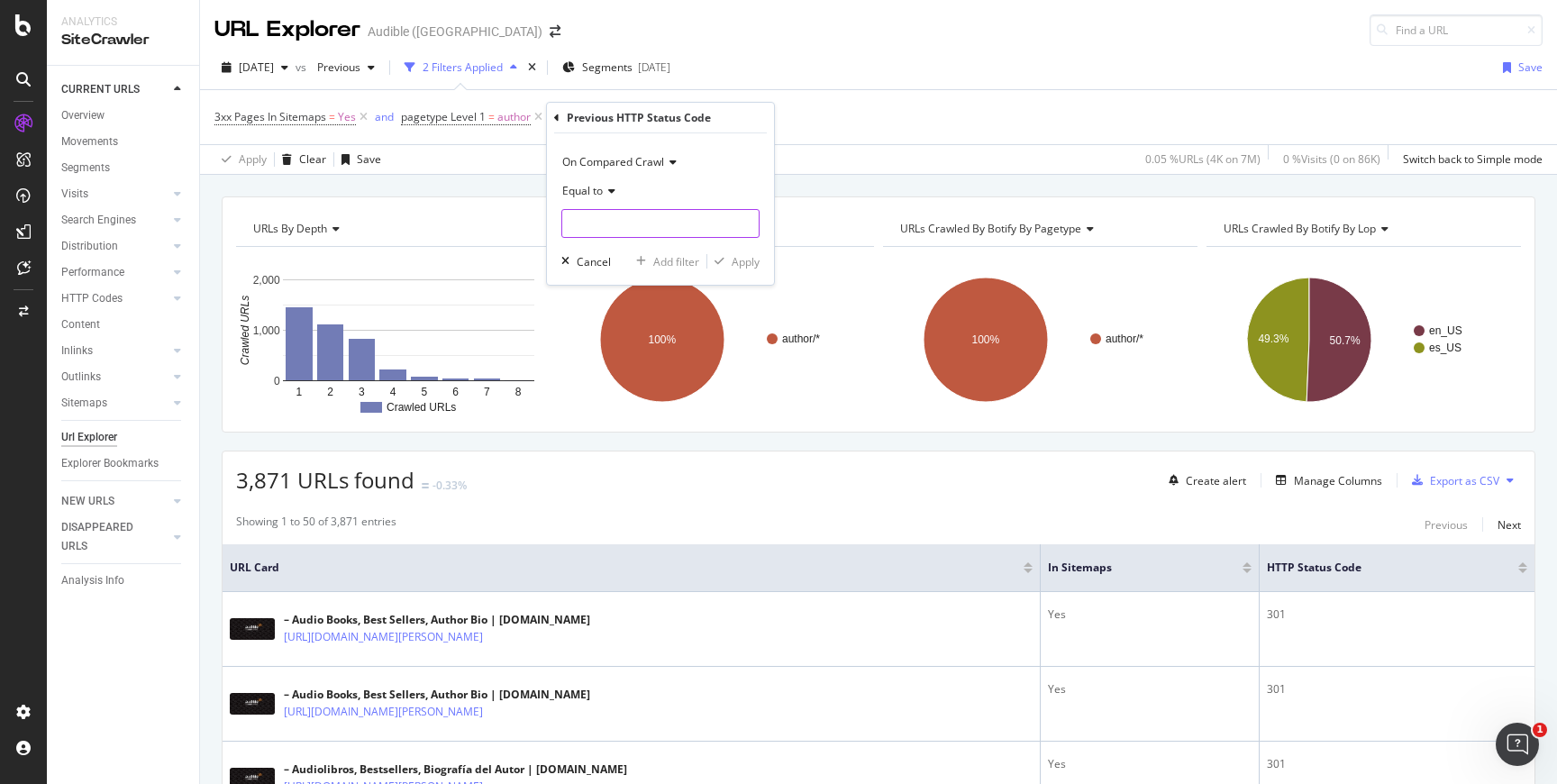
click at [621, 209] on input "number" at bounding box center [661, 224] width 199 height 29
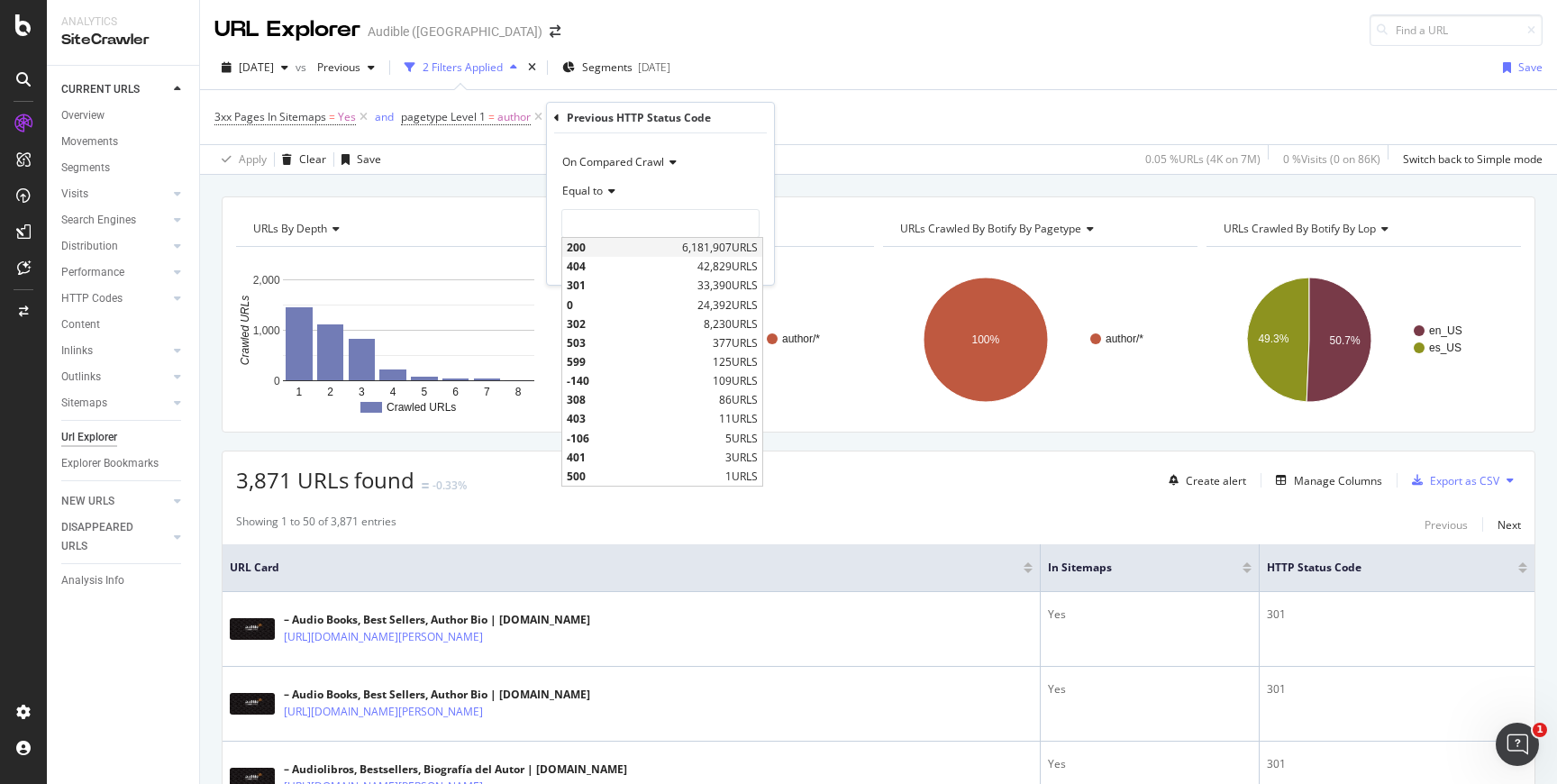
click at [644, 255] on div "200 6,181,907 URLS" at bounding box center [663, 247] width 200 height 19
type input "200"
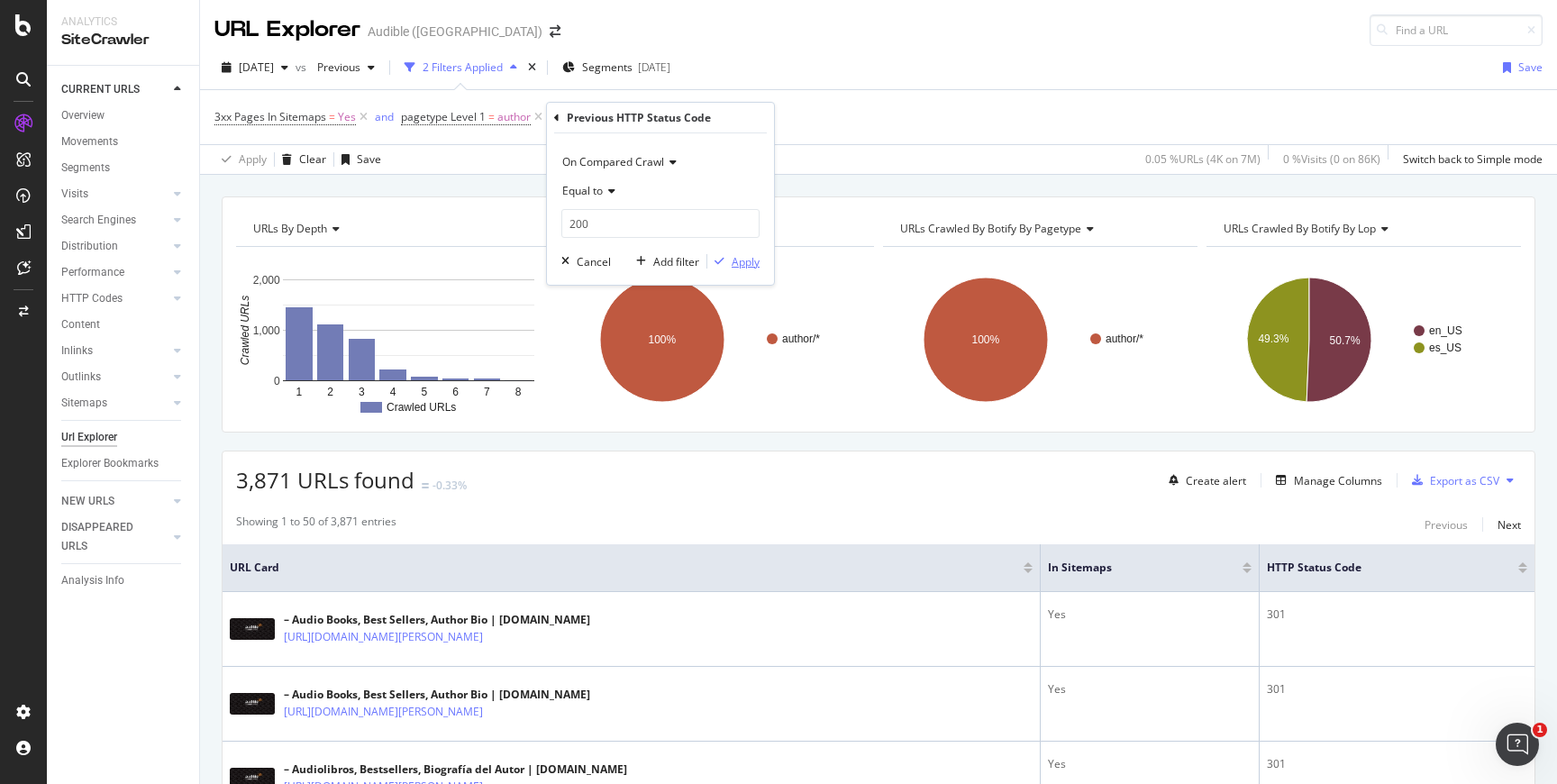
click at [732, 262] on div "Apply" at bounding box center [746, 262] width 28 height 15
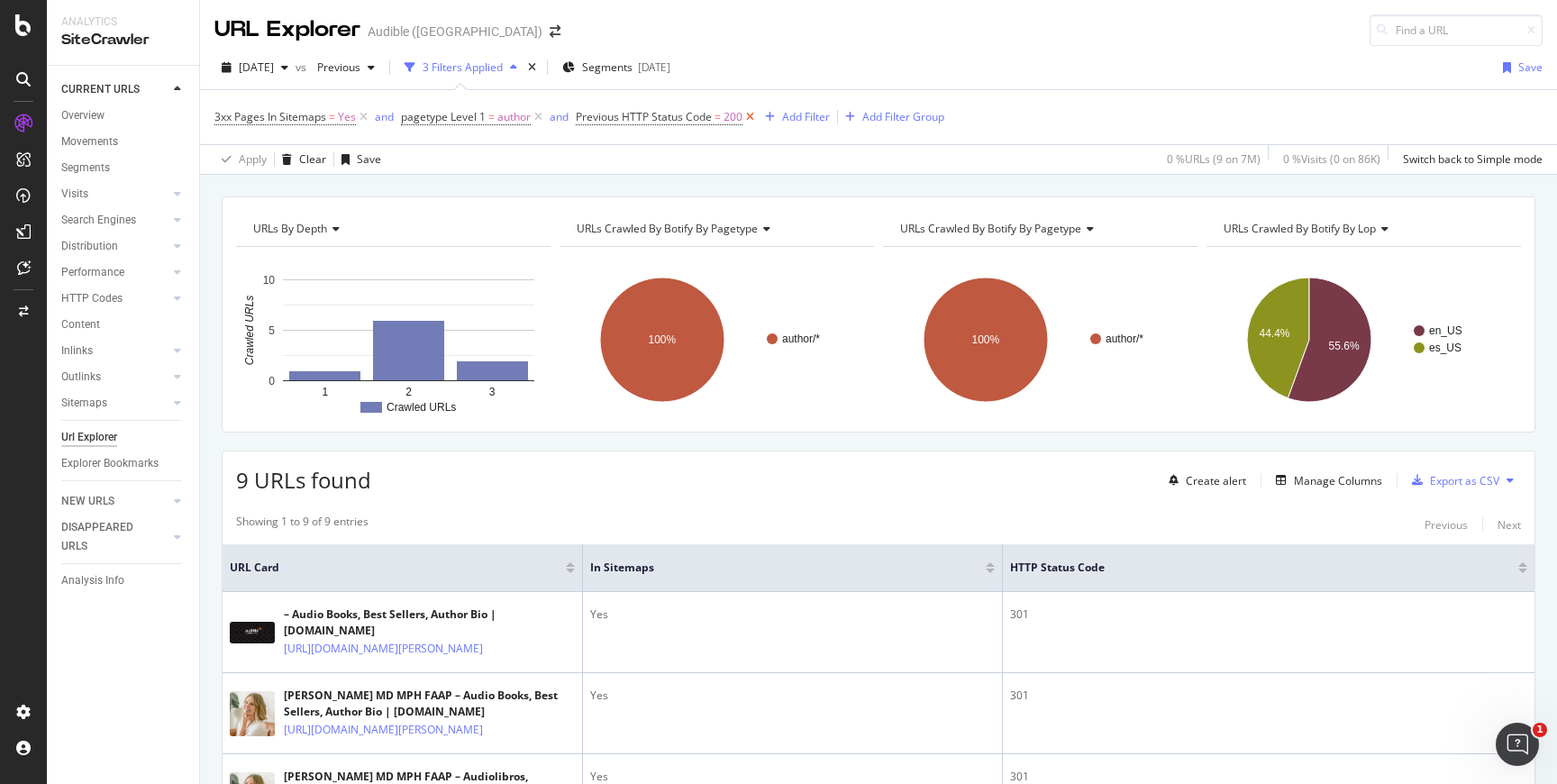
click at [752, 121] on icon at bounding box center [750, 117] width 15 height 18
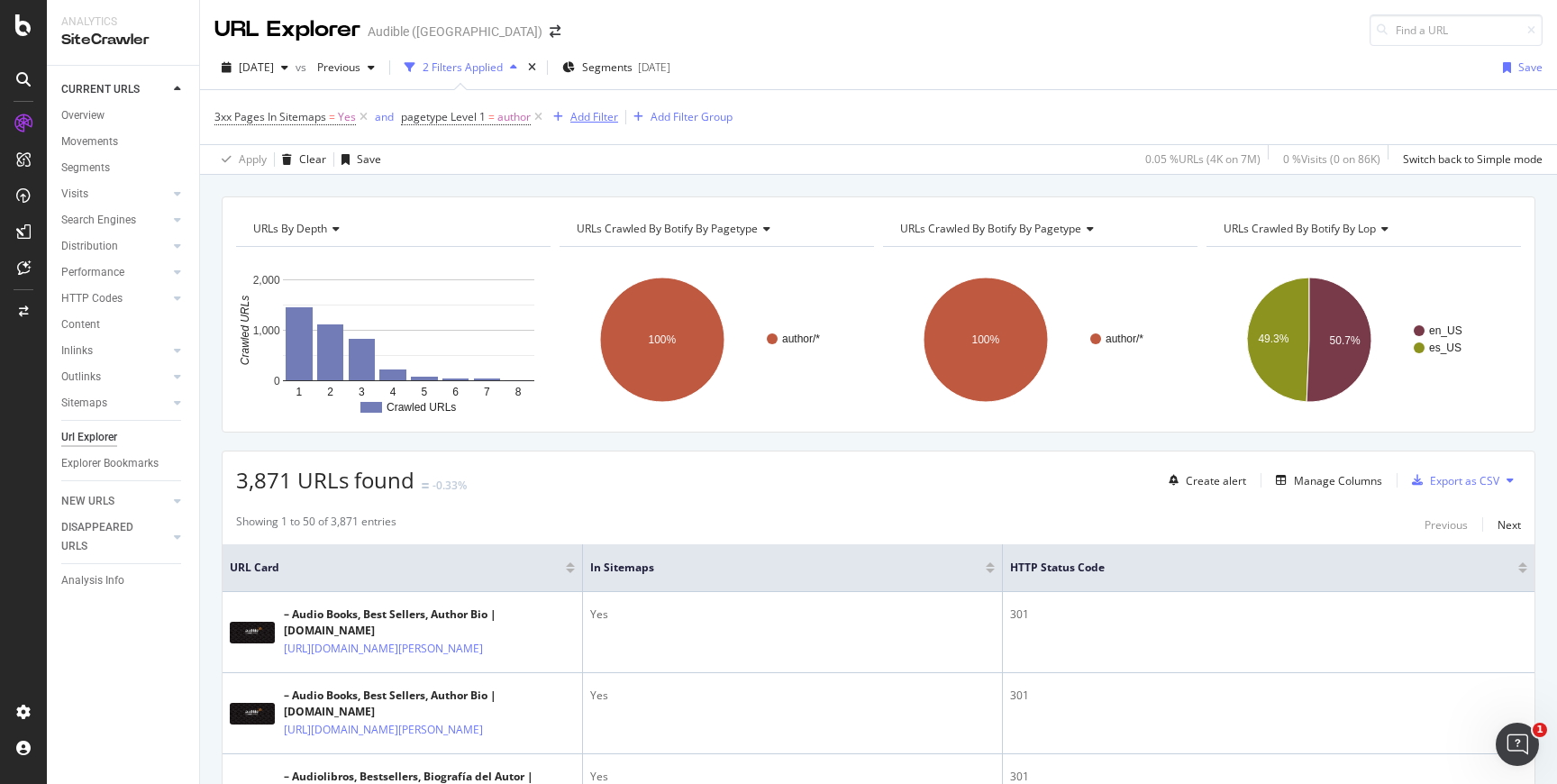
click at [611, 118] on div "Add Filter" at bounding box center [594, 116] width 48 height 15
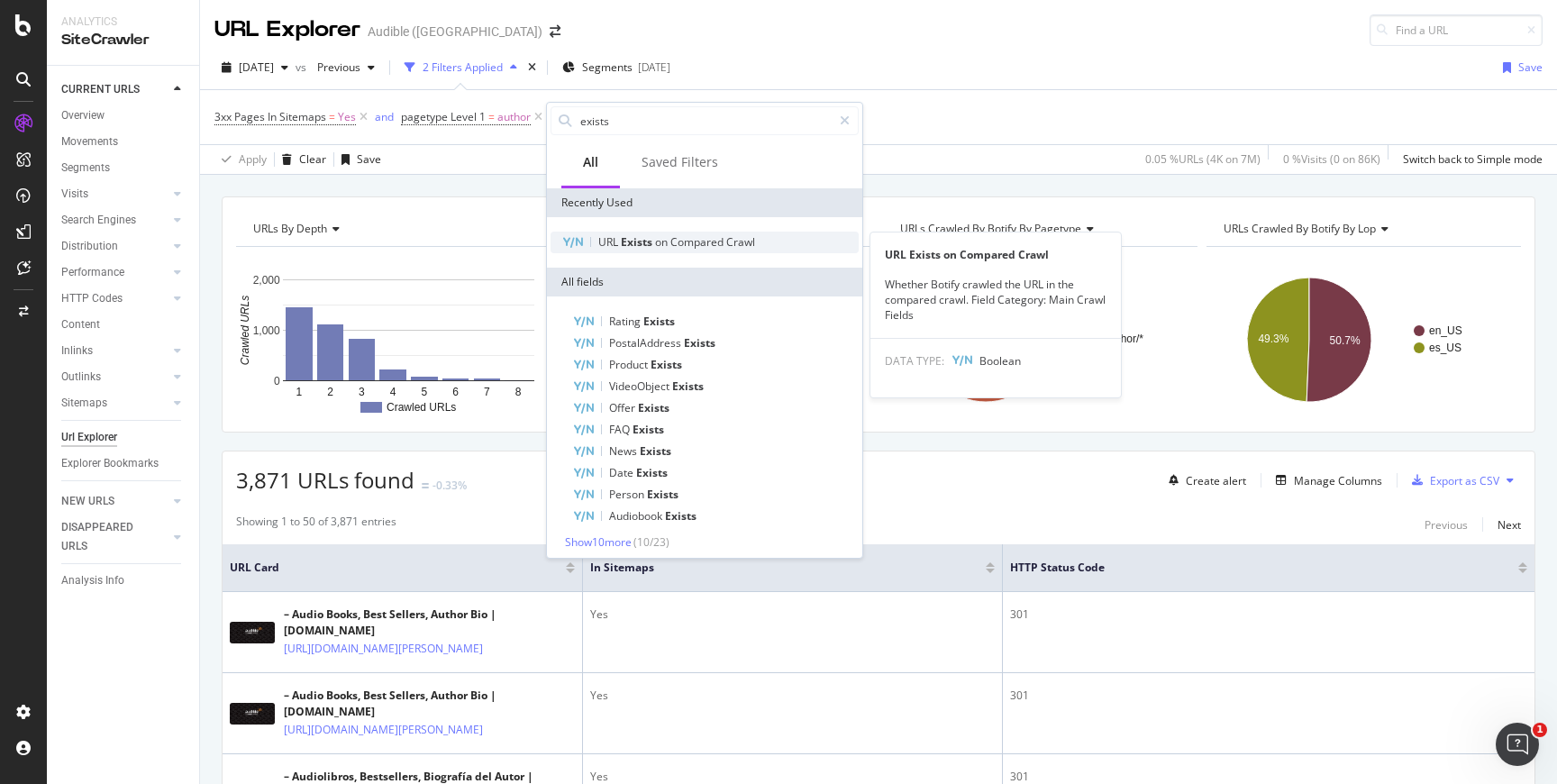
type input "exists"
click at [671, 238] on span "Compared" at bounding box center [699, 242] width 56 height 15
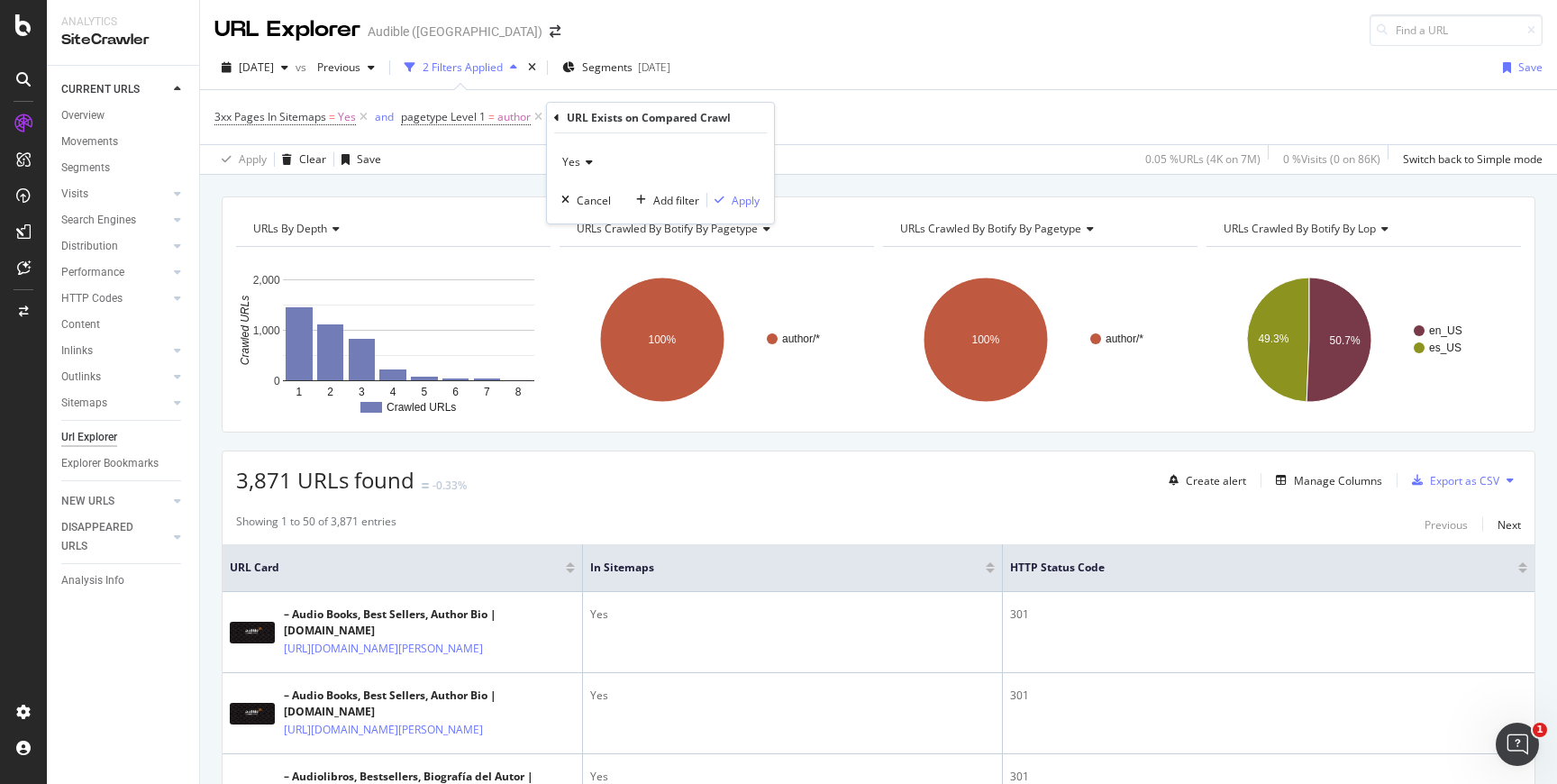
click at [589, 154] on div "Yes" at bounding box center [661, 162] width 199 height 29
click at [582, 219] on span "No" at bounding box center [578, 223] width 14 height 15
click at [733, 208] on div "Apply" at bounding box center [746, 200] width 28 height 15
